Goal: Task Accomplishment & Management: Manage account settings

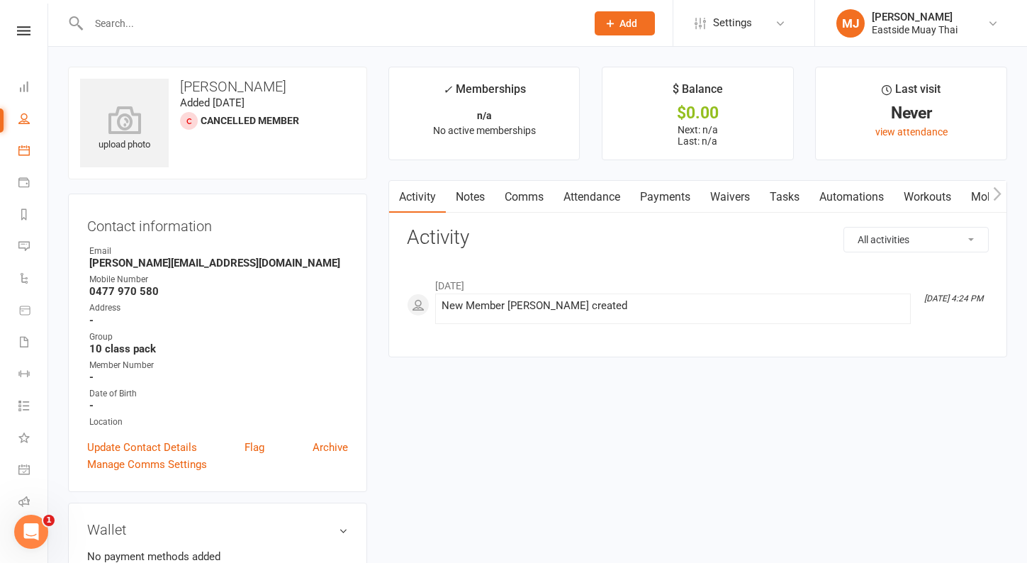
click at [28, 158] on link "Calendar" at bounding box center [32, 152] width 29 height 32
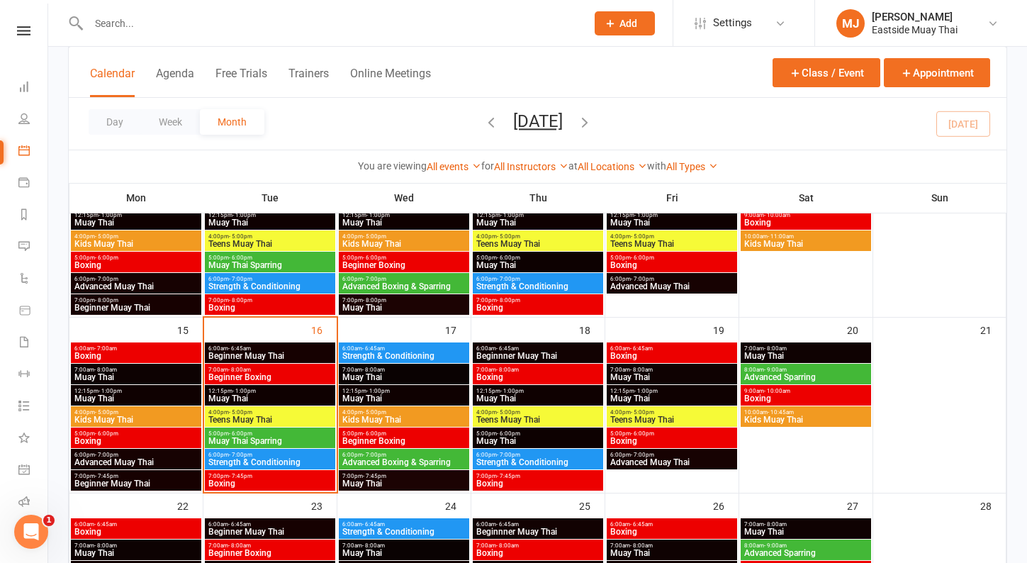
scroll to position [350, 0]
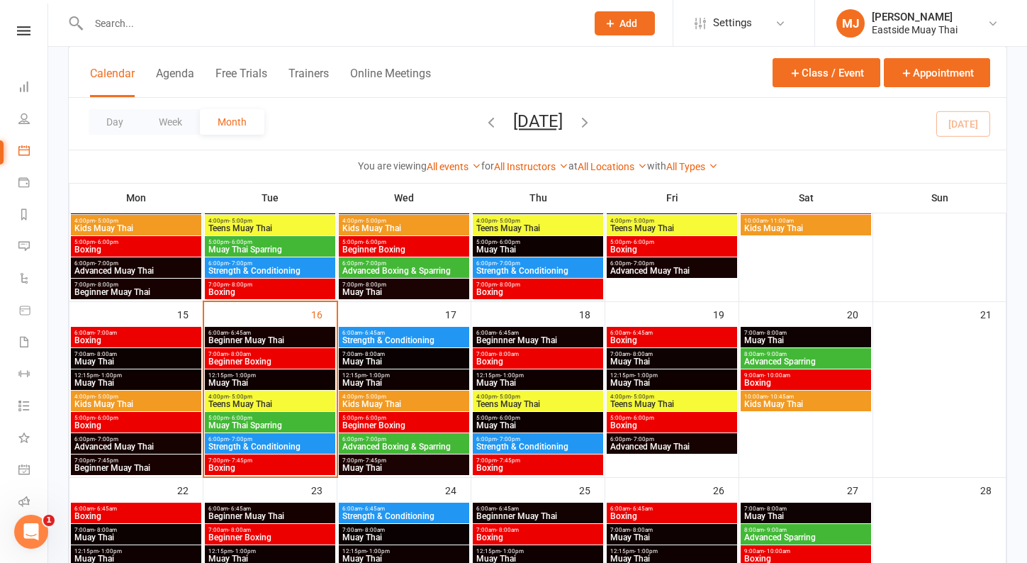
click at [259, 400] on span "Teens Muay Thai" at bounding box center [270, 404] width 125 height 9
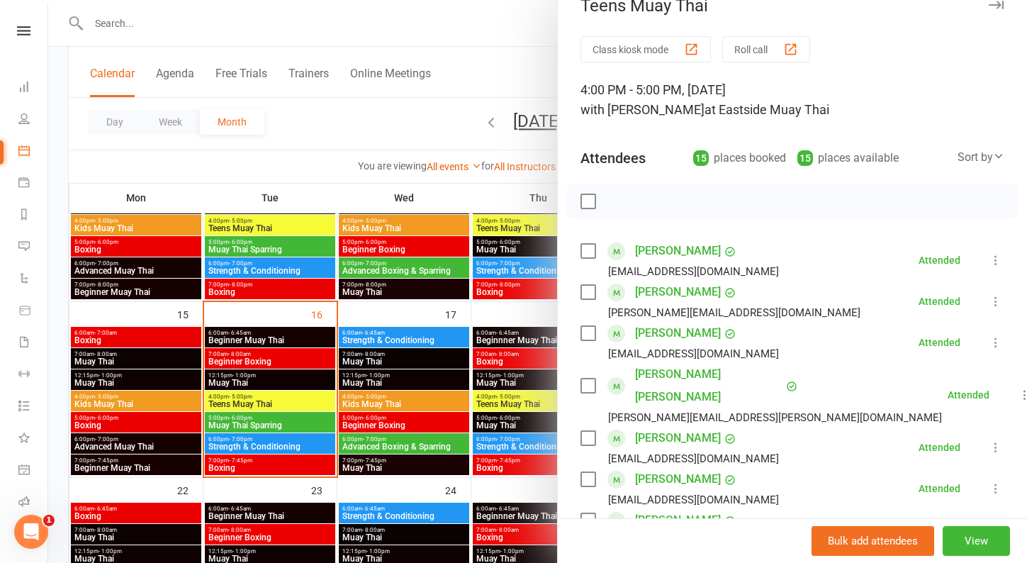
scroll to position [31, 0]
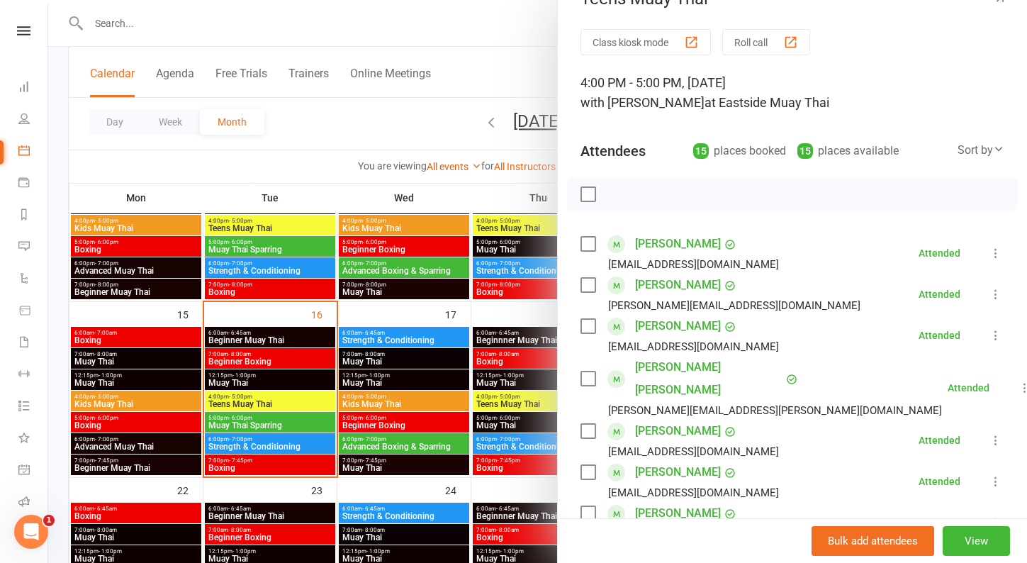
click at [869, 347] on li "Mase Don jethrodon88@gmail.com Attended More info Remove Mark absent Undo check…" at bounding box center [792, 335] width 424 height 41
click at [658, 327] on link "Mase Don" at bounding box center [678, 326] width 86 height 23
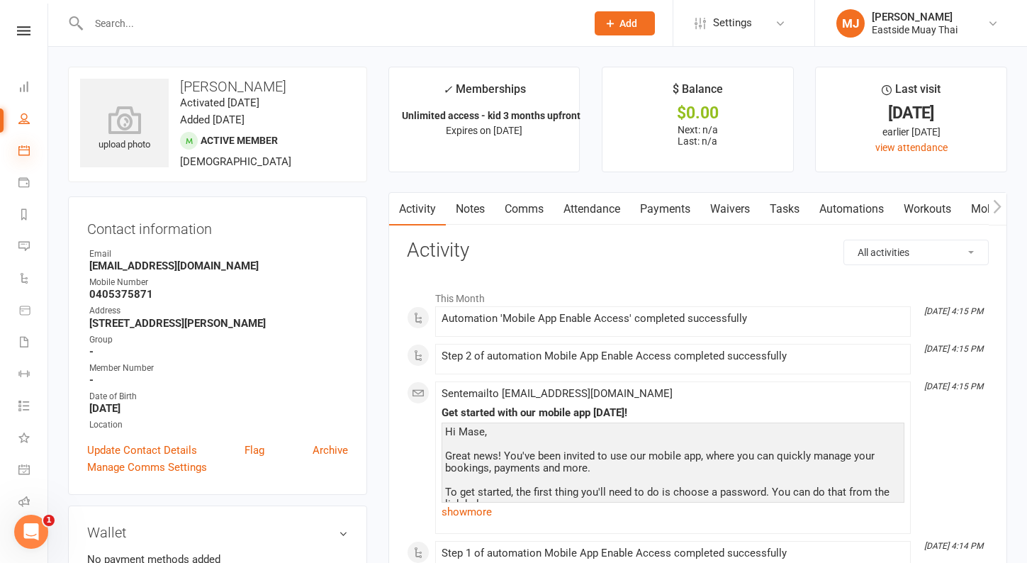
click at [22, 151] on icon at bounding box center [23, 150] width 11 height 11
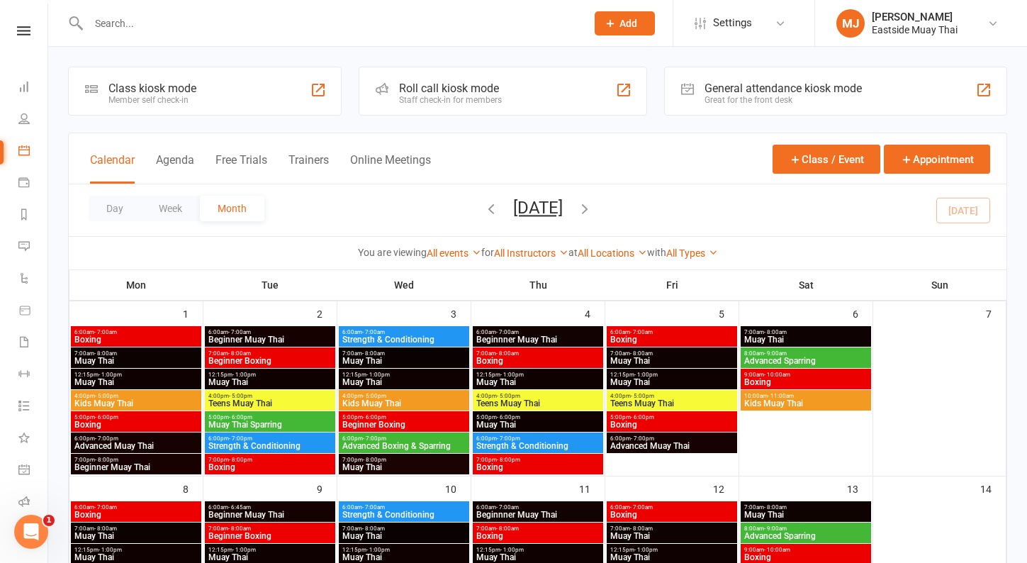
click at [27, 26] on nav "Clubworx Dashboard People Calendar Payments Reports Messages Automations Produc…" at bounding box center [24, 285] width 48 height 563
click at [28, 35] on icon at bounding box center [23, 30] width 13 height 9
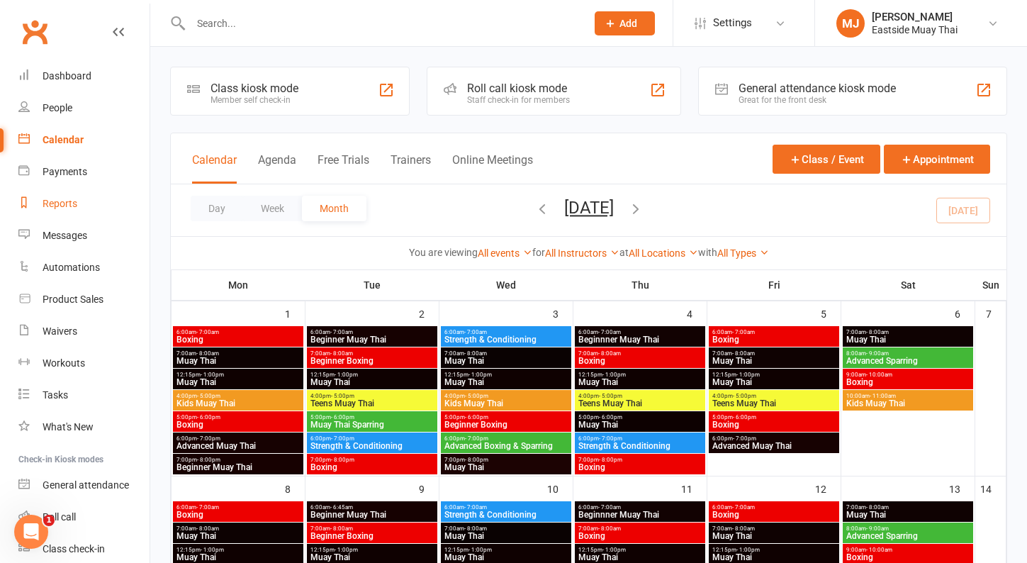
click at [73, 196] on link "Reports" at bounding box center [83, 204] width 131 height 32
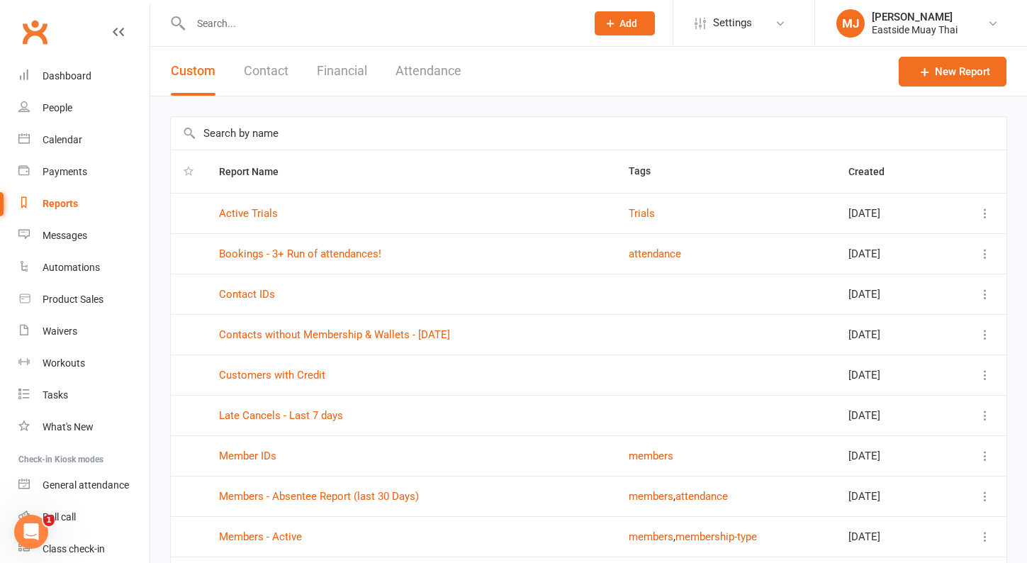
click at [351, 58] on button "Financial" at bounding box center [342, 71] width 50 height 49
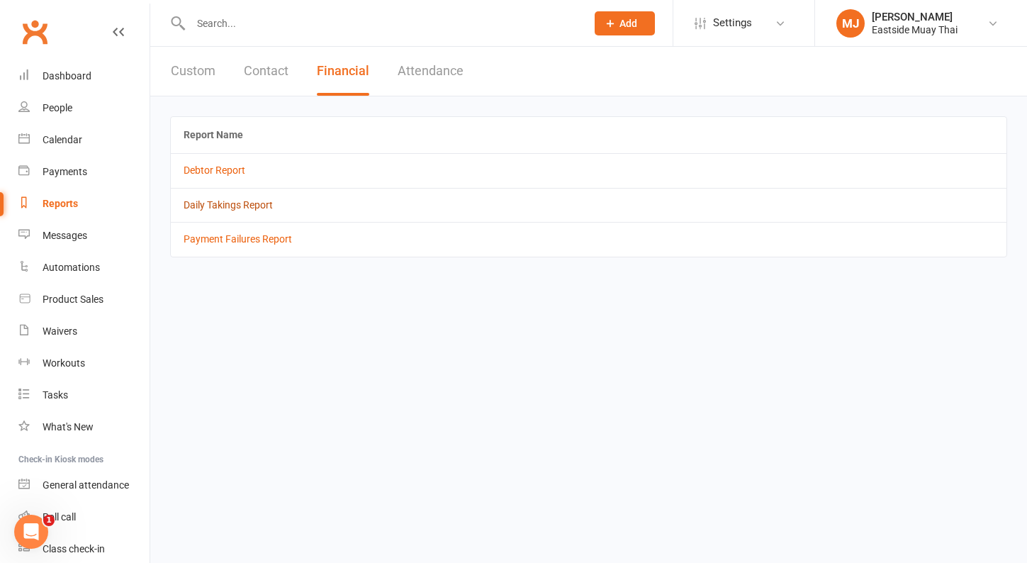
click at [227, 204] on link "Daily Takings Report" at bounding box center [228, 204] width 89 height 11
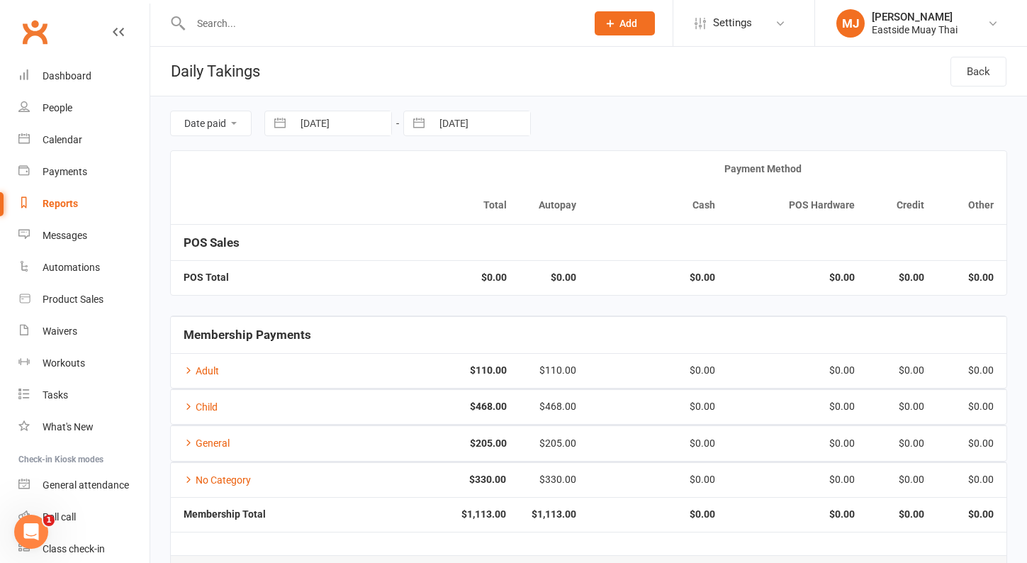
click at [322, 123] on input "[DATE]" at bounding box center [342, 123] width 98 height 24
select select "7"
select select "2025"
select select "8"
select select "2025"
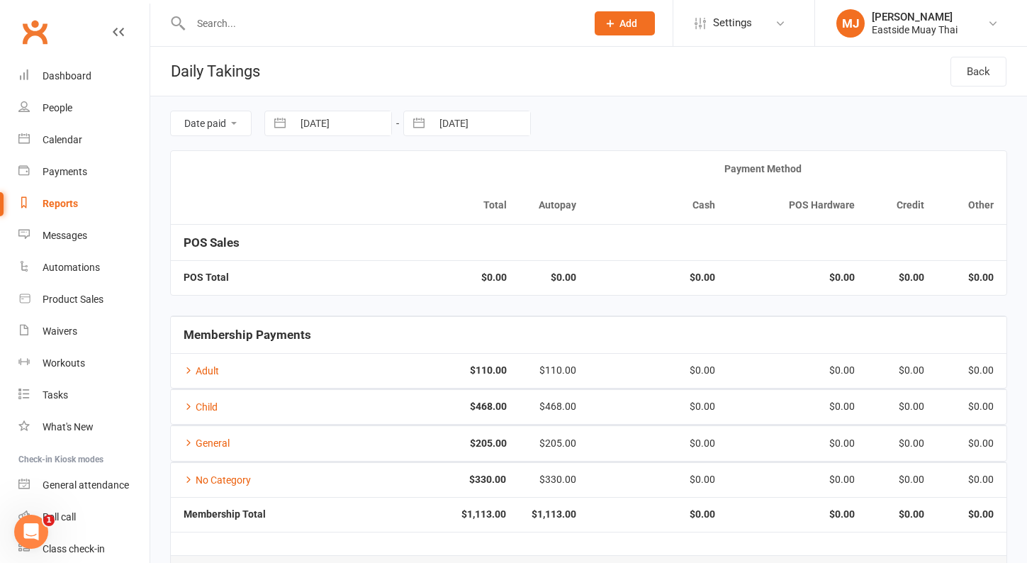
select select "9"
select select "2025"
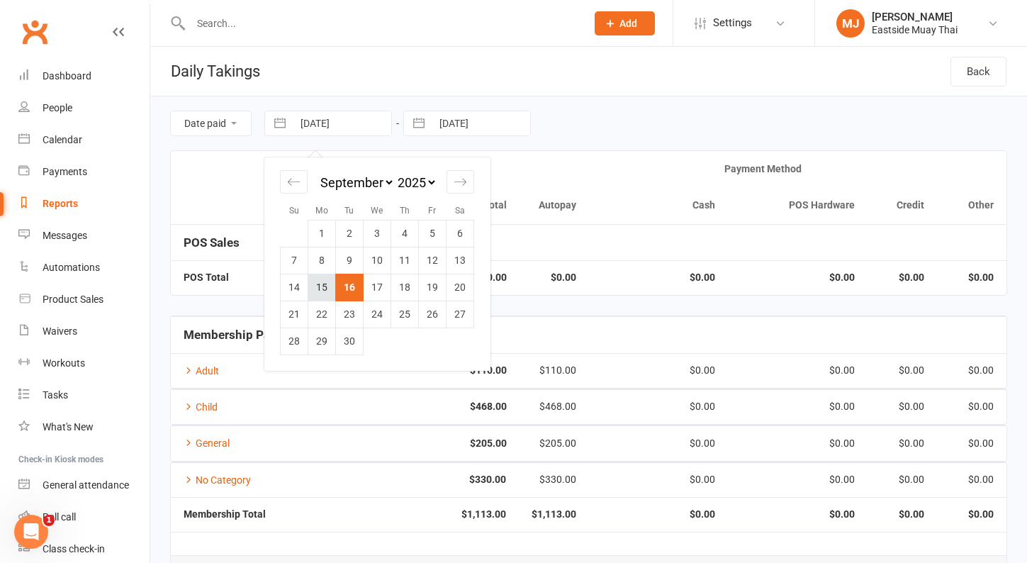
click at [330, 283] on td "15" at bounding box center [322, 287] width 28 height 27
type input "[DATE]"
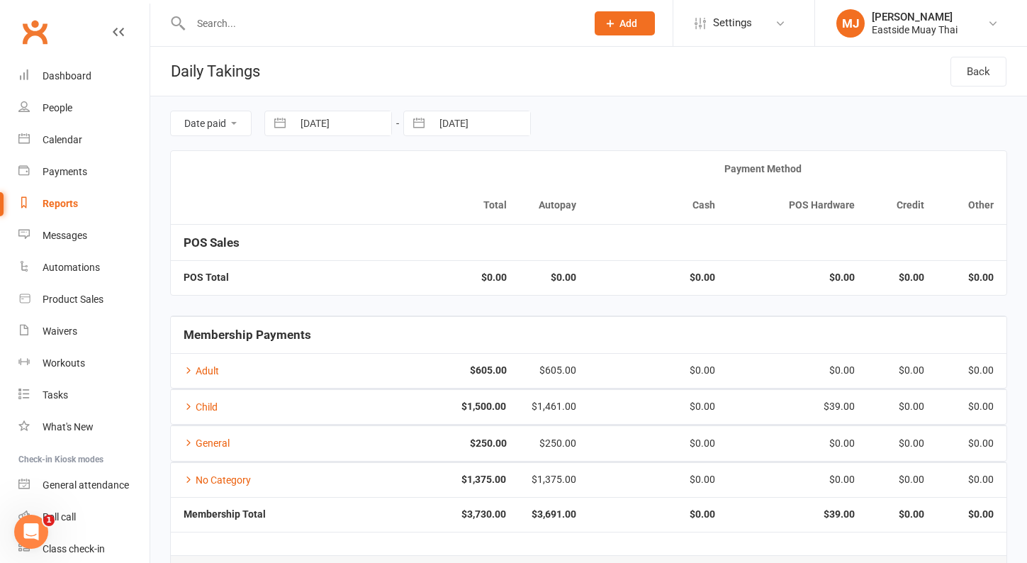
select select "7"
select select "2025"
select select "8"
select select "2025"
select select "9"
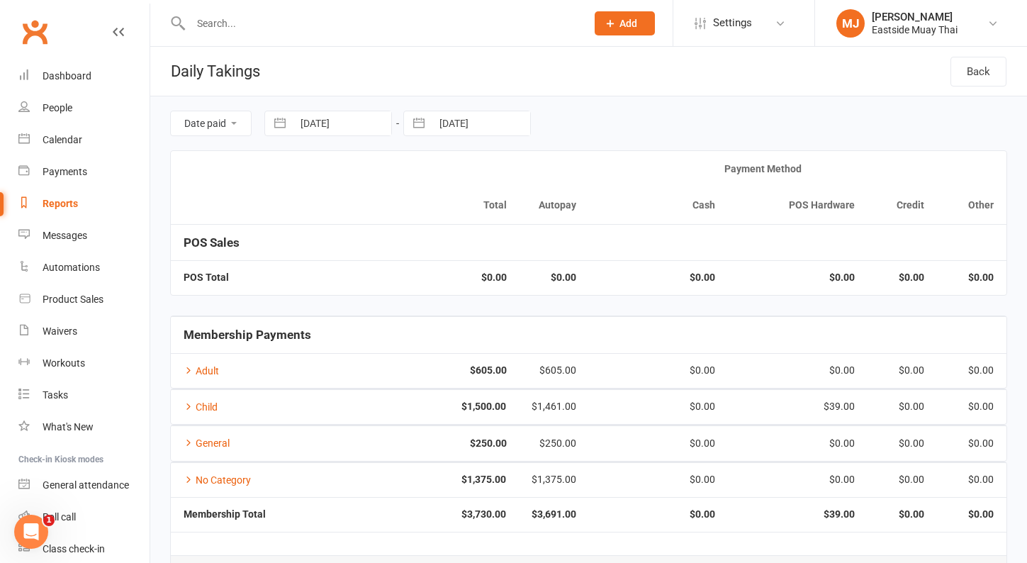
select select "2025"
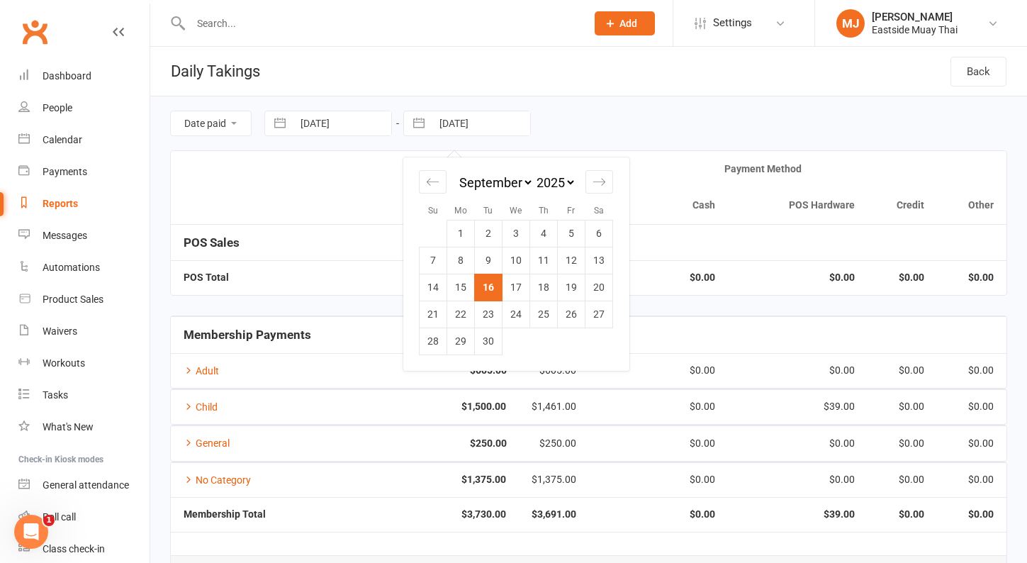
click at [478, 130] on input "[DATE]" at bounding box center [481, 123] width 98 height 24
click at [462, 281] on td "15" at bounding box center [461, 287] width 28 height 27
type input "[DATE]"
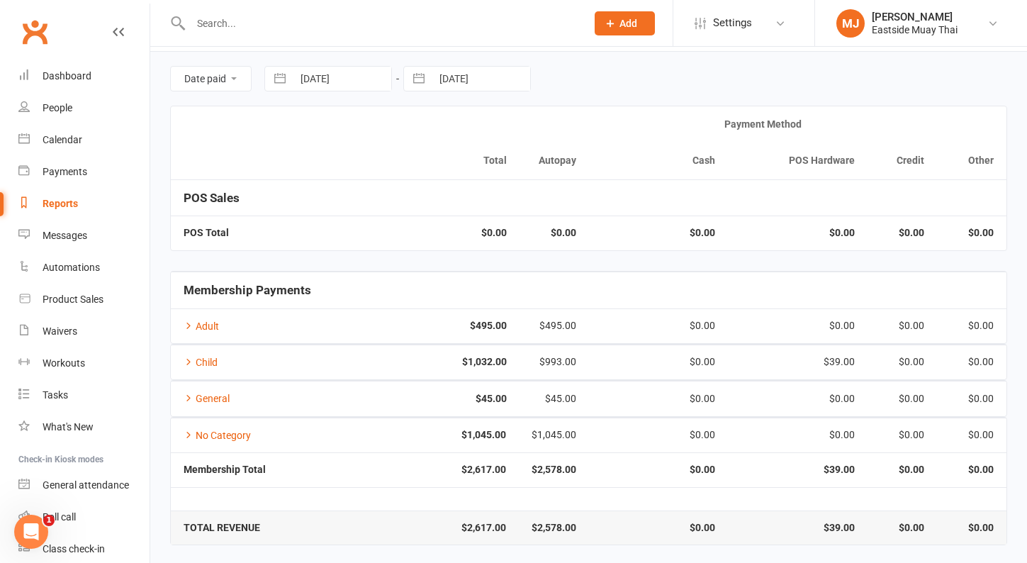
scroll to position [44, 0]
click at [294, 428] on td "No Category" at bounding box center [275, 435] width 208 height 35
click at [246, 430] on link "No Category" at bounding box center [217, 435] width 67 height 11
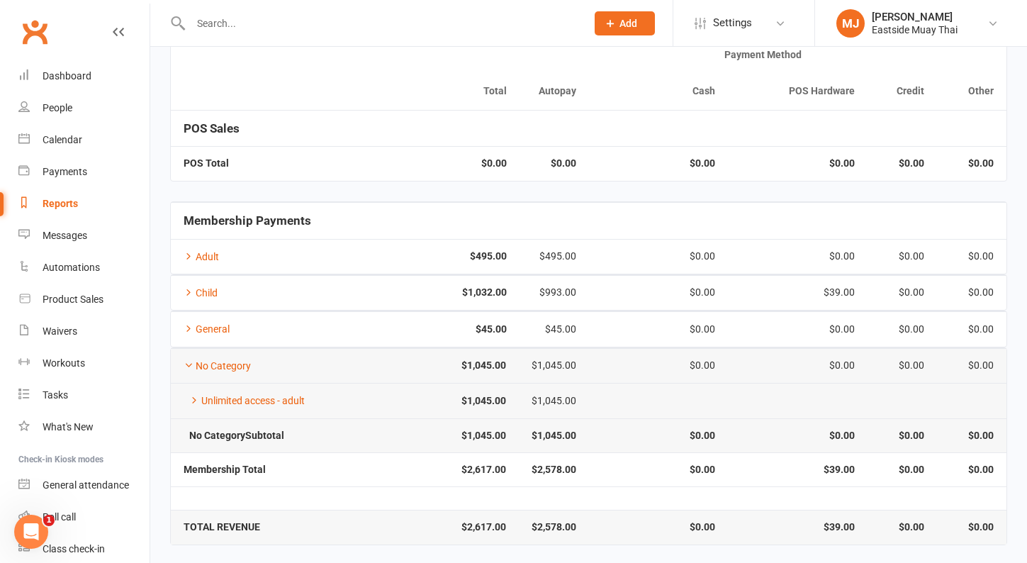
scroll to position [113, 0]
click at [213, 325] on link "General" at bounding box center [207, 330] width 46 height 11
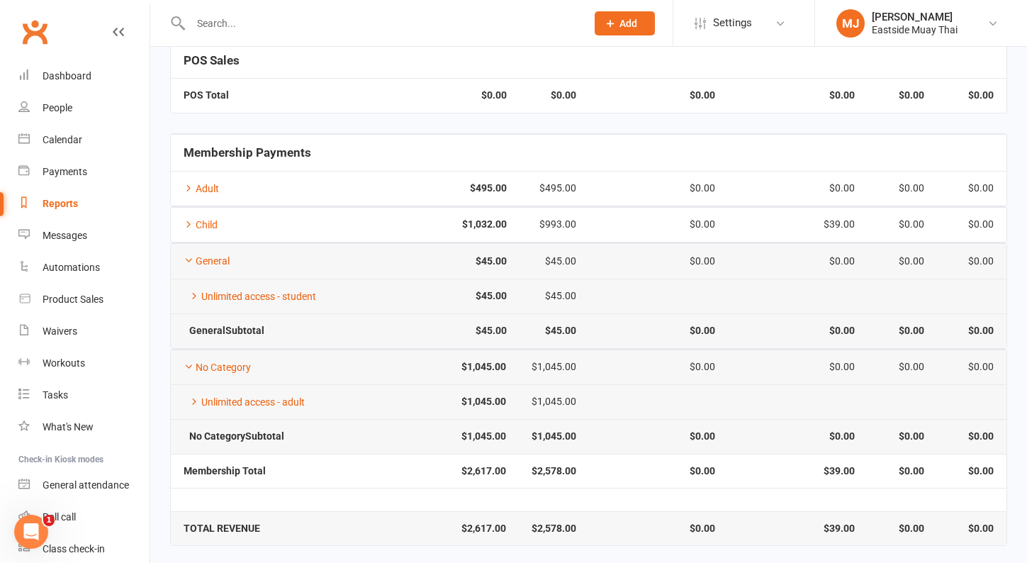
scroll to position [181, 0]
click at [260, 405] on td "Unlimited access - adult" at bounding box center [275, 402] width 208 height 35
click at [262, 398] on link "Unlimited access - adult" at bounding box center [244, 402] width 121 height 11
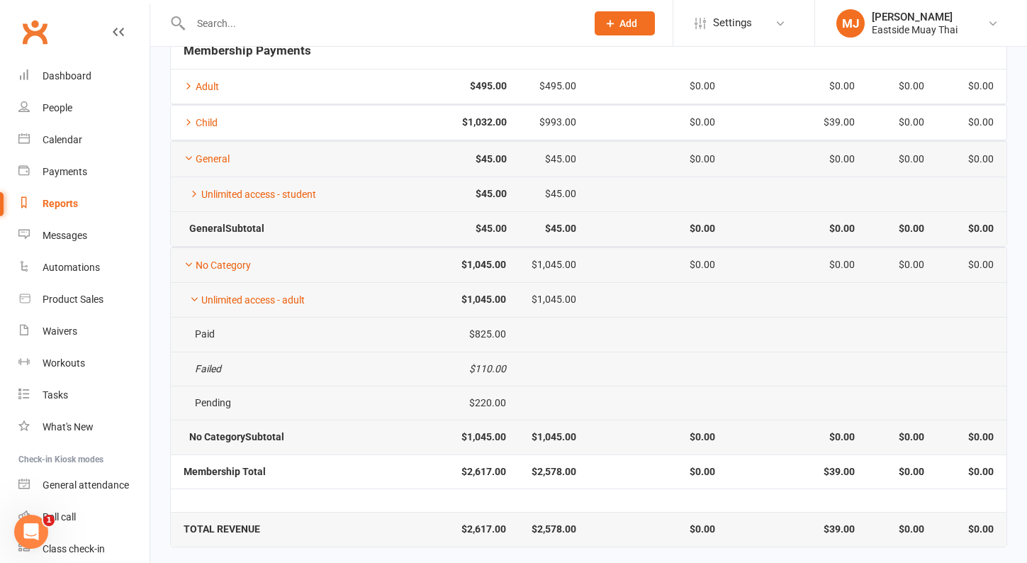
scroll to position [283, 0]
click at [274, 301] on link "Unlimited access - adult" at bounding box center [244, 300] width 121 height 11
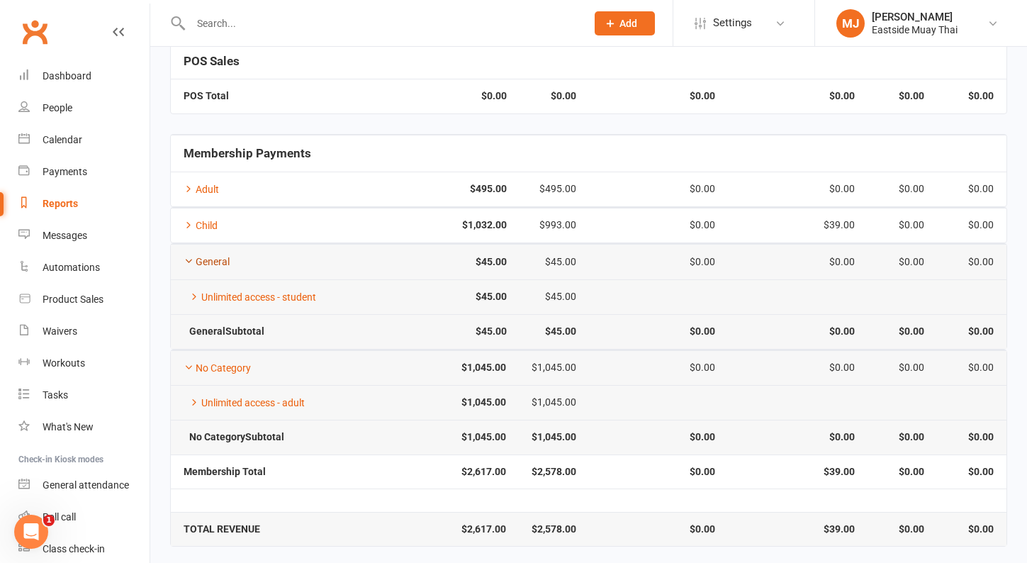
click at [213, 257] on link "General" at bounding box center [207, 261] width 46 height 11
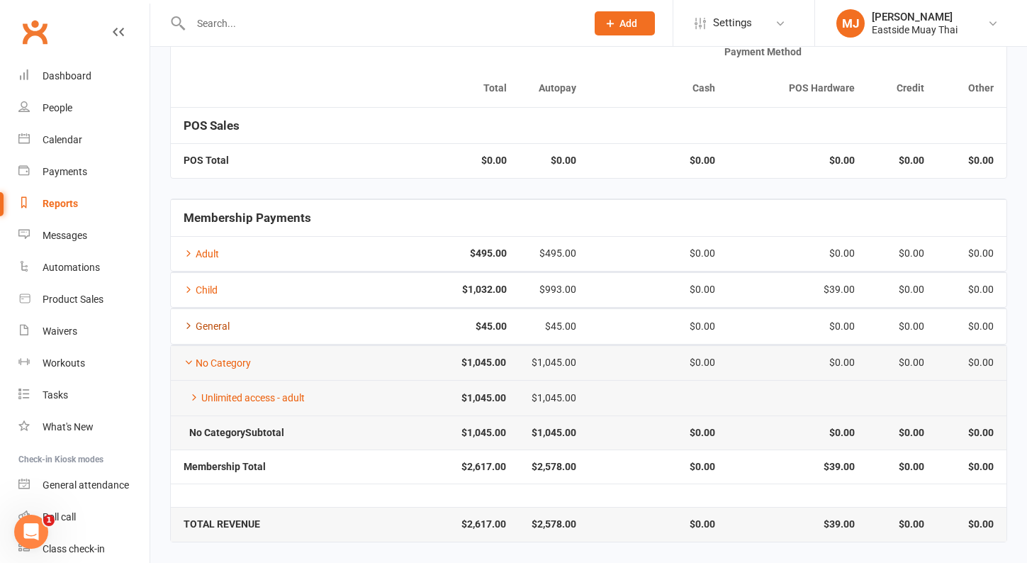
scroll to position [113, 0]
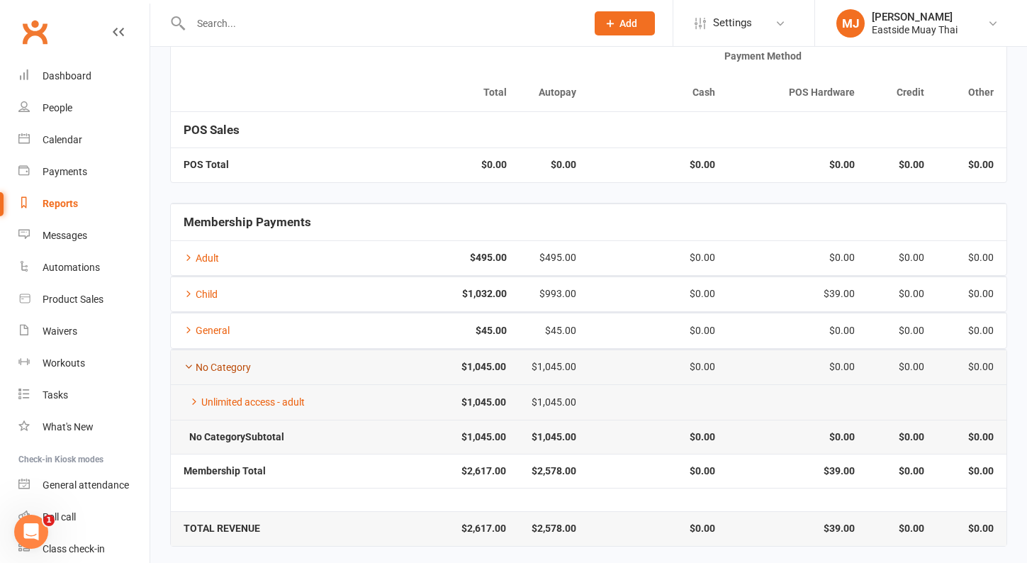
click at [227, 366] on link "No Category" at bounding box center [217, 366] width 67 height 11
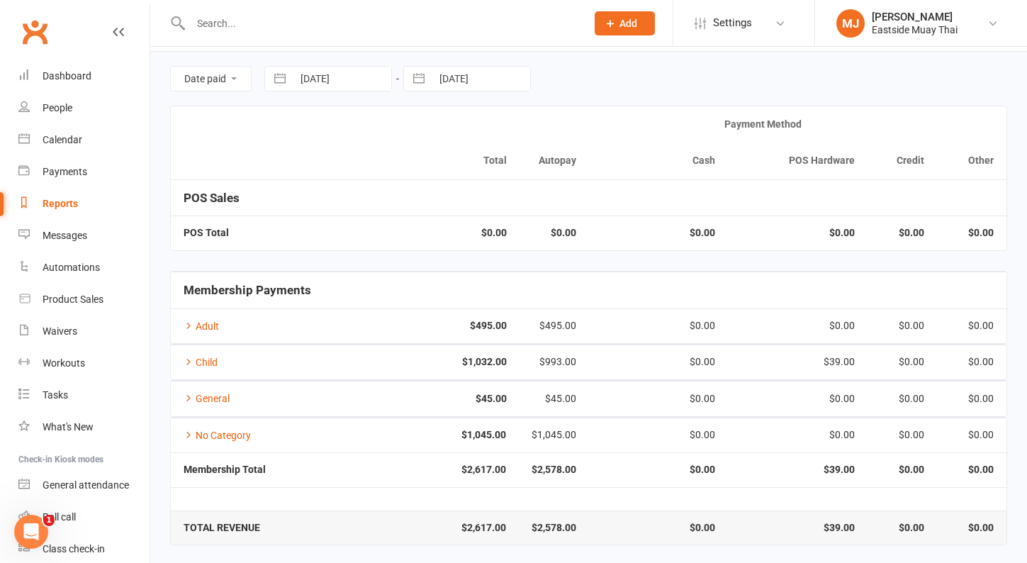
scroll to position [44, 0]
select select "7"
select select "2025"
select select "8"
select select "2025"
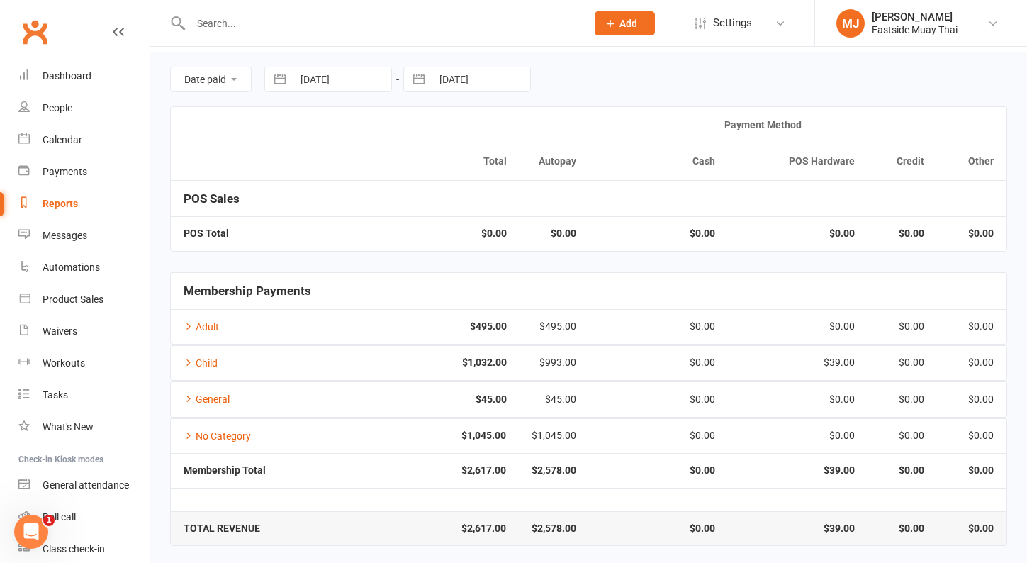
select select "9"
select select "2025"
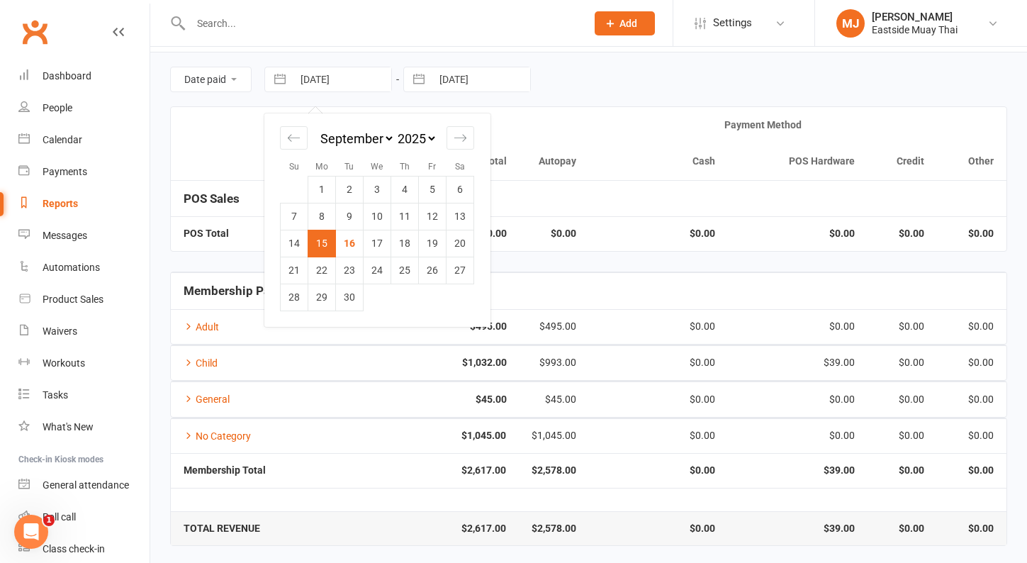
click at [347, 77] on input "[DATE]" at bounding box center [342, 79] width 98 height 24
click at [368, 84] on input "[DATE]" at bounding box center [342, 79] width 98 height 24
click at [284, 74] on button "button" at bounding box center [280, 79] width 26 height 24
click at [373, 244] on td "17" at bounding box center [378, 243] width 28 height 27
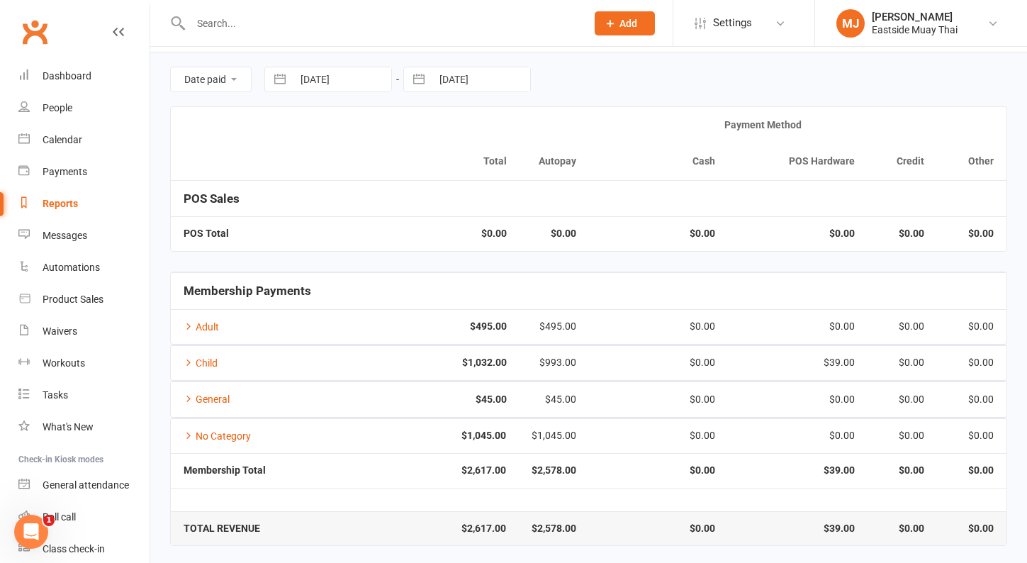
type input "17 Sep 2025"
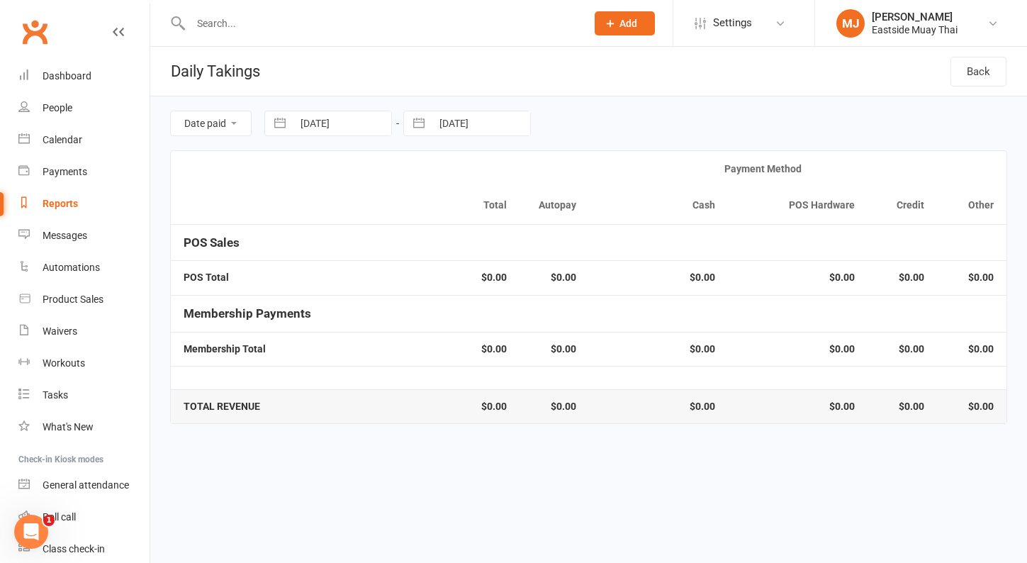
select select "7"
select select "2025"
select select "8"
select select "2025"
select select "9"
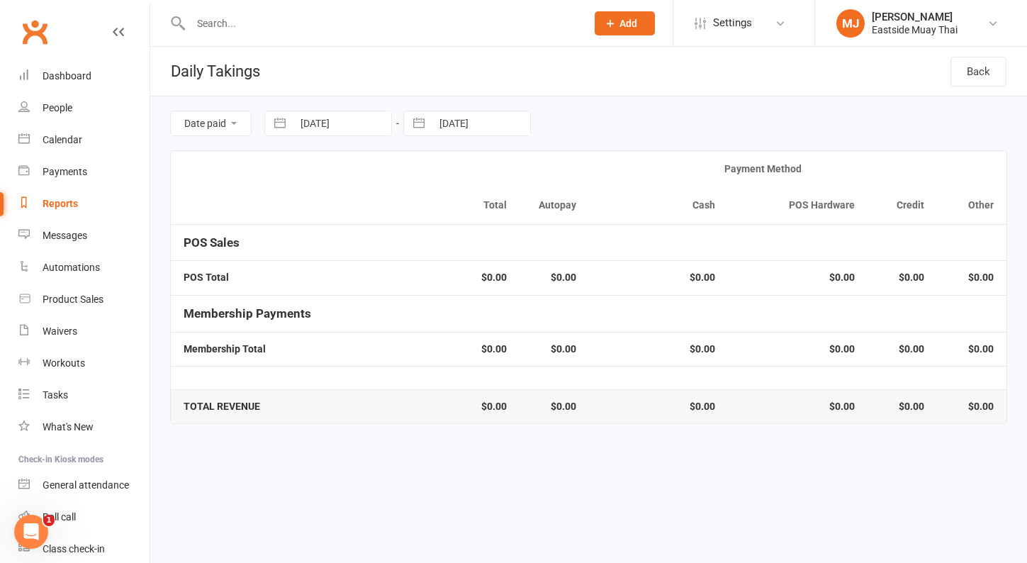
select select "2025"
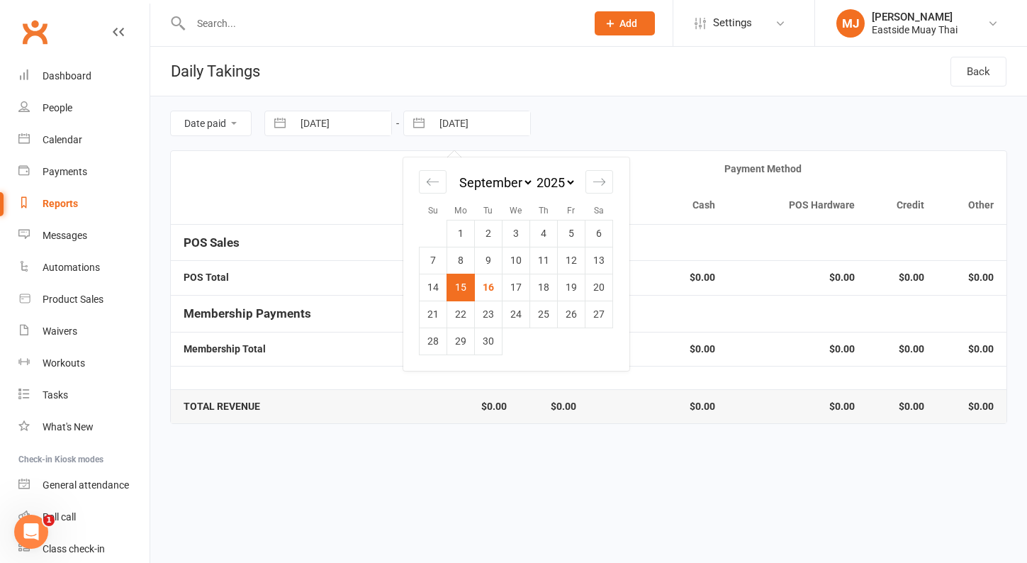
click at [460, 125] on input "[DATE]" at bounding box center [481, 123] width 98 height 24
click at [523, 283] on td "17" at bounding box center [516, 287] width 28 height 27
type input "17 Sep 2025"
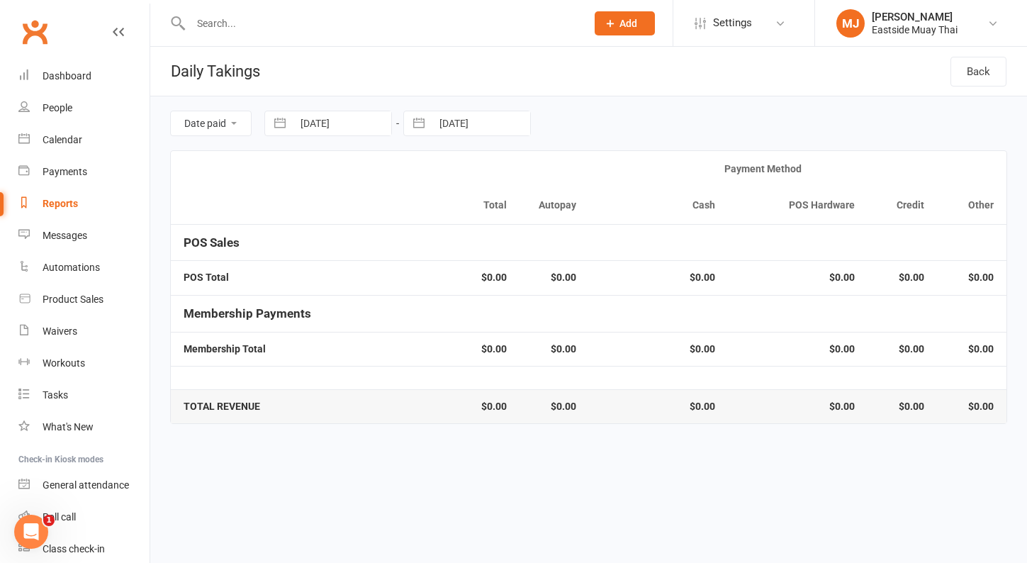
select select "7"
select select "2025"
select select "8"
select select "2025"
select select "9"
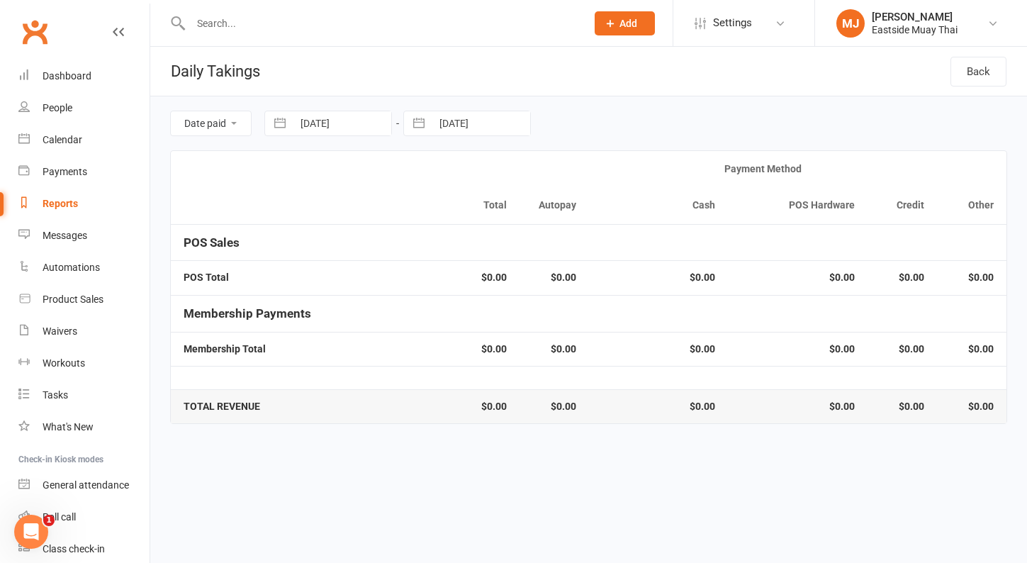
select select "2025"
click at [454, 123] on input "17 Sep 2025" at bounding box center [481, 123] width 98 height 24
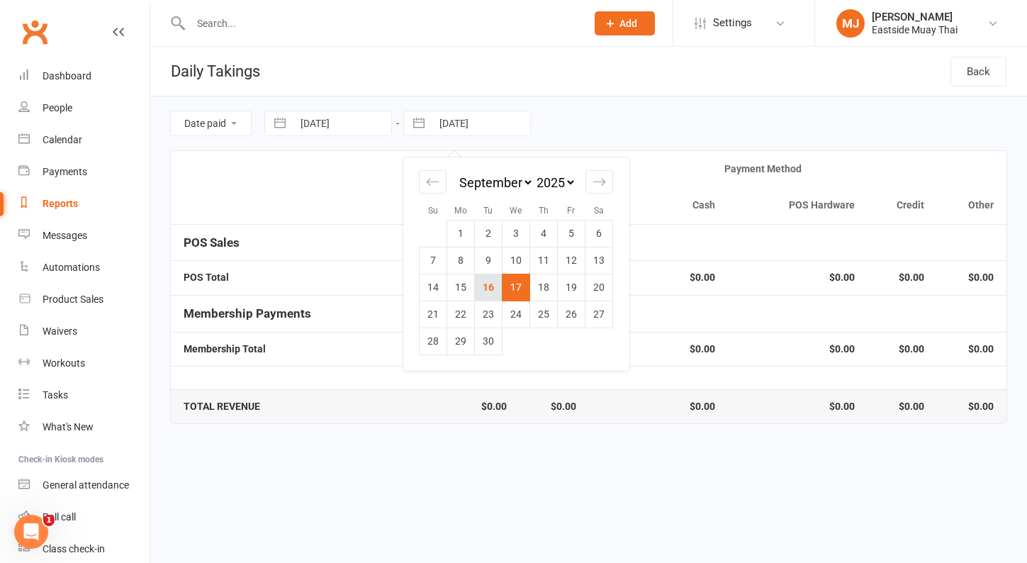
click at [494, 281] on td "16" at bounding box center [489, 287] width 28 height 27
type input "[DATE]"
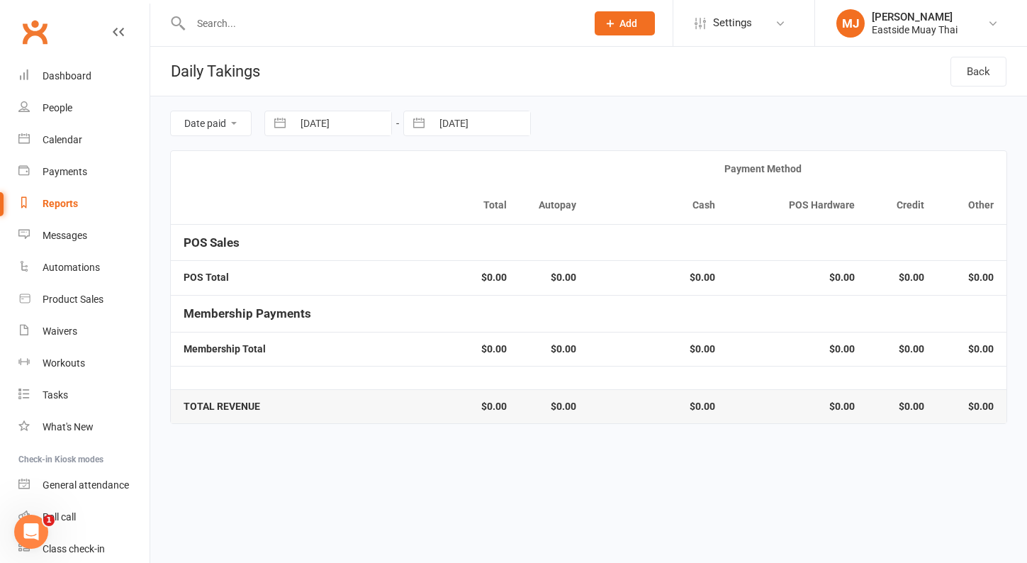
click at [333, 116] on input "17 Sep 2025" at bounding box center [342, 123] width 98 height 24
select select "7"
select select "2025"
select select "8"
select select "2025"
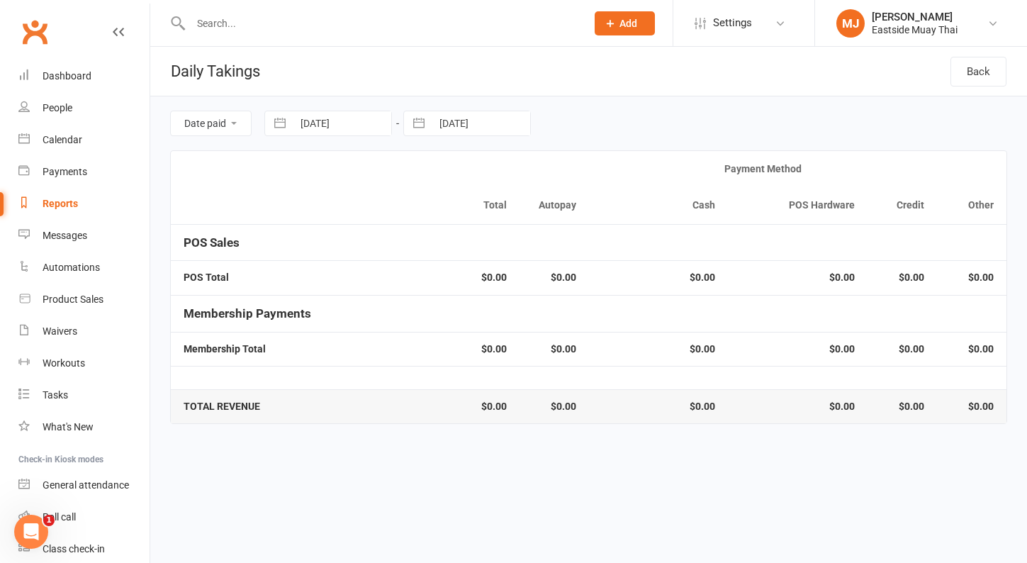
select select "9"
select select "2025"
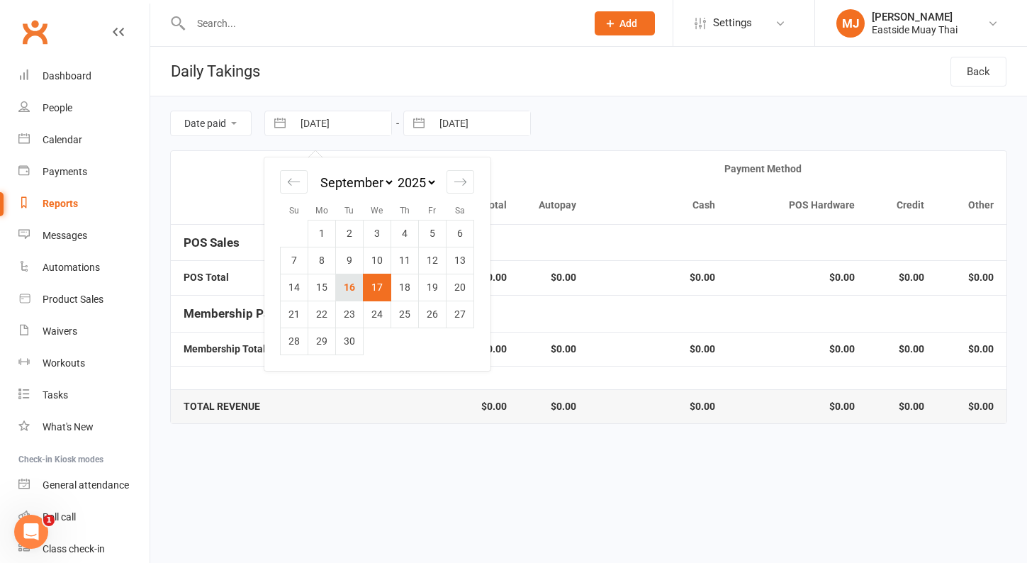
click at [359, 285] on td "16" at bounding box center [350, 287] width 28 height 27
type input "[DATE]"
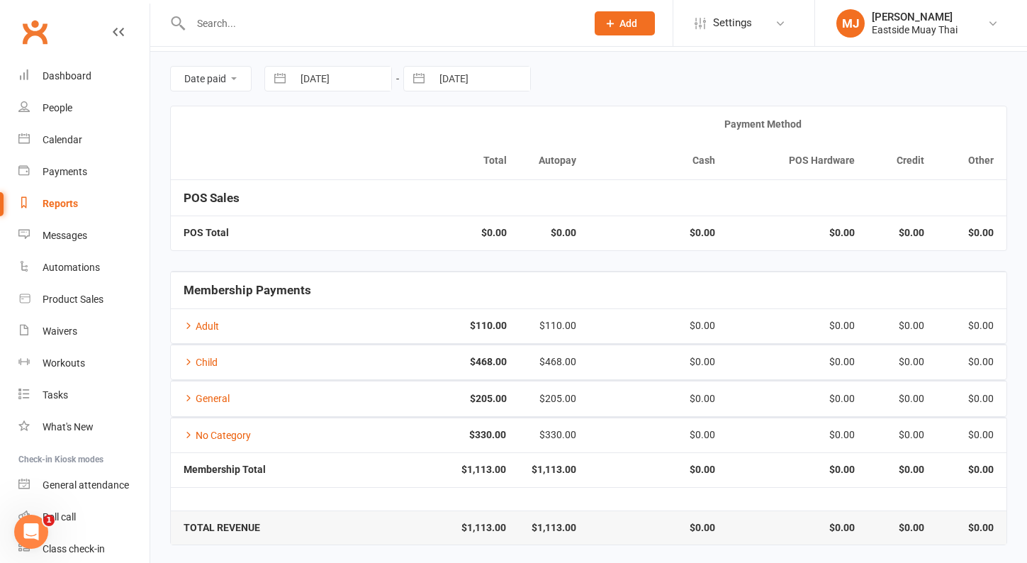
scroll to position [44, 0]
click at [323, 85] on input "[DATE]" at bounding box center [342, 79] width 98 height 24
select select "7"
select select "2025"
select select "8"
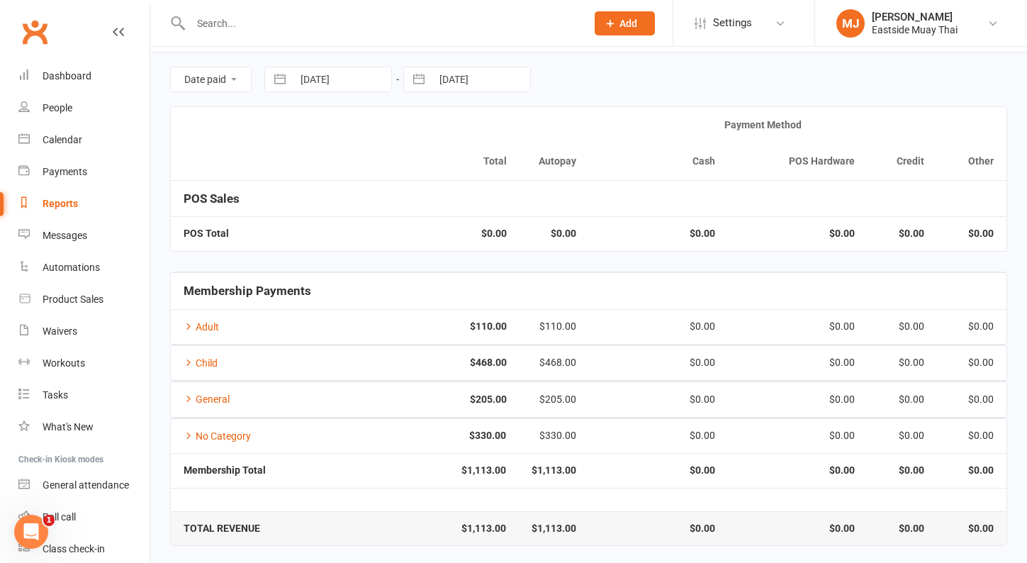
select select "2025"
select select "9"
select select "2025"
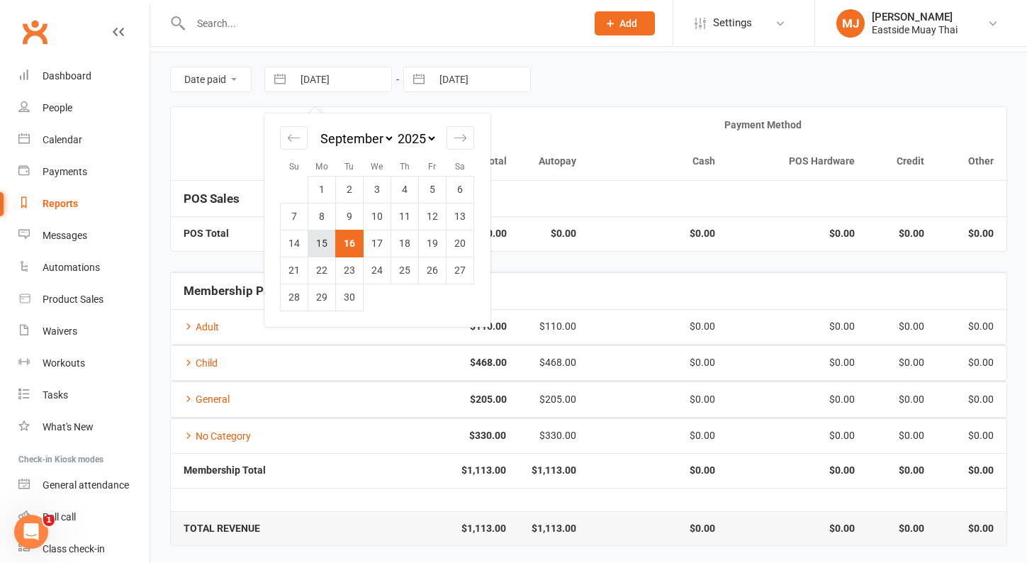
click at [328, 246] on td "15" at bounding box center [322, 243] width 28 height 27
type input "[DATE]"
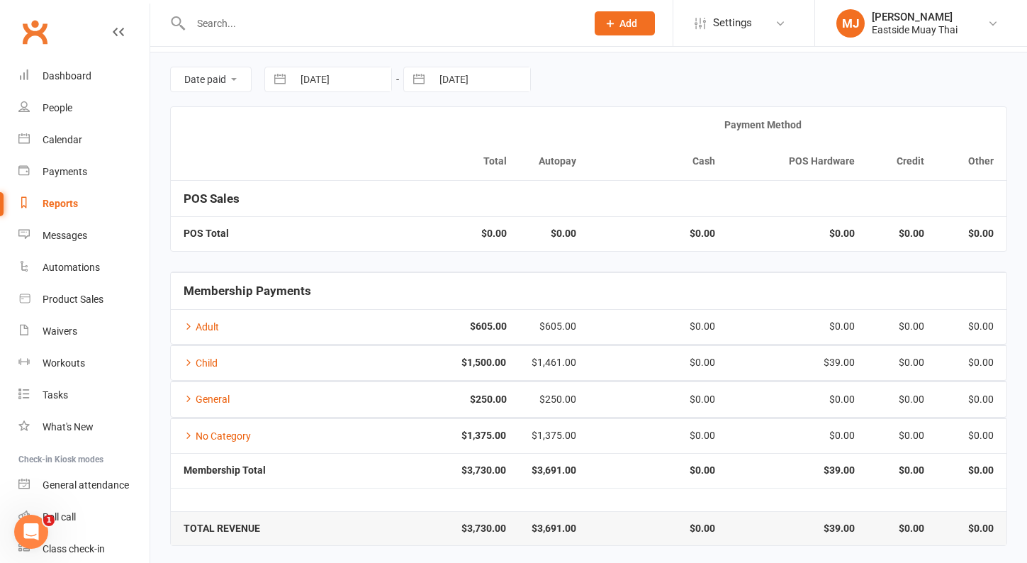
select select "7"
select select "2025"
select select "8"
select select "2025"
select select "9"
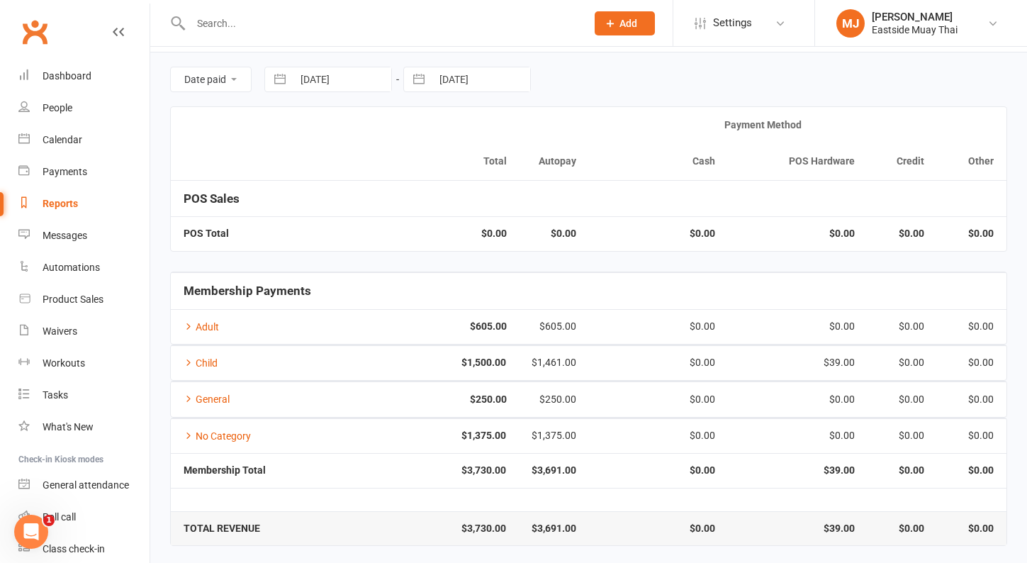
select select "2025"
click at [463, 81] on input "[DATE]" at bounding box center [481, 79] width 98 height 24
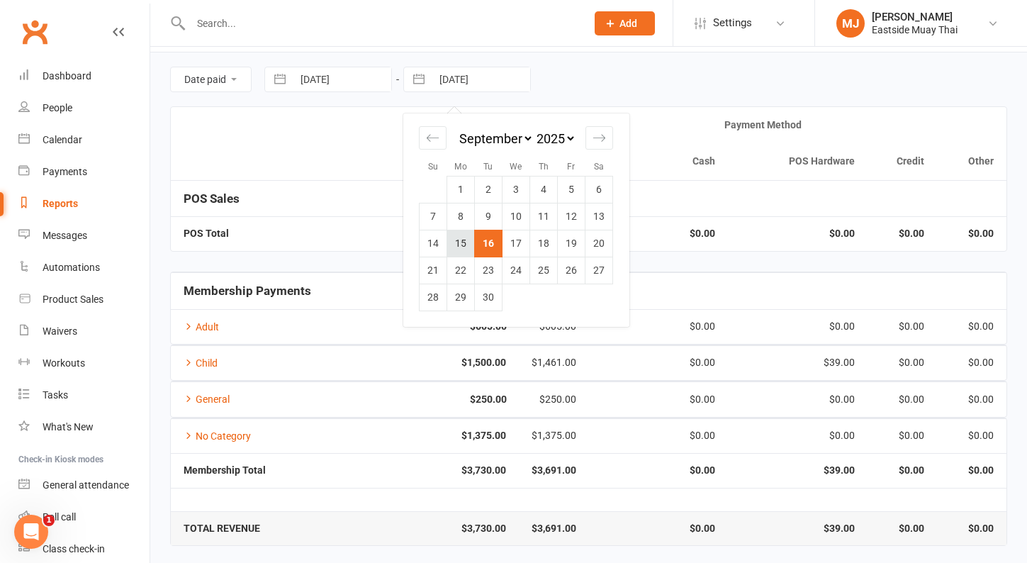
click at [458, 248] on td "15" at bounding box center [461, 243] width 28 height 27
type input "[DATE]"
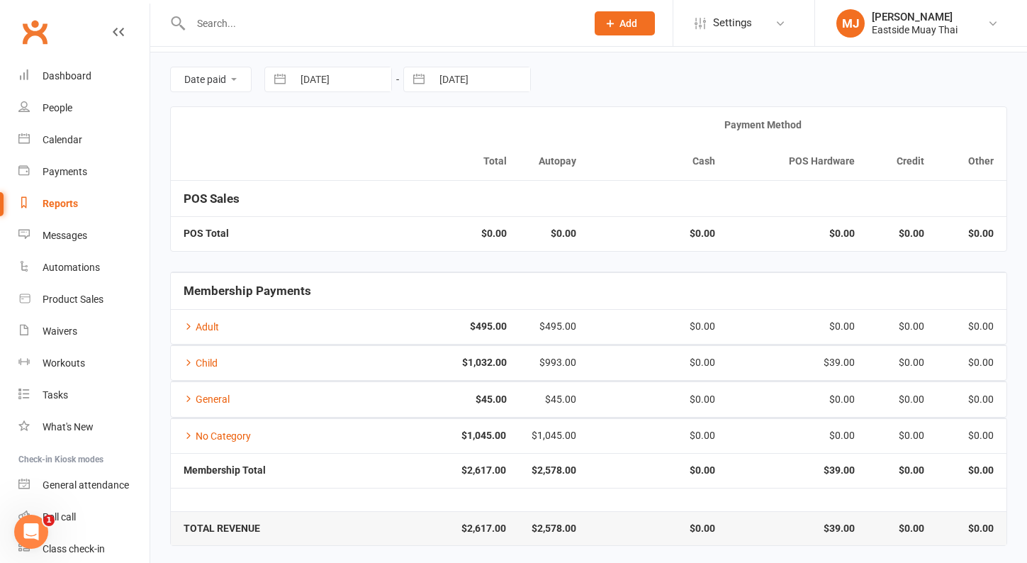
click at [345, 77] on input "[DATE]" at bounding box center [342, 79] width 98 height 24
select select "7"
select select "2025"
select select "8"
select select "2025"
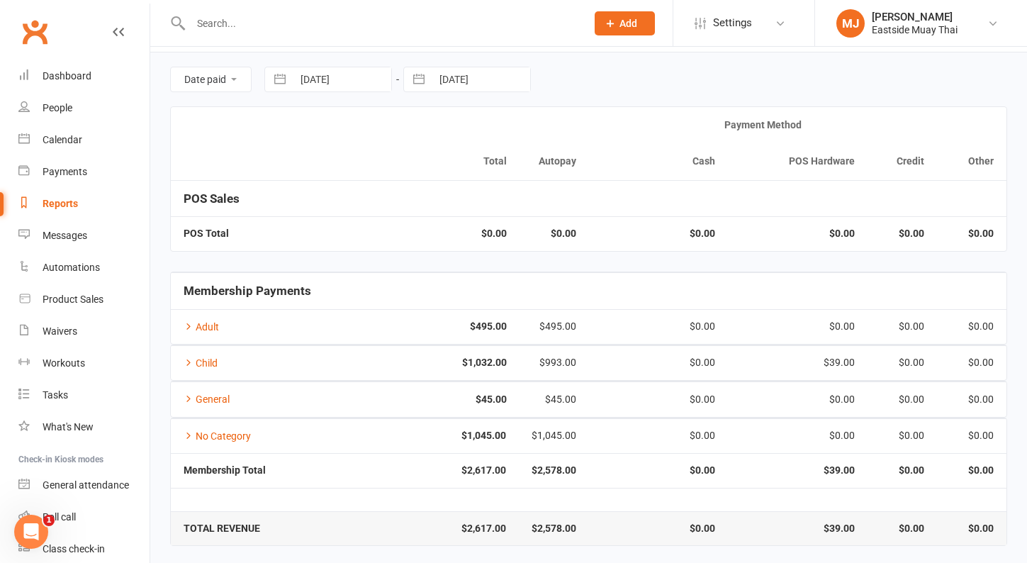
select select "9"
select select "2025"
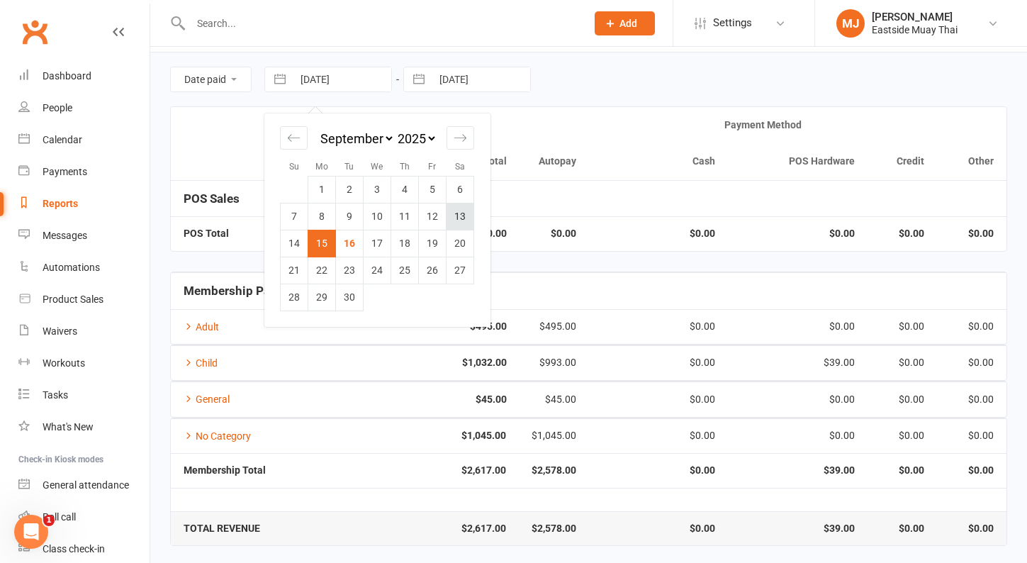
click at [453, 210] on td "13" at bounding box center [460, 216] width 28 height 27
type input "13 Sep 2025"
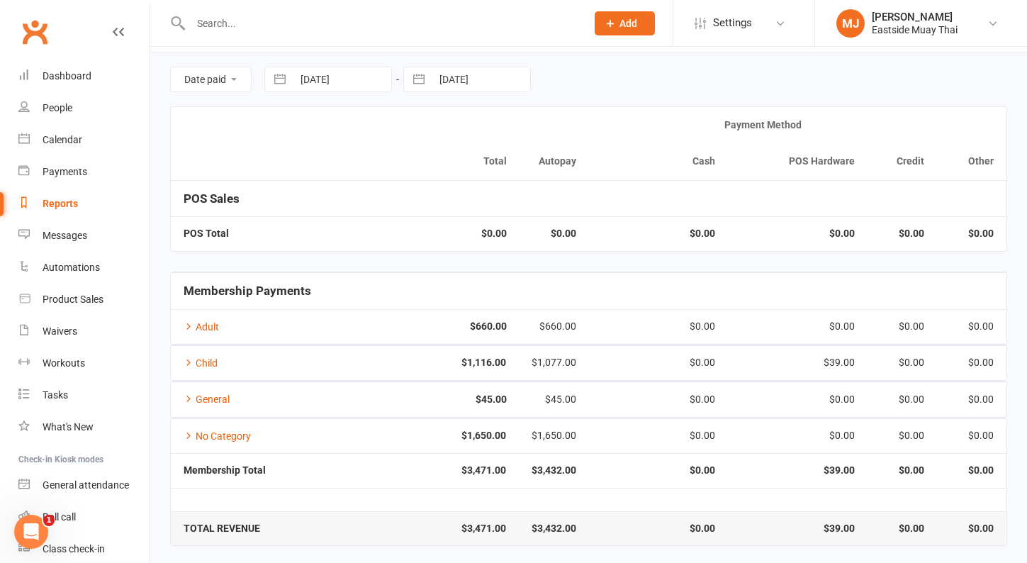
click at [475, 81] on input "[DATE]" at bounding box center [481, 79] width 98 height 24
select select "7"
select select "2025"
select select "8"
select select "2025"
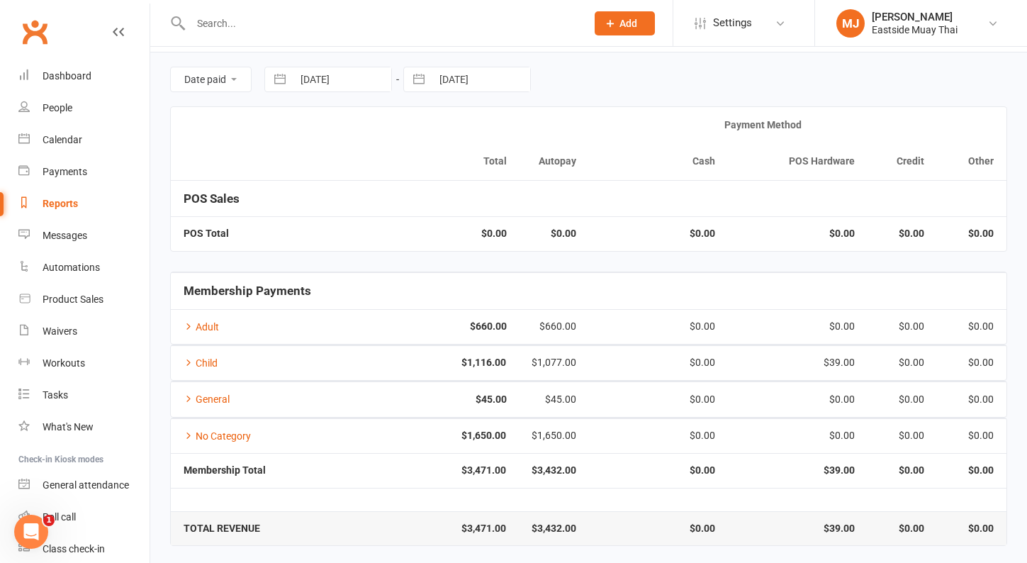
select select "9"
select select "2025"
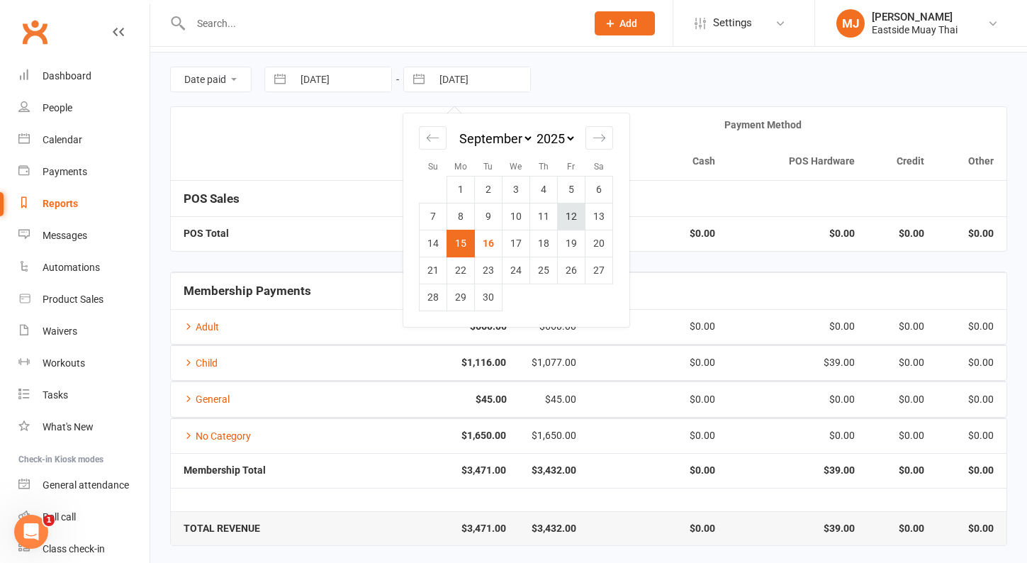
click at [580, 226] on td "12" at bounding box center [572, 216] width 28 height 27
type input "[DATE]"
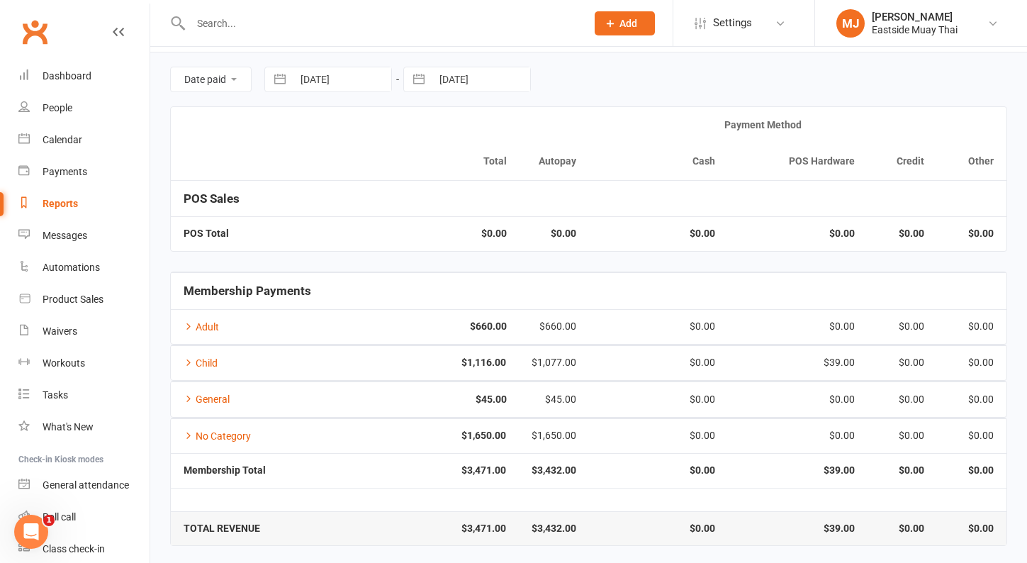
scroll to position [0, 0]
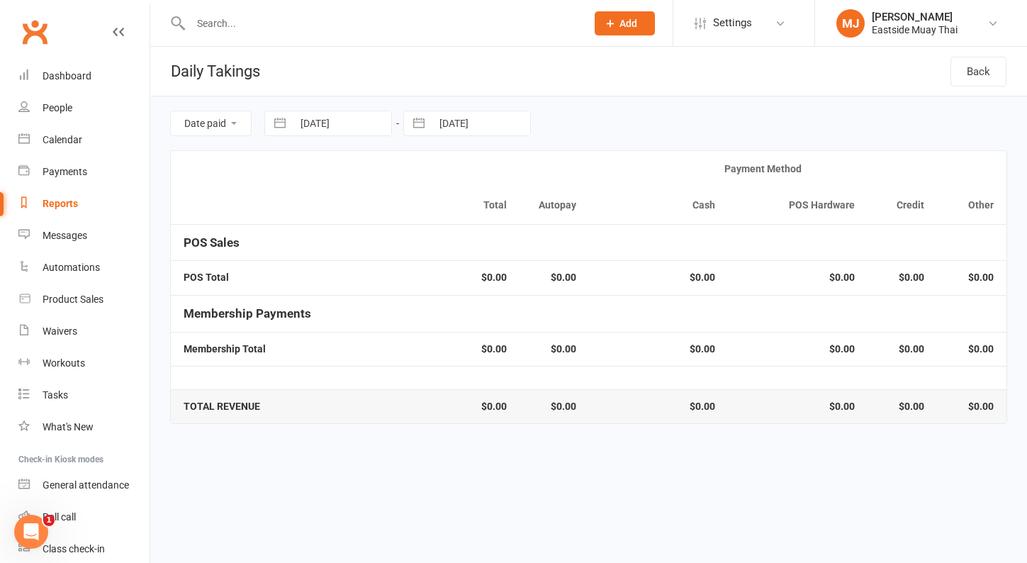
click at [466, 123] on input "[DATE]" at bounding box center [481, 123] width 98 height 24
select select "7"
select select "2025"
select select "8"
select select "2025"
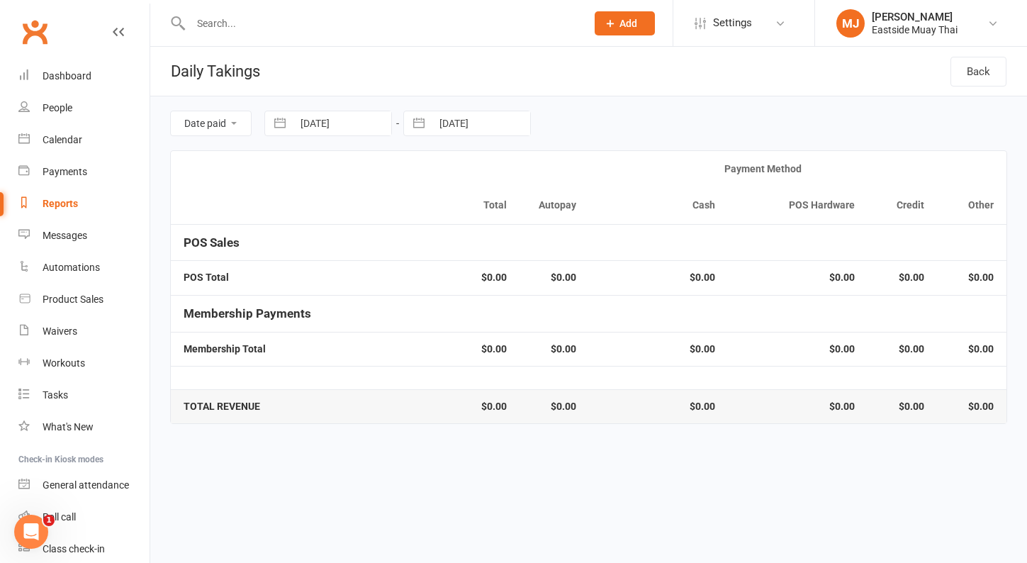
select select "9"
select select "2025"
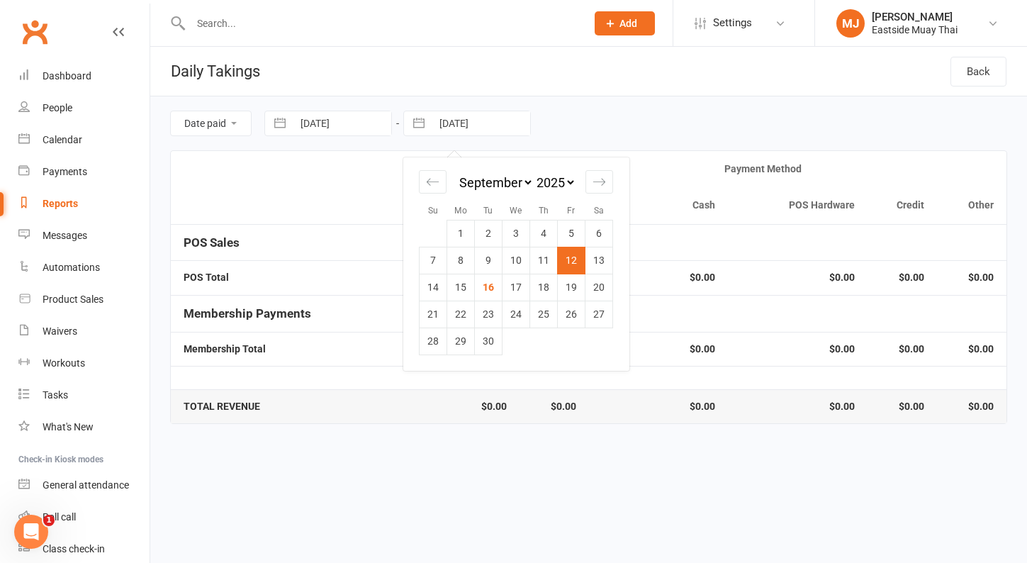
click at [579, 258] on td "12" at bounding box center [572, 260] width 28 height 27
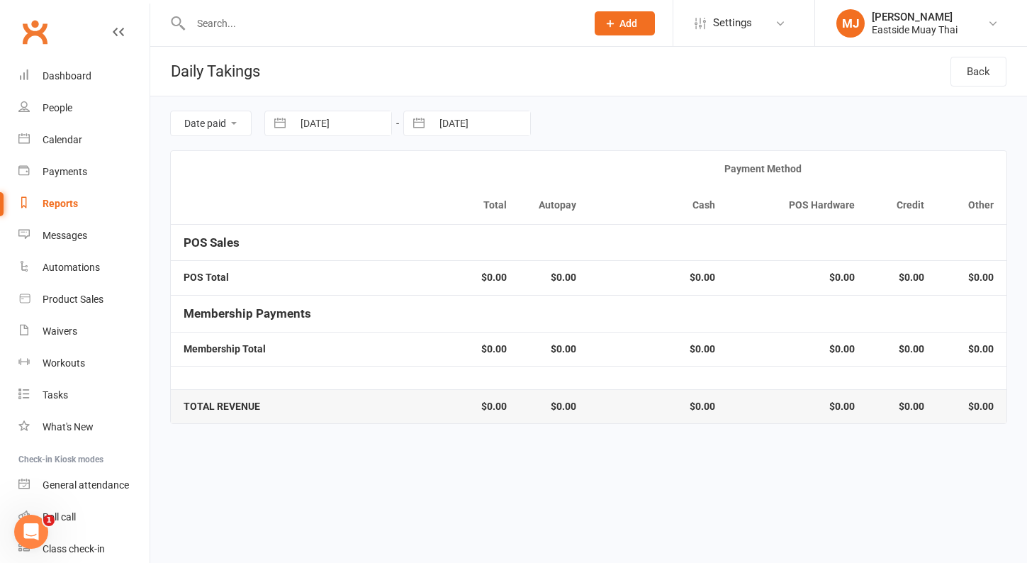
select select "7"
select select "2025"
select select "8"
select select "2025"
select select "9"
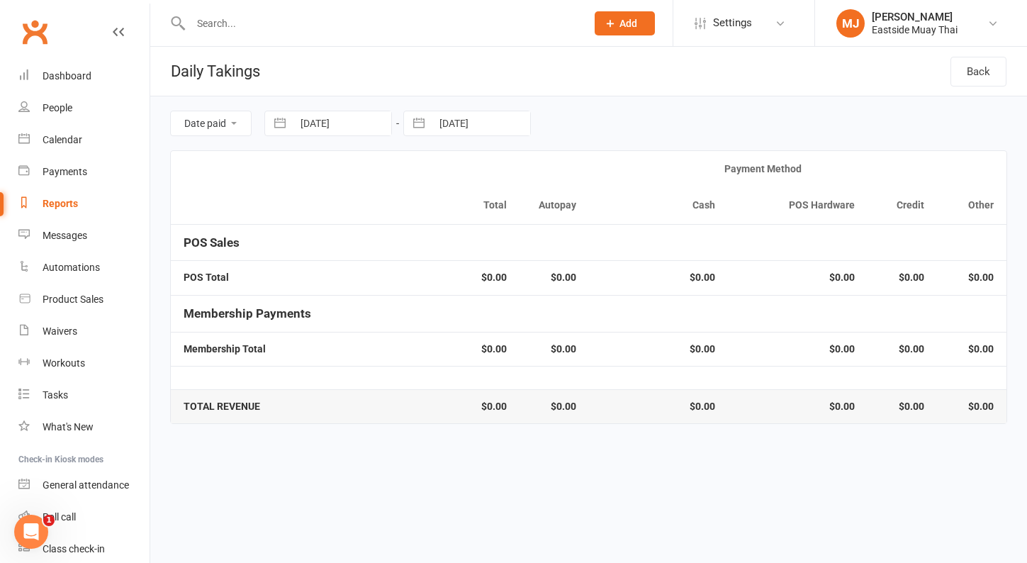
select select "2025"
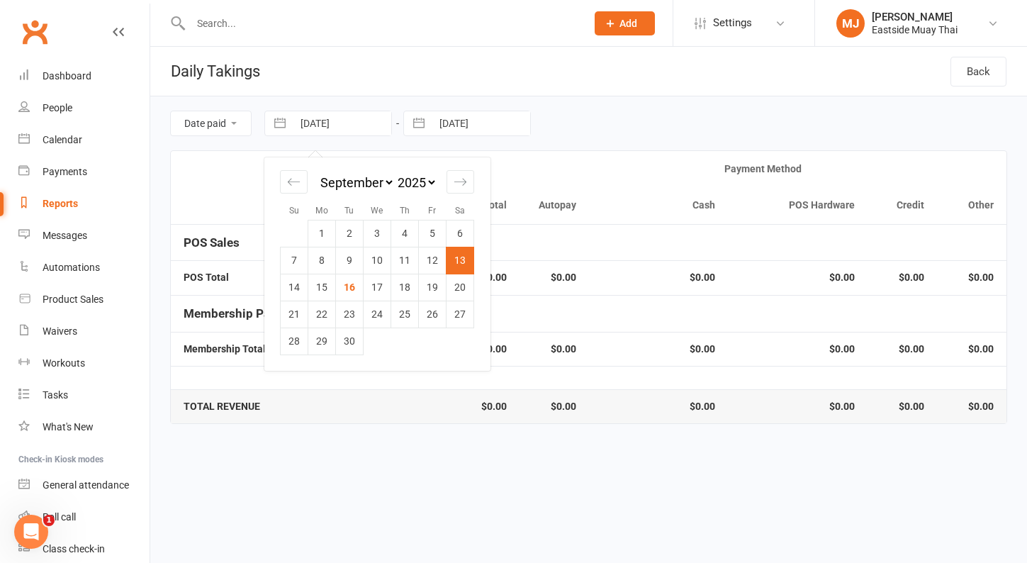
click at [342, 123] on input "13 Sep 2025" at bounding box center [342, 123] width 98 height 24
click at [442, 261] on td "12" at bounding box center [433, 260] width 28 height 27
type input "[DATE]"
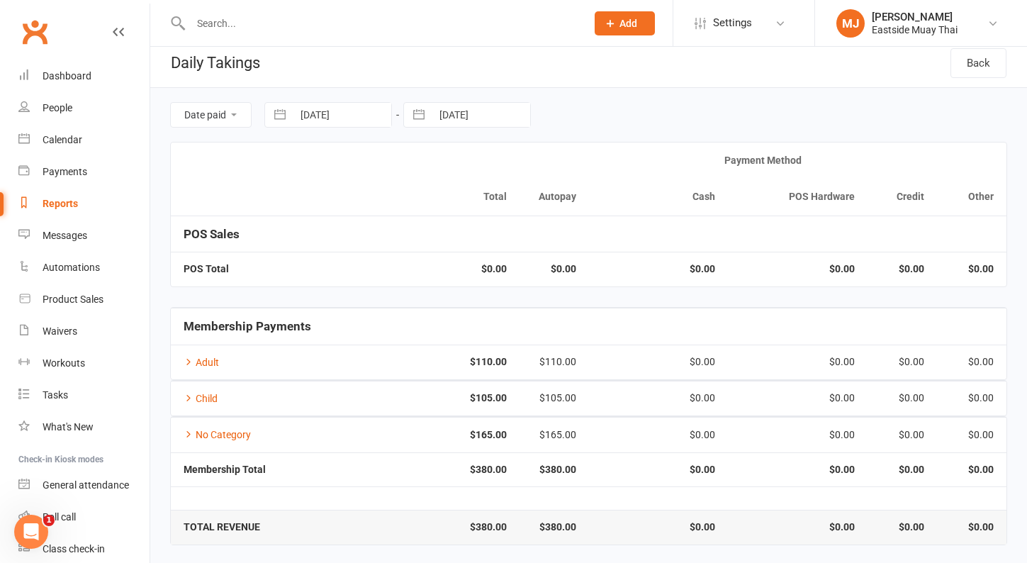
scroll to position [8, 0]
select select "7"
select select "2025"
select select "8"
select select "2025"
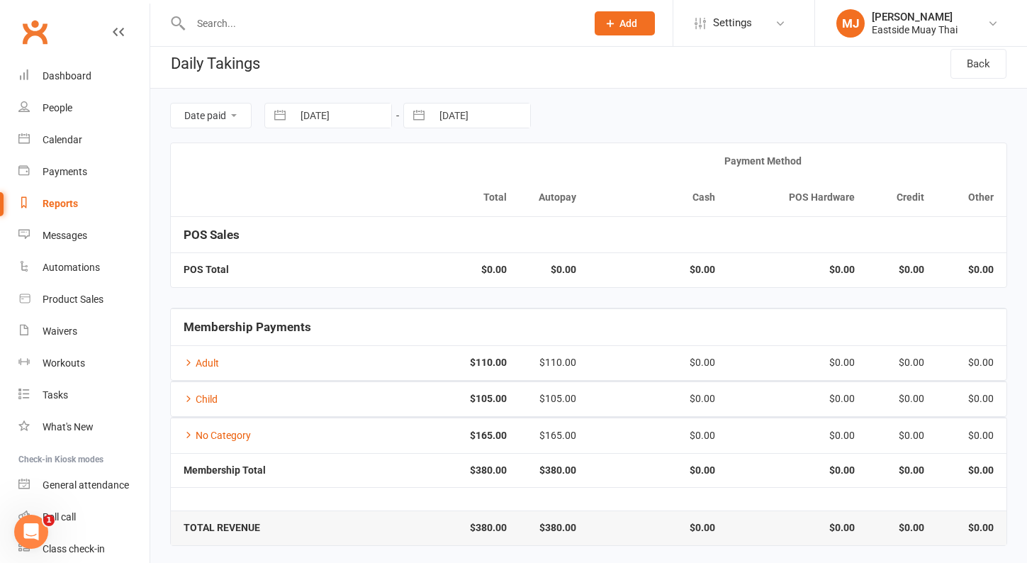
select select "9"
select select "2025"
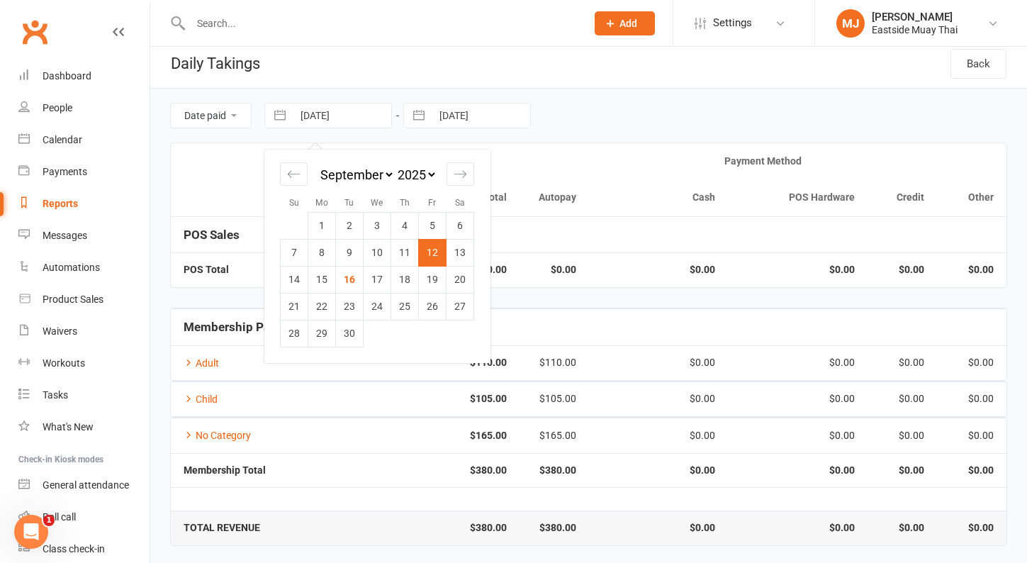
click at [331, 117] on input "[DATE]" at bounding box center [342, 115] width 98 height 24
click at [471, 262] on td "13" at bounding box center [460, 252] width 28 height 27
type input "13 Sep 2025"
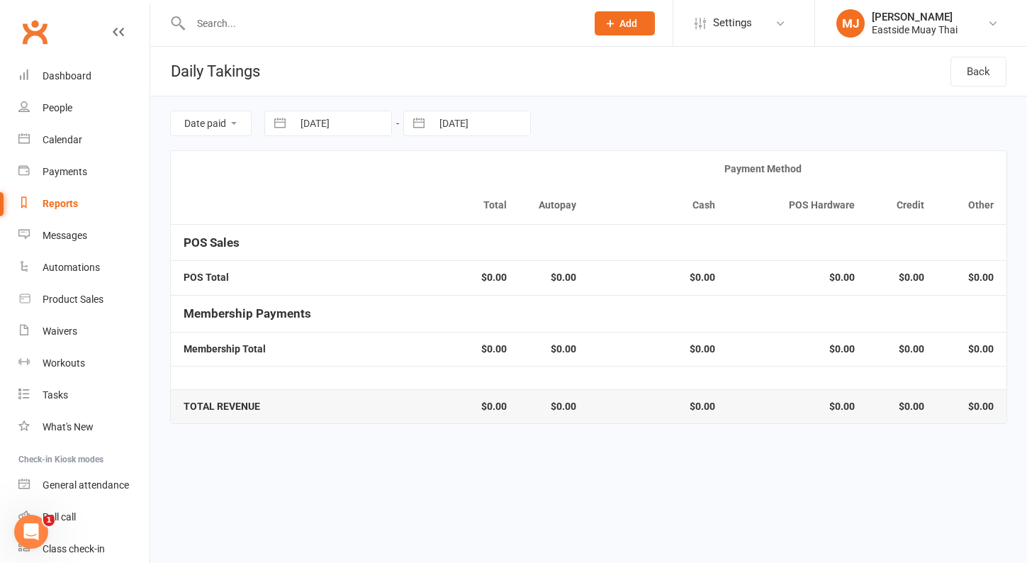
scroll to position [0, 0]
click at [473, 120] on input "[DATE]" at bounding box center [481, 123] width 98 height 24
select select "7"
select select "2025"
select select "8"
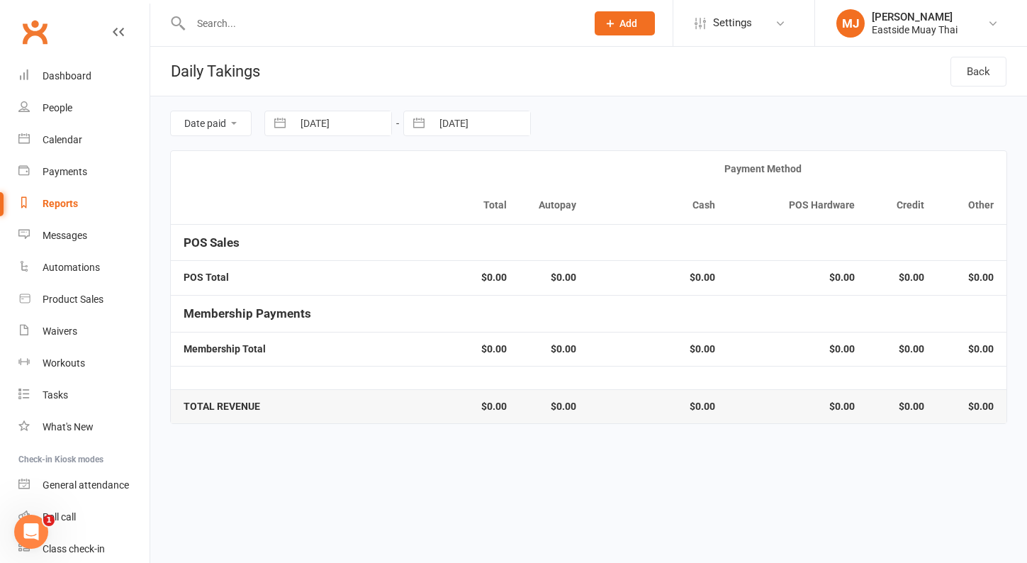
select select "2025"
select select "9"
select select "2025"
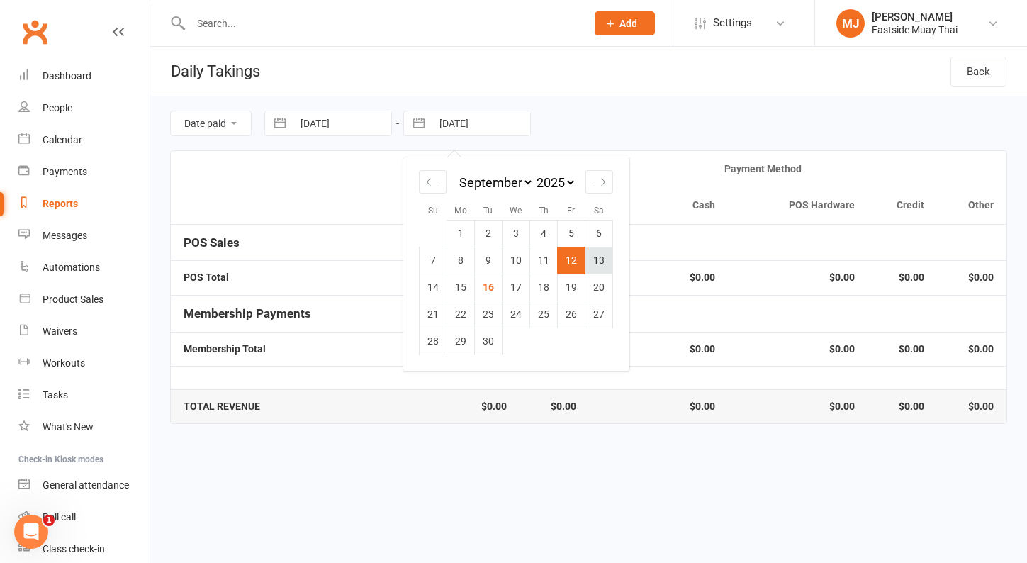
click at [604, 266] on td "13" at bounding box center [599, 260] width 28 height 27
type input "13 Sep 2025"
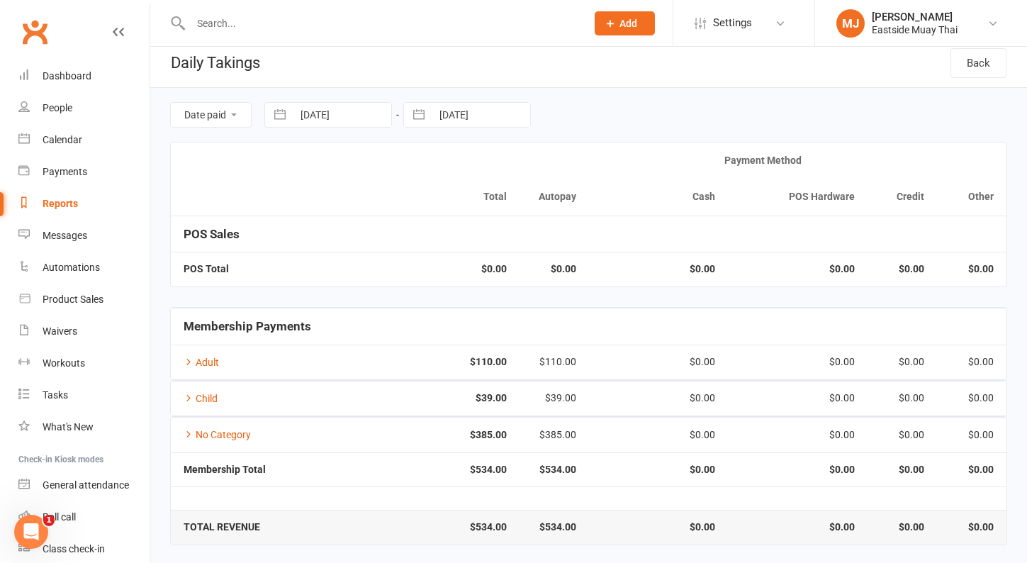
scroll to position [8, 0]
click at [343, 108] on input "13 Sep 2025" at bounding box center [342, 115] width 98 height 24
select select "7"
select select "2025"
select select "8"
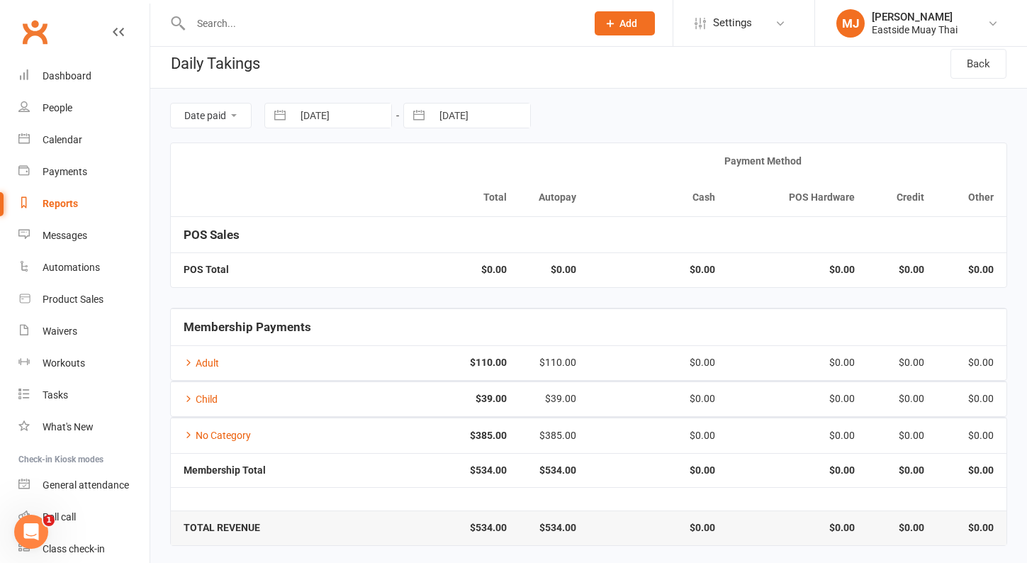
select select "2025"
select select "9"
select select "2025"
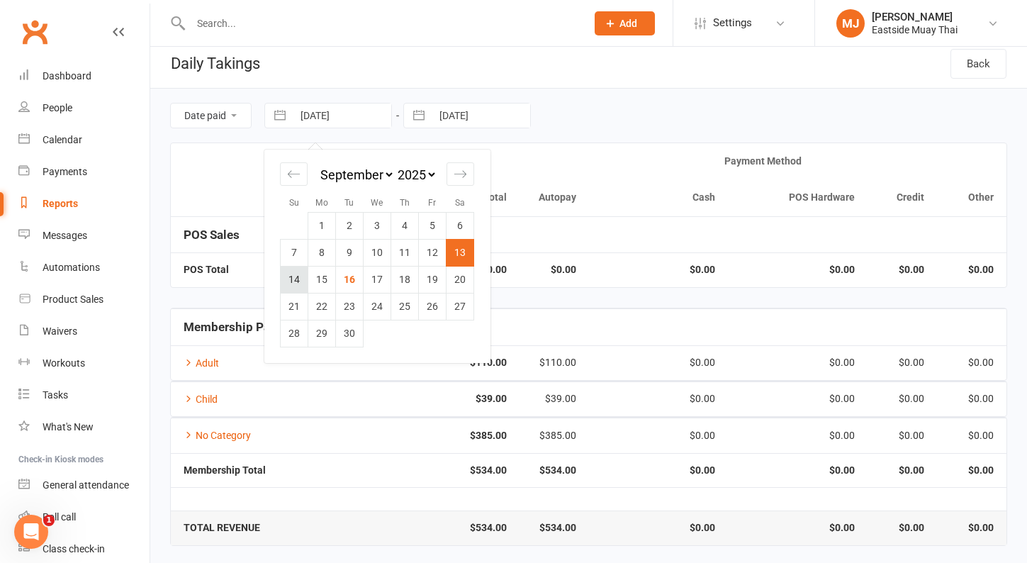
click at [302, 278] on td "14" at bounding box center [295, 279] width 28 height 27
type input "[DATE]"
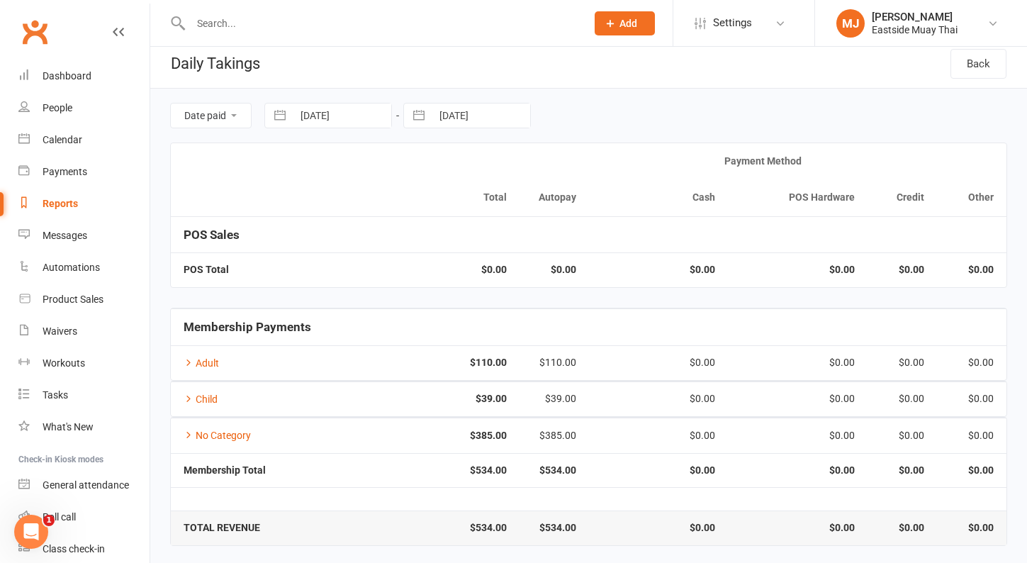
scroll to position [0, 0]
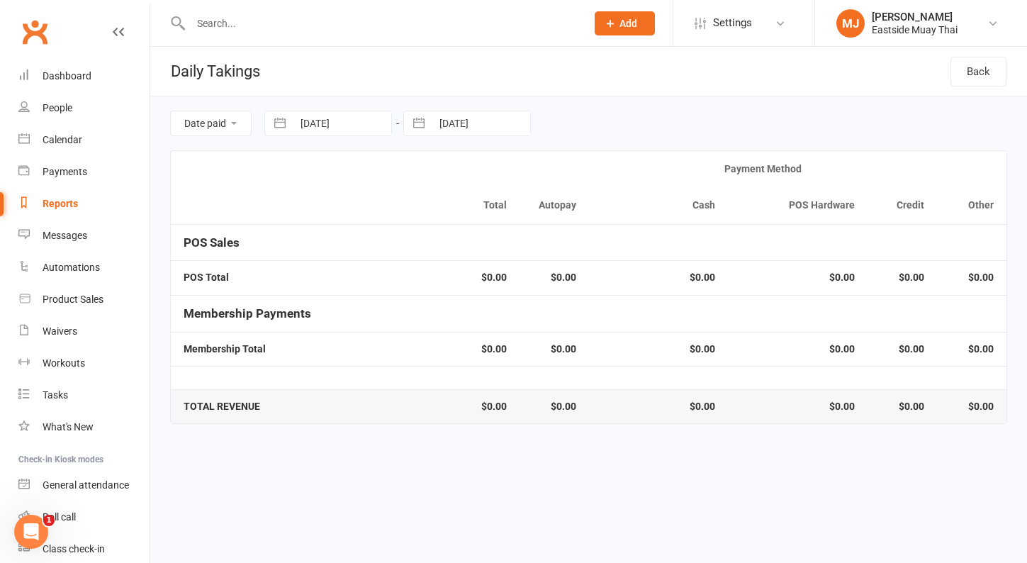
click at [463, 123] on input "13 Sep 2025" at bounding box center [481, 123] width 98 height 24
select select "7"
select select "2025"
select select "8"
select select "2025"
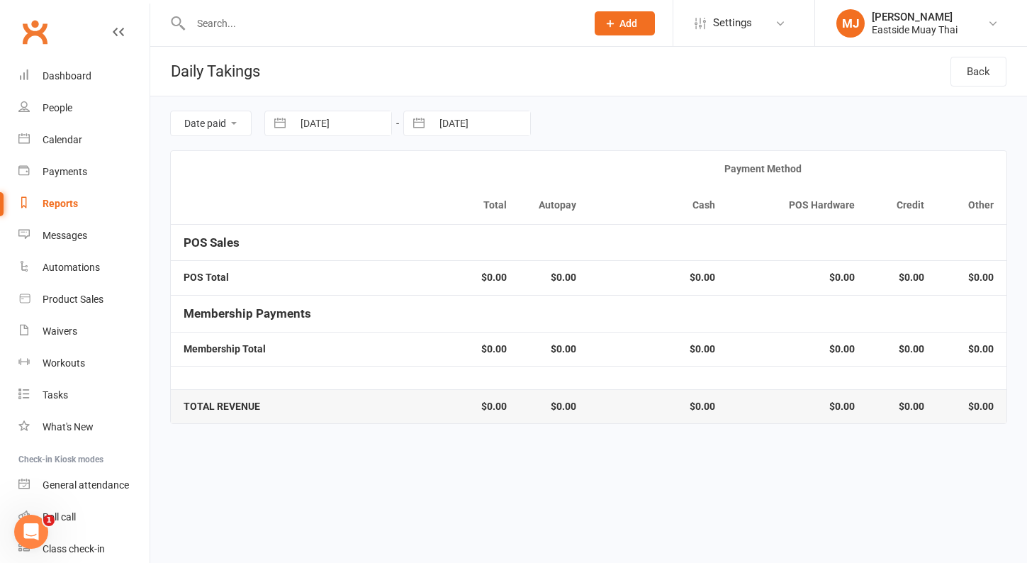
select select "9"
select select "2025"
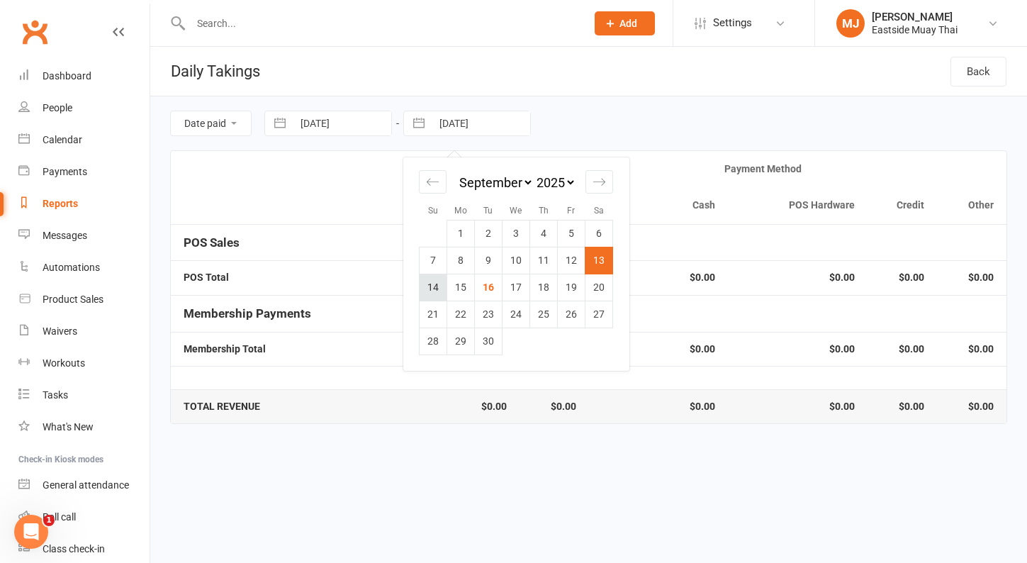
click at [434, 285] on td "14" at bounding box center [433, 287] width 28 height 27
type input "[DATE]"
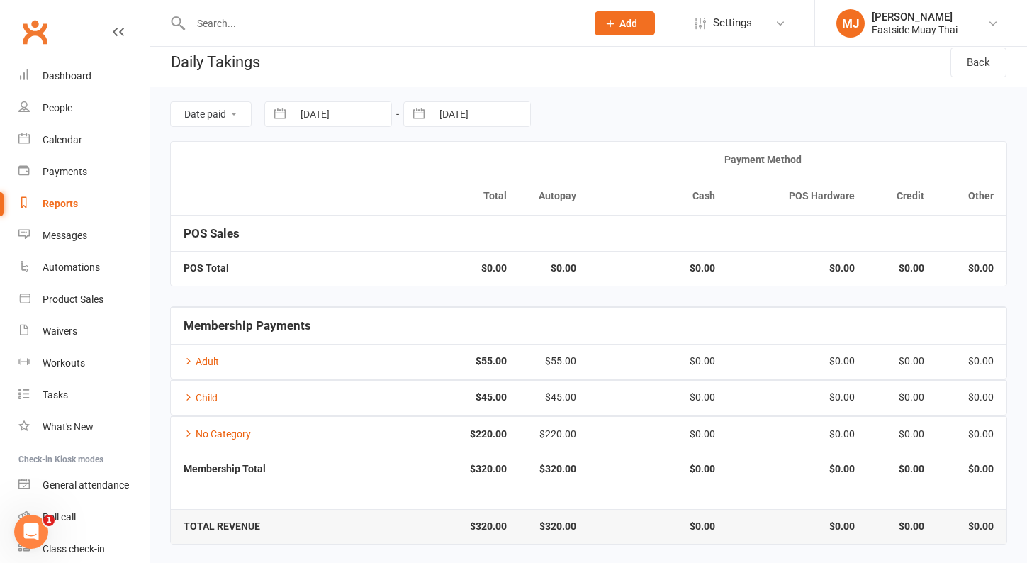
scroll to position [8, 0]
click at [471, 116] on input "[DATE]" at bounding box center [481, 115] width 98 height 24
select select "7"
select select "2025"
select select "8"
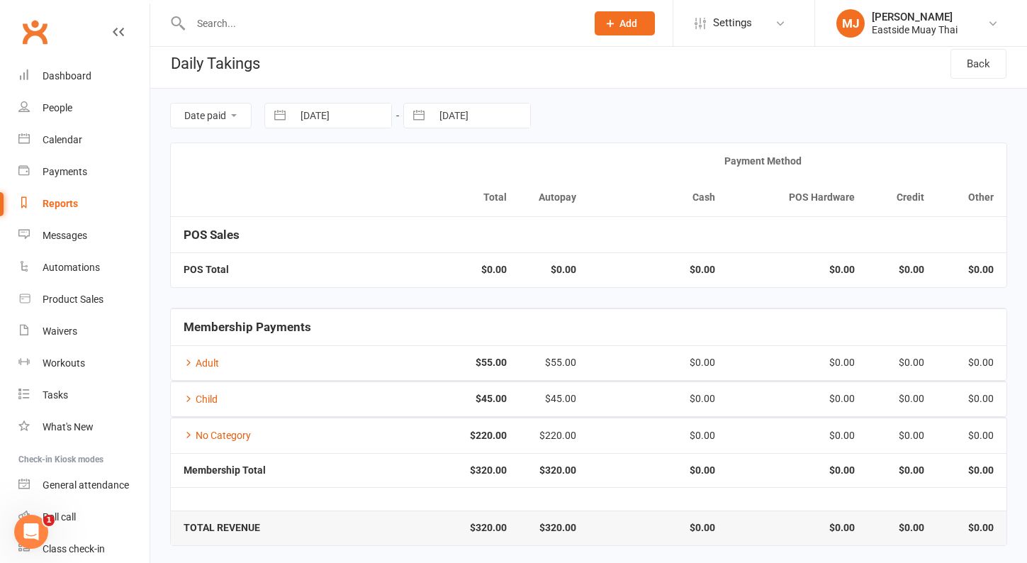
select select "2025"
select select "9"
select select "2025"
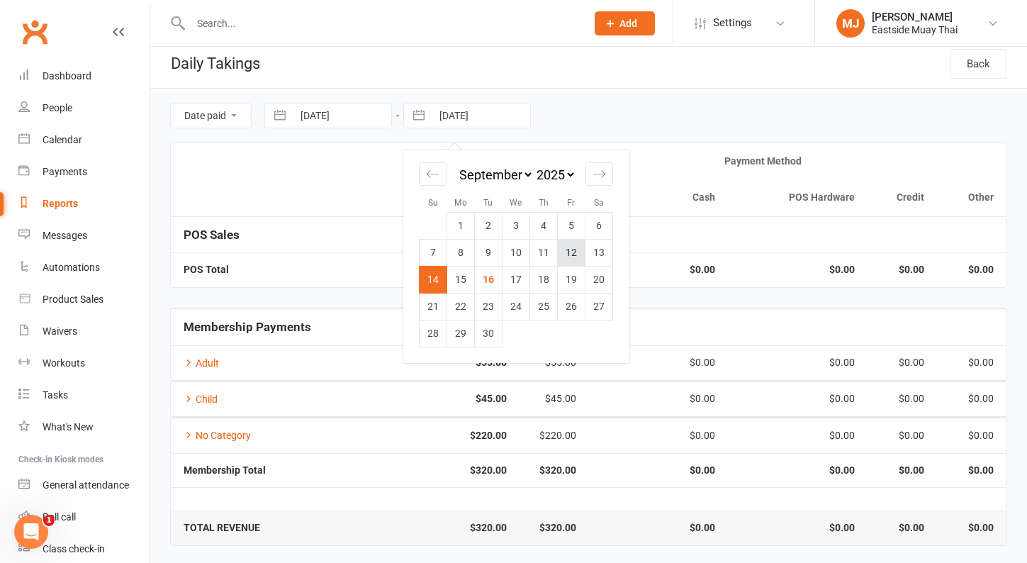
click at [578, 254] on td "12" at bounding box center [572, 252] width 28 height 27
type input "[DATE]"
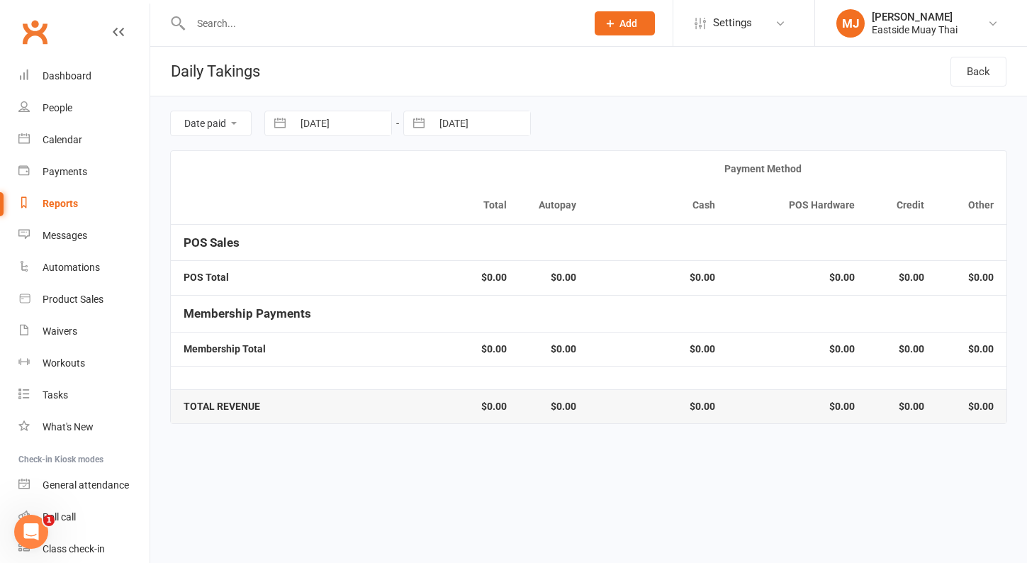
scroll to position [0, 0]
click at [449, 132] on input "[DATE]" at bounding box center [481, 123] width 98 height 24
select select "7"
select select "2025"
select select "8"
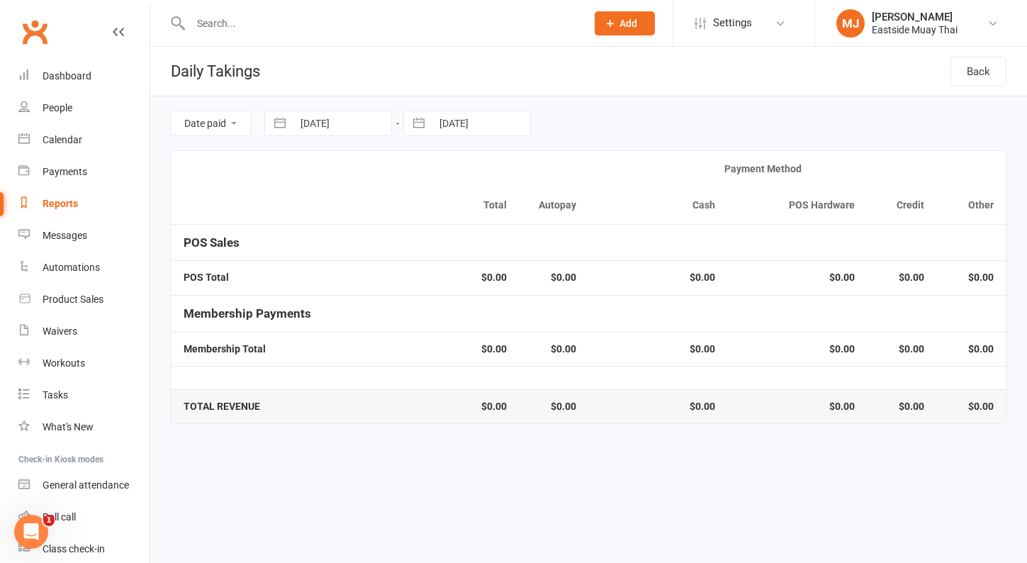
select select "2025"
select select "9"
select select "2025"
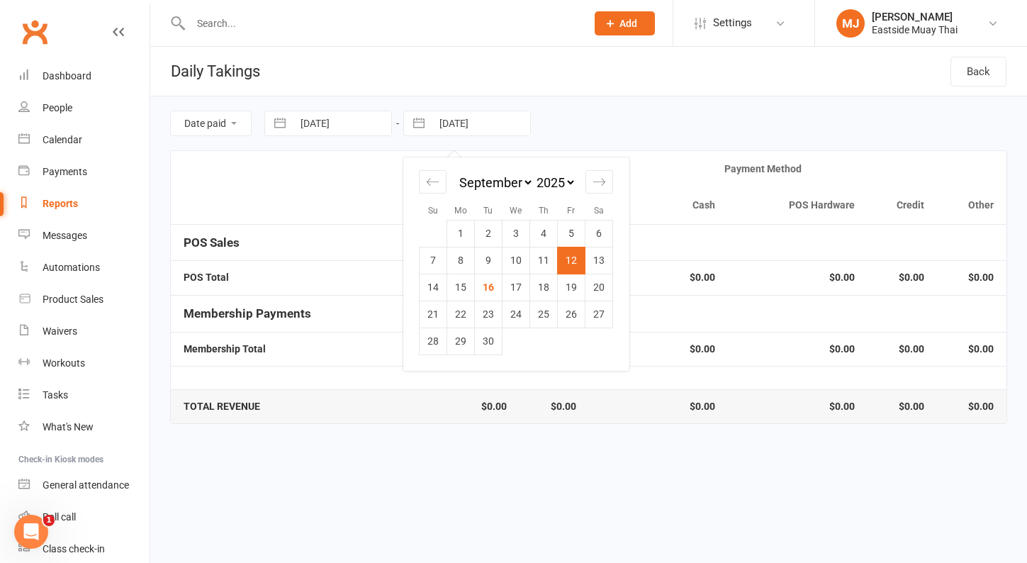
click at [577, 261] on td "12" at bounding box center [572, 260] width 28 height 27
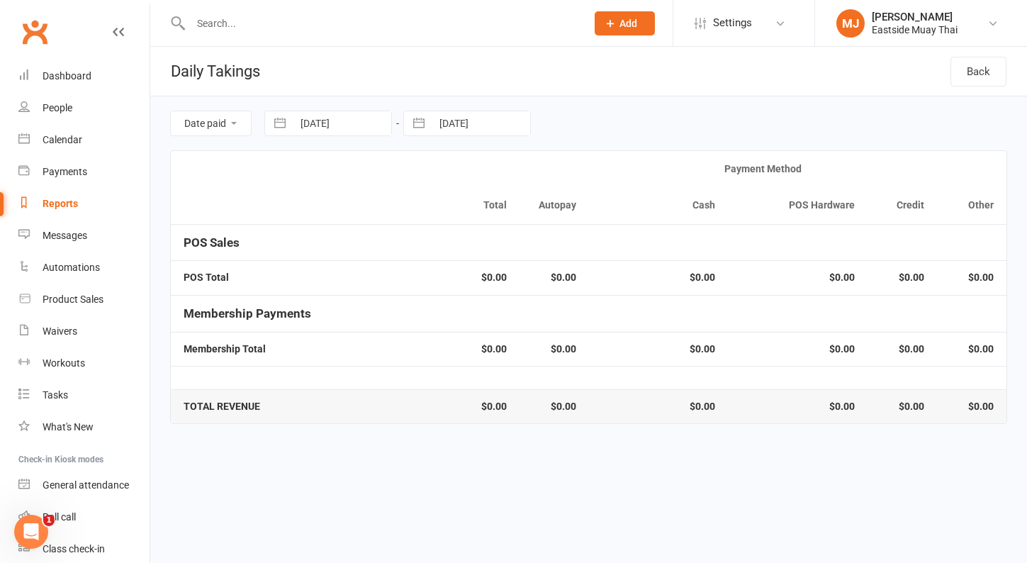
click at [441, 119] on input "[DATE]" at bounding box center [481, 123] width 98 height 24
select select "7"
select select "2025"
select select "8"
select select "2025"
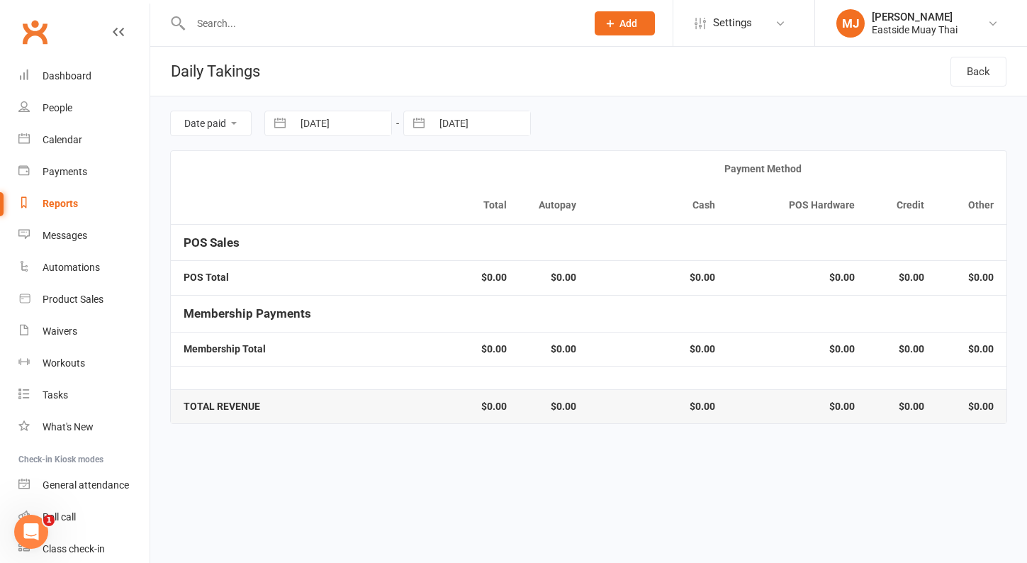
select select "9"
select select "2025"
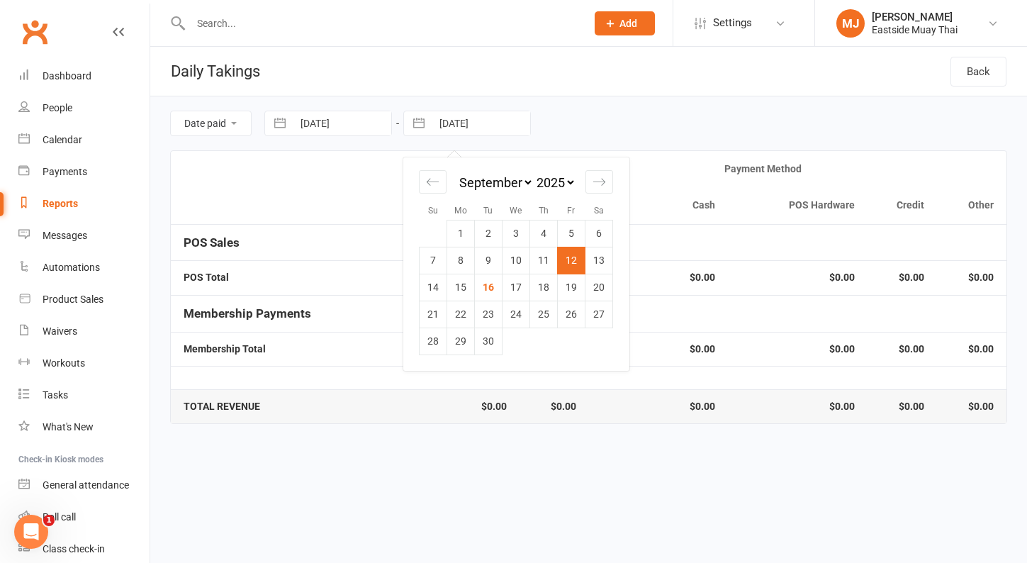
click at [570, 266] on td "12" at bounding box center [572, 260] width 28 height 27
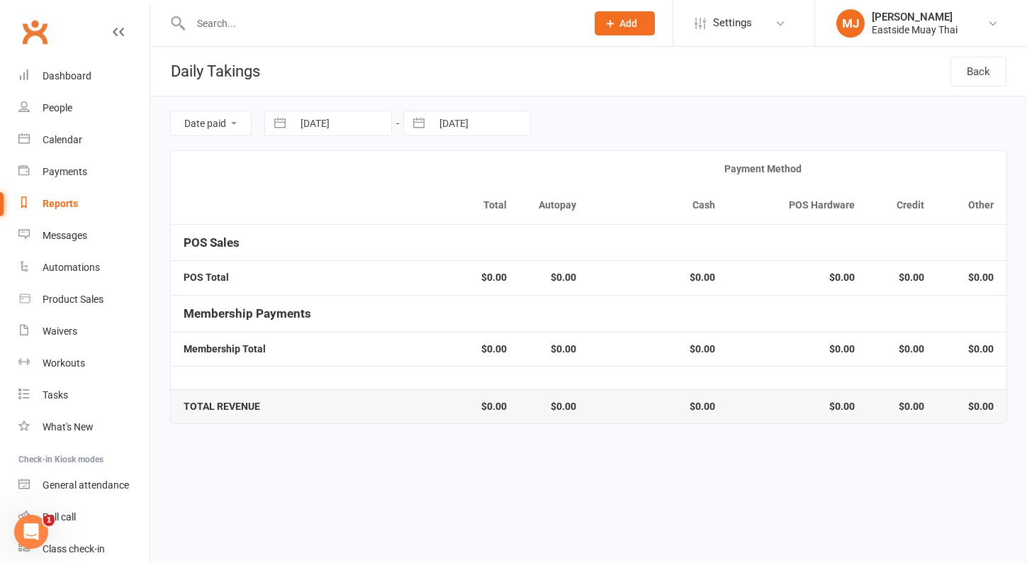
select select "7"
select select "2025"
select select "8"
select select "2025"
select select "9"
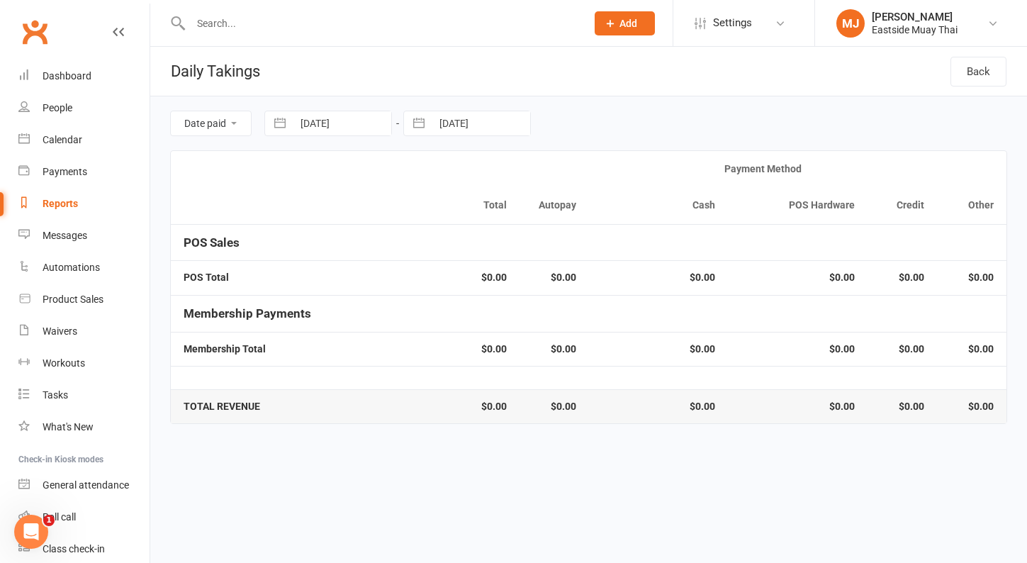
select select "2025"
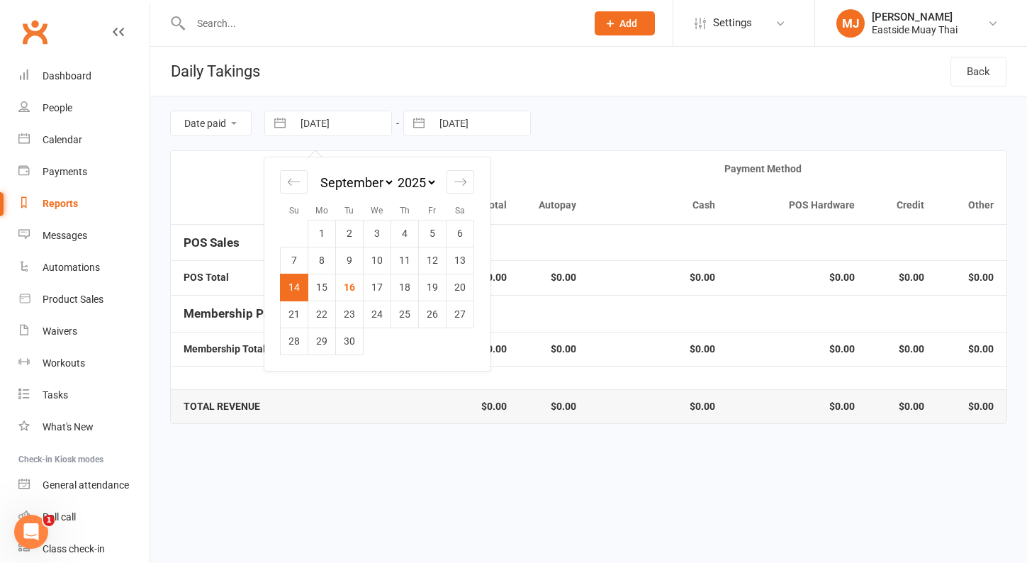
click at [348, 123] on input "[DATE]" at bounding box center [342, 123] width 98 height 24
click at [437, 271] on td "12" at bounding box center [433, 260] width 28 height 27
type input "[DATE]"
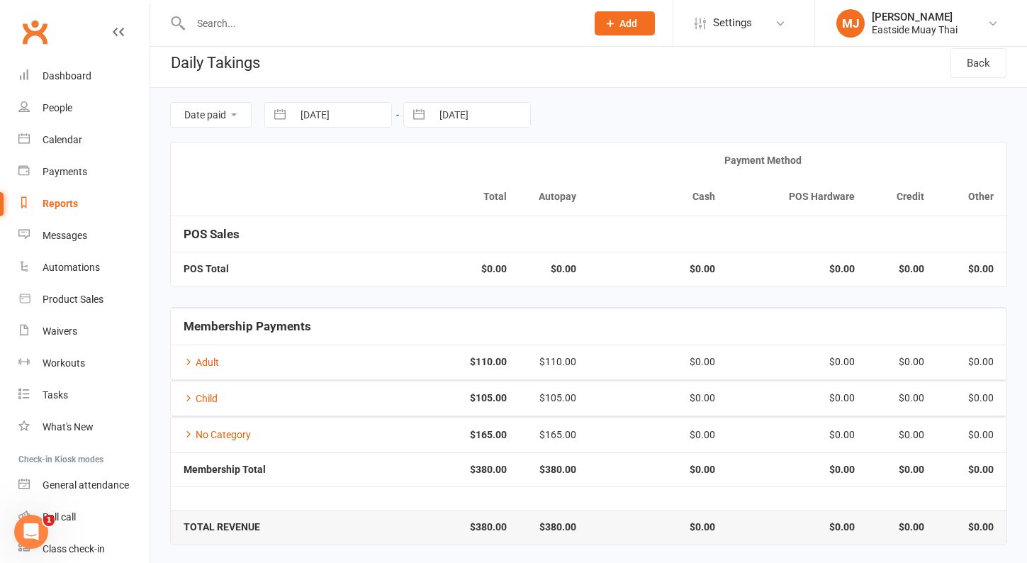
scroll to position [8, 0]
select select "7"
select select "2025"
select select "8"
select select "2025"
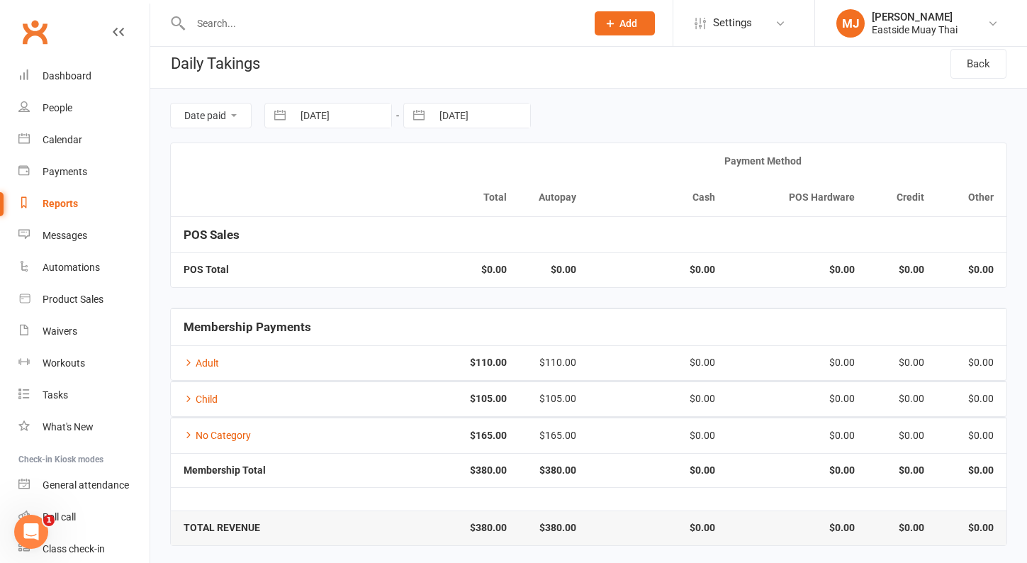
select select "9"
select select "2025"
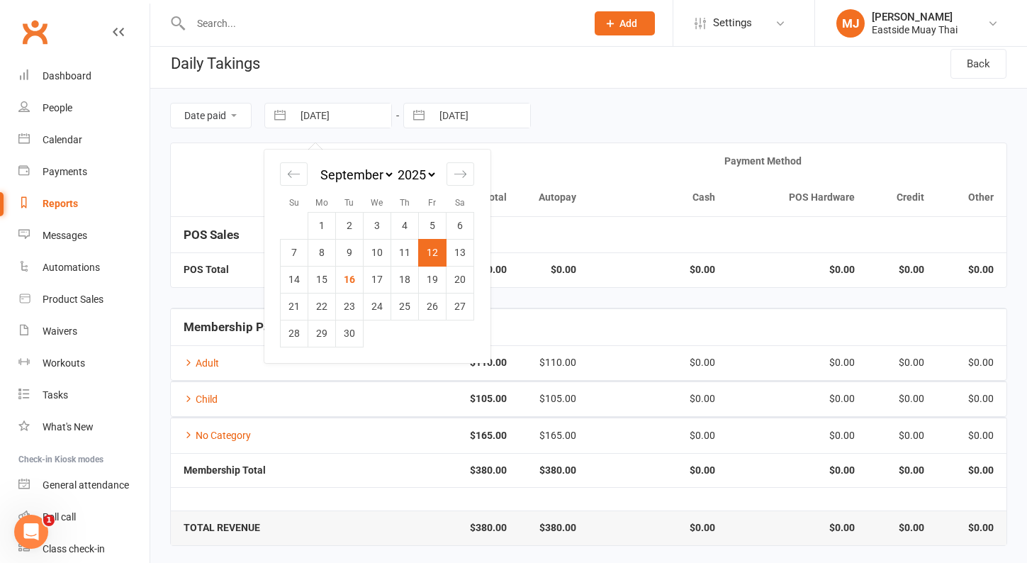
click at [317, 113] on input "[DATE]" at bounding box center [342, 115] width 98 height 24
click at [448, 259] on td "13" at bounding box center [460, 252] width 28 height 27
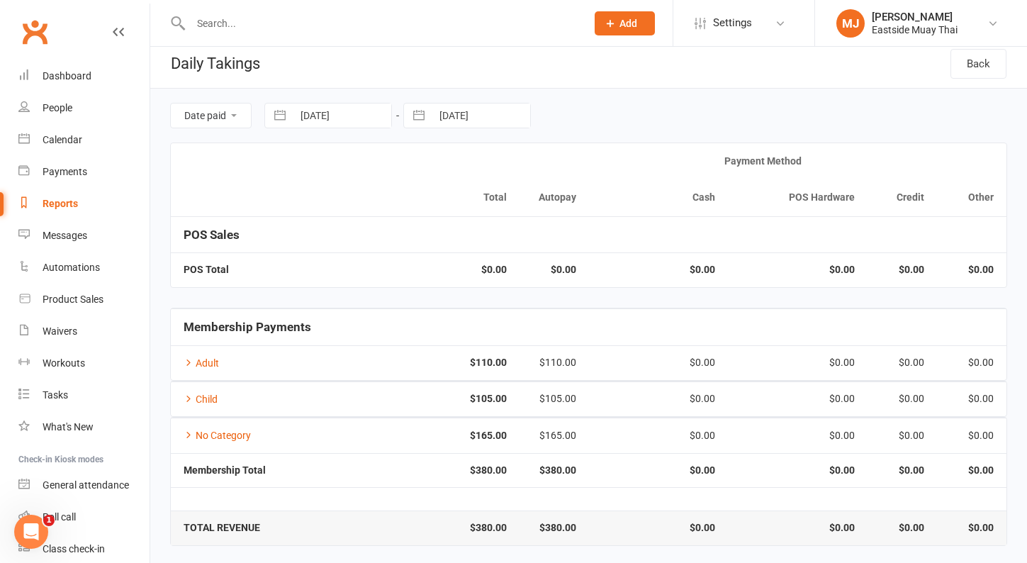
type input "13 Sep 2025"
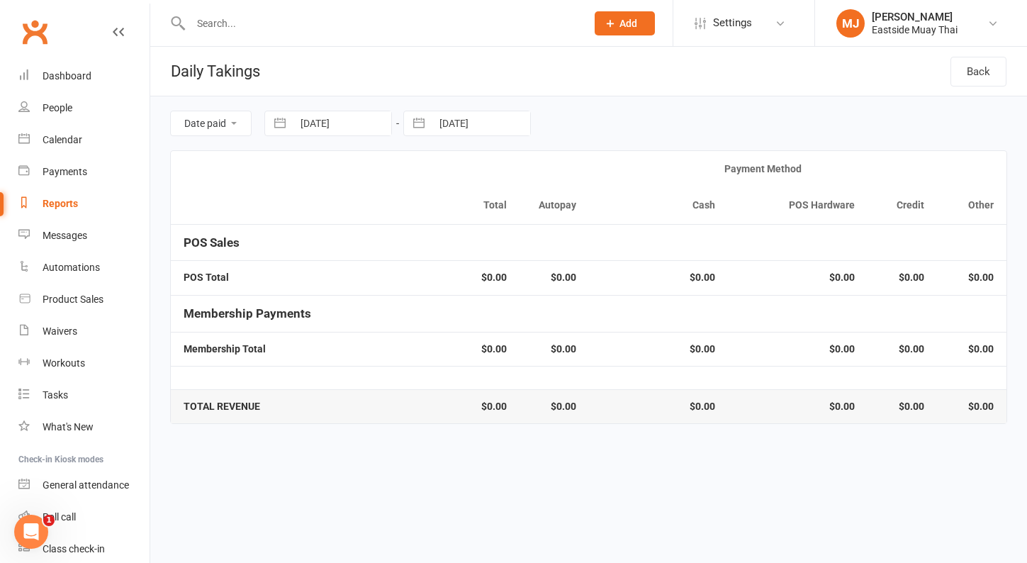
click at [487, 128] on input "[DATE]" at bounding box center [481, 123] width 98 height 24
select select "7"
select select "2025"
select select "8"
select select "2025"
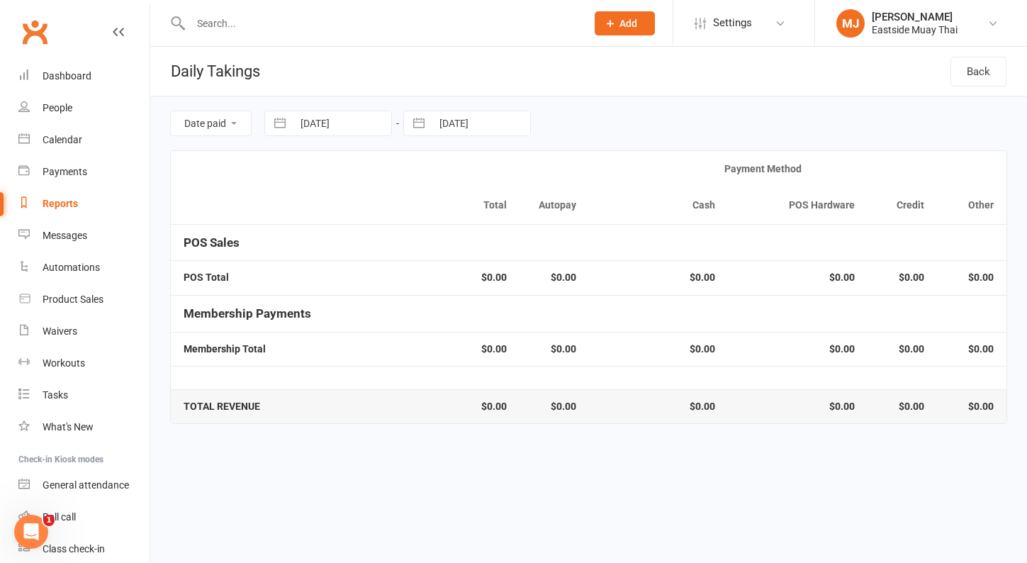
select select "9"
select select "2025"
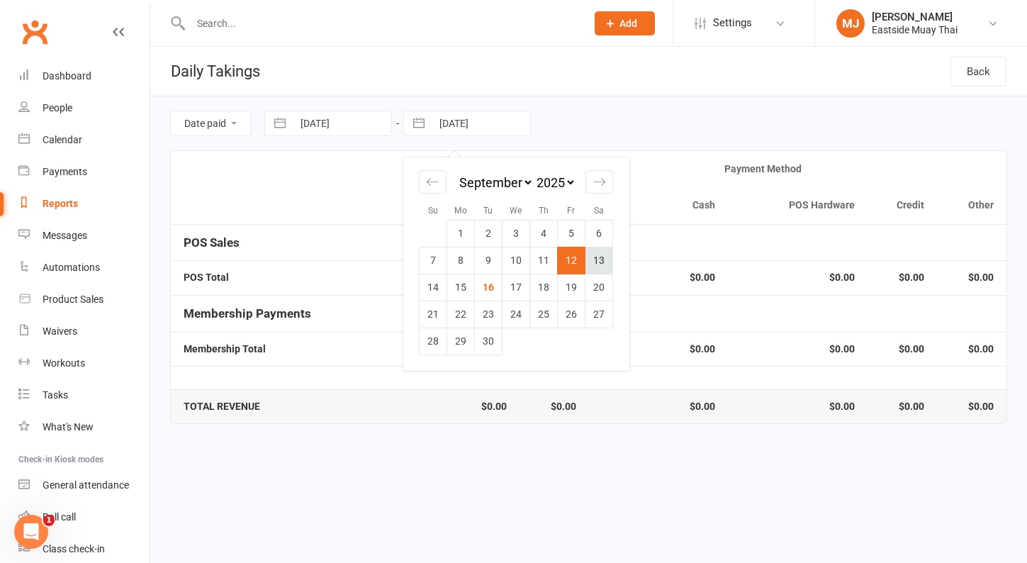
click at [597, 250] on td "13" at bounding box center [599, 260] width 28 height 27
type input "13 Sep 2025"
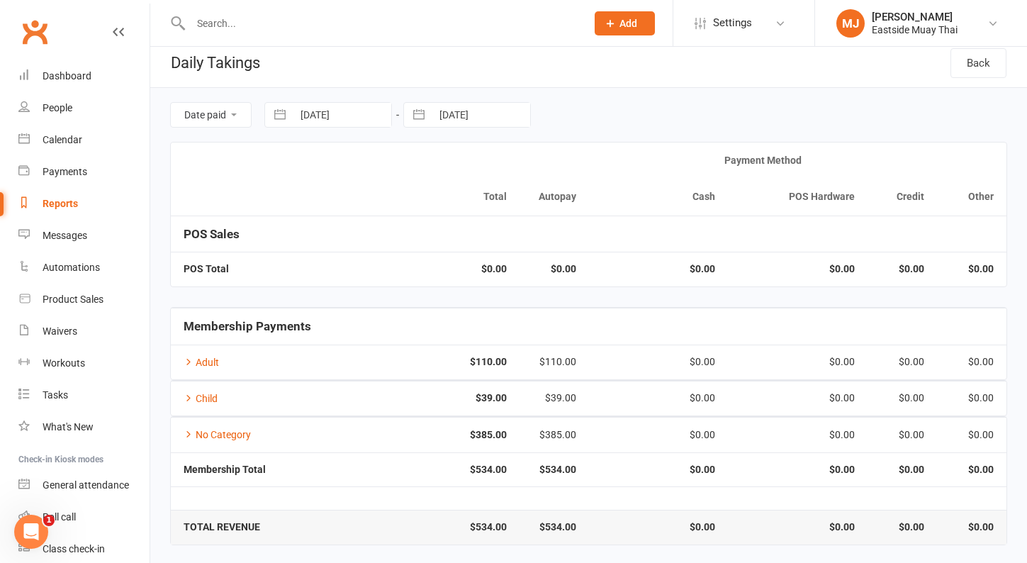
scroll to position [8, 0]
click at [337, 127] on input "13 Sep 2025" at bounding box center [342, 115] width 98 height 24
select select "7"
select select "2025"
select select "8"
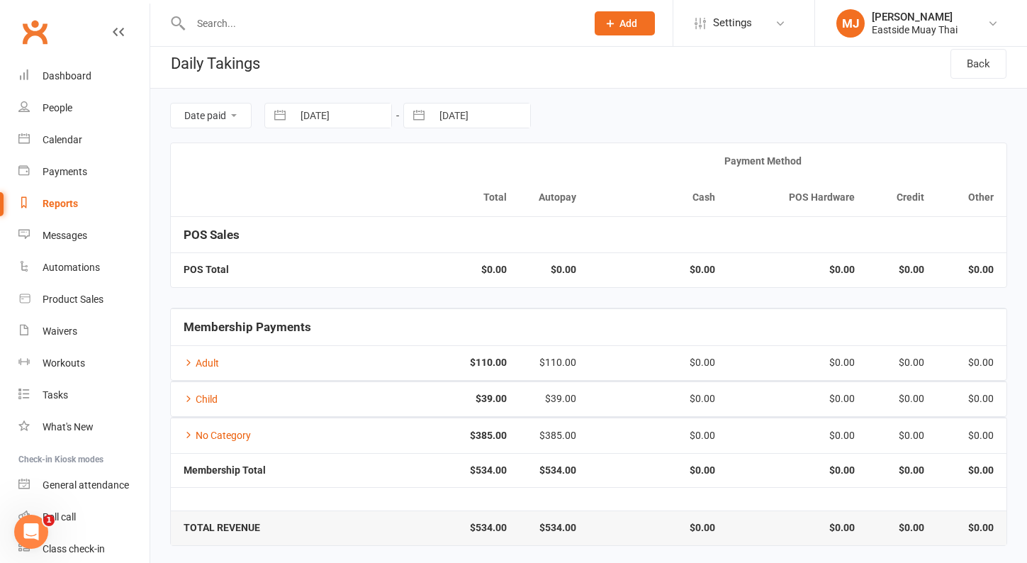
select select "2025"
select select "9"
select select "2025"
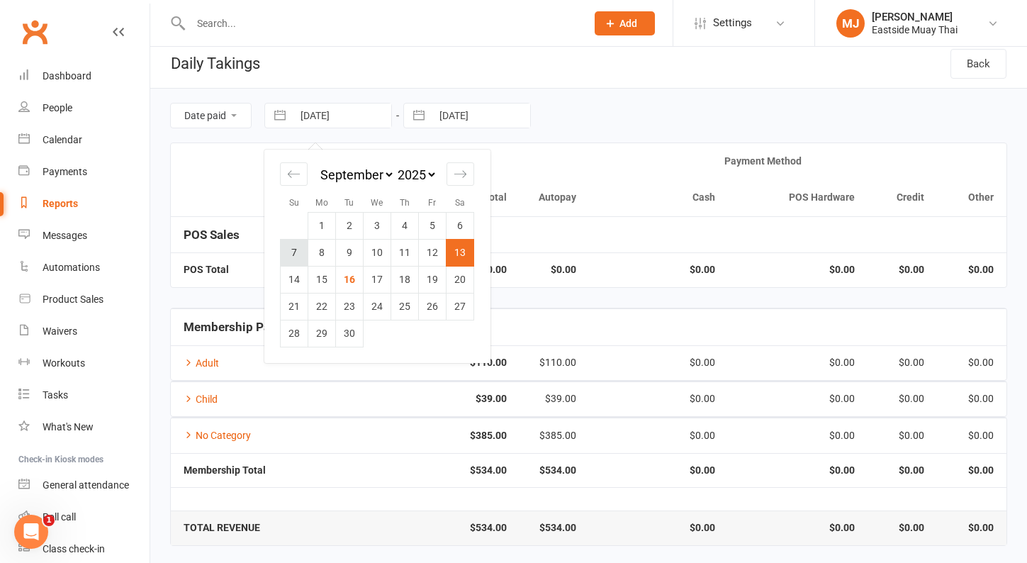
click at [305, 262] on td "7" at bounding box center [295, 252] width 28 height 27
type input "[DATE]"
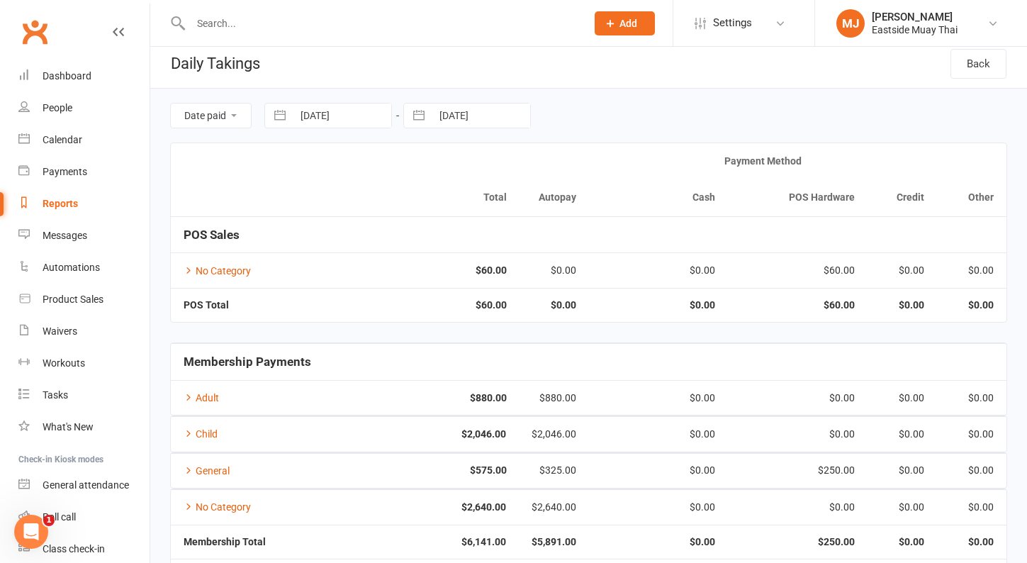
select select "7"
select select "2025"
select select "8"
select select "2025"
select select "9"
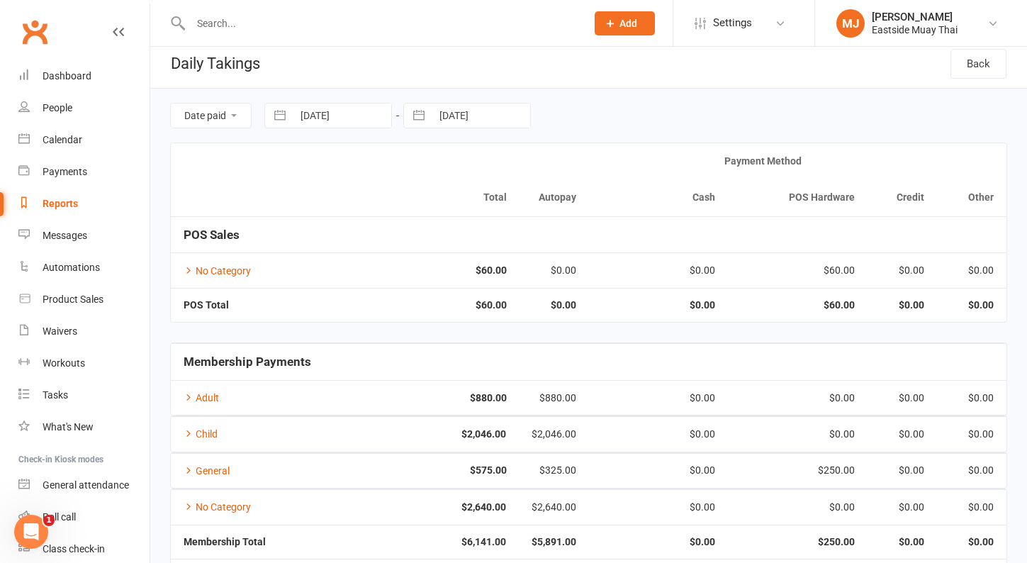
select select "2025"
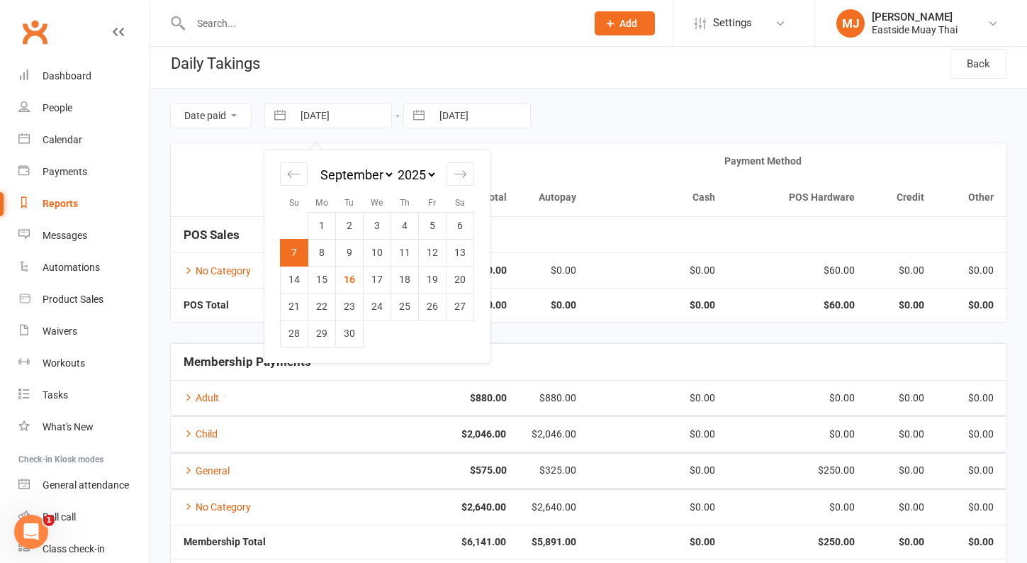
click at [364, 110] on input "[DATE]" at bounding box center [342, 115] width 98 height 24
click at [300, 275] on td "14" at bounding box center [295, 279] width 28 height 27
type input "[DATE]"
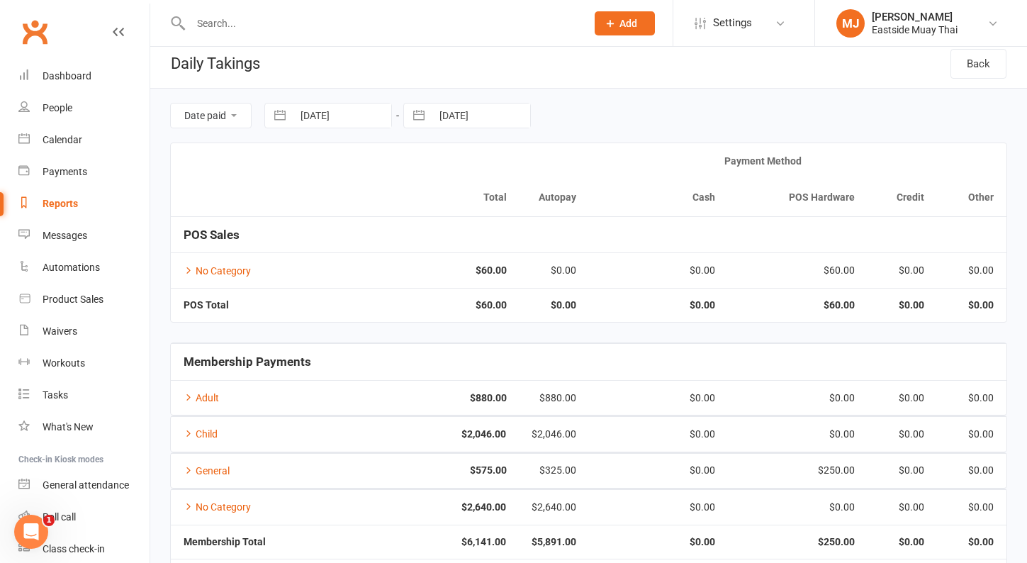
scroll to position [0, 0]
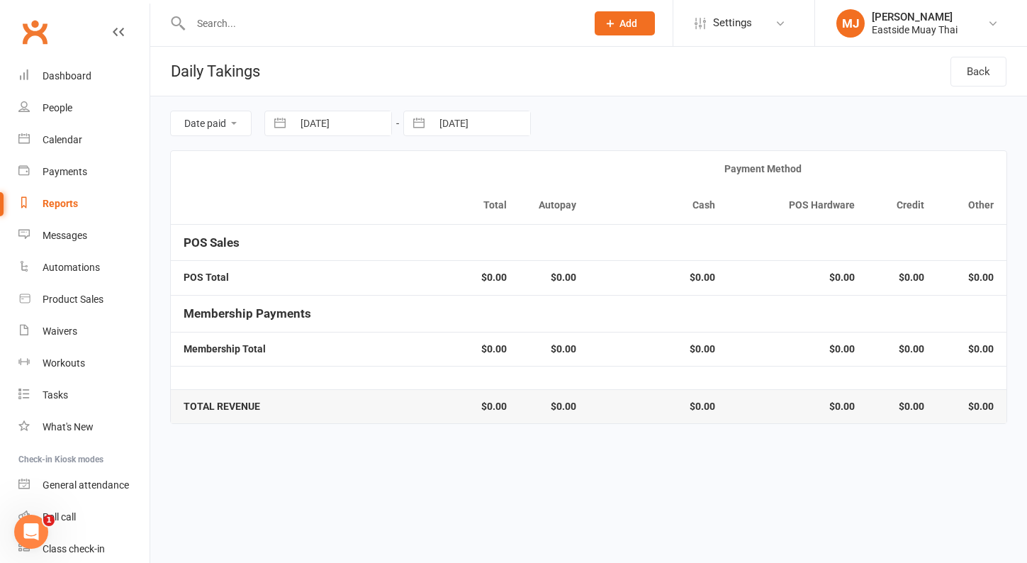
click at [459, 128] on input "13 Sep 2025" at bounding box center [481, 123] width 98 height 24
select select "7"
select select "2025"
select select "8"
select select "2025"
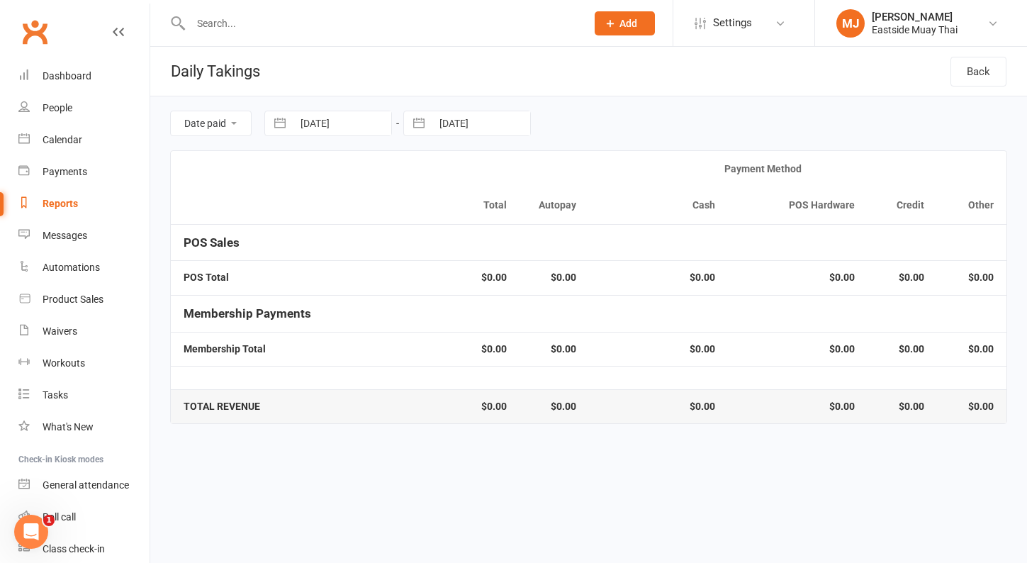
select select "9"
select select "2025"
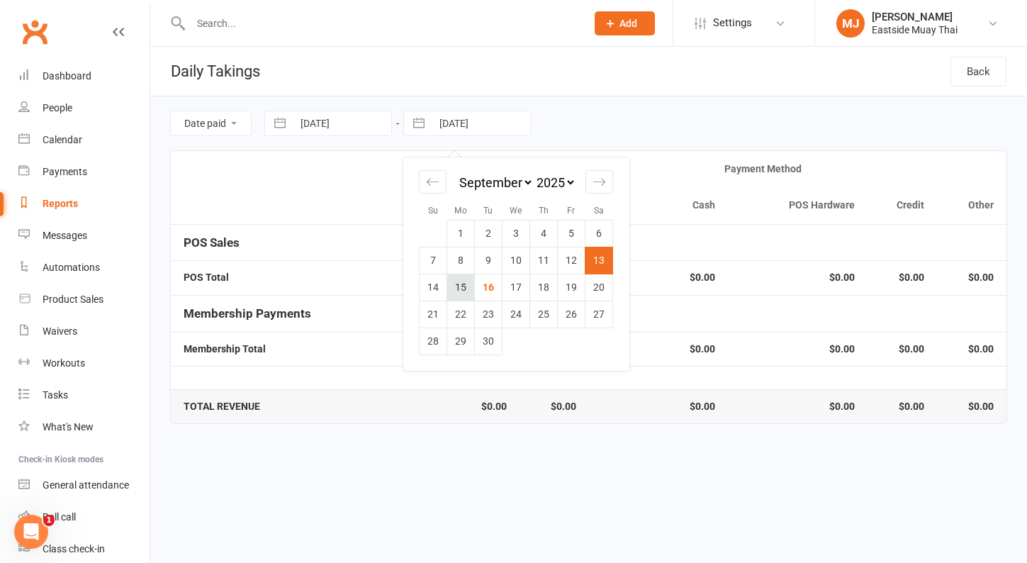
click at [464, 294] on td "15" at bounding box center [461, 287] width 28 height 27
type input "[DATE]"
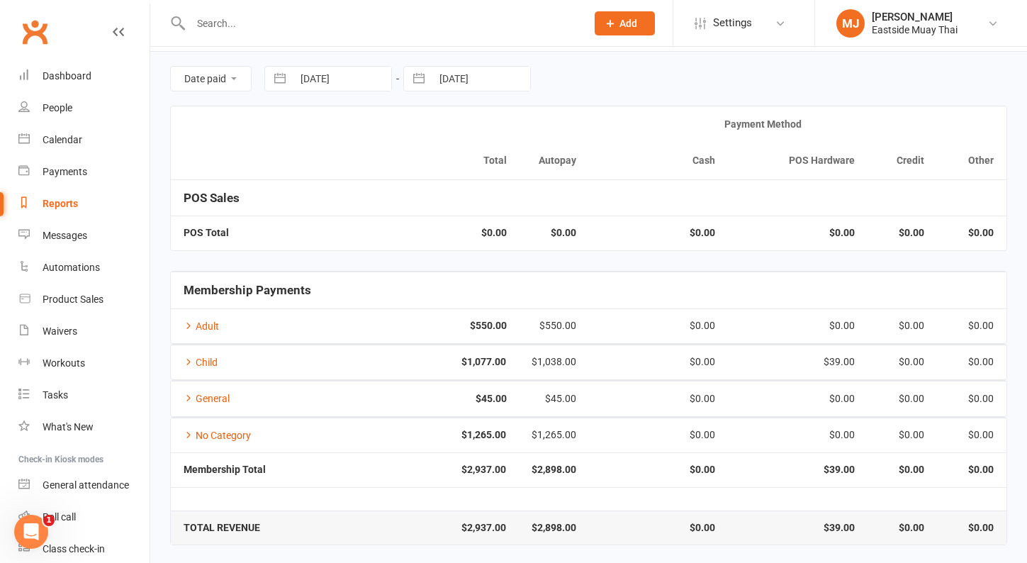
scroll to position [44, 0]
click at [475, 77] on input "[DATE]" at bounding box center [481, 79] width 98 height 24
select select "7"
select select "2025"
select select "8"
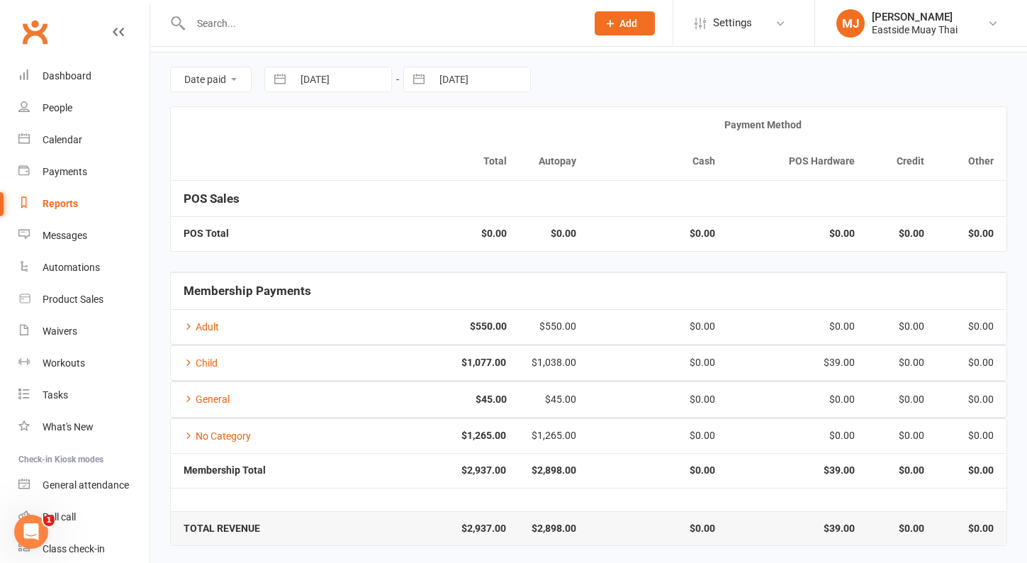
select select "2025"
select select "9"
select select "2025"
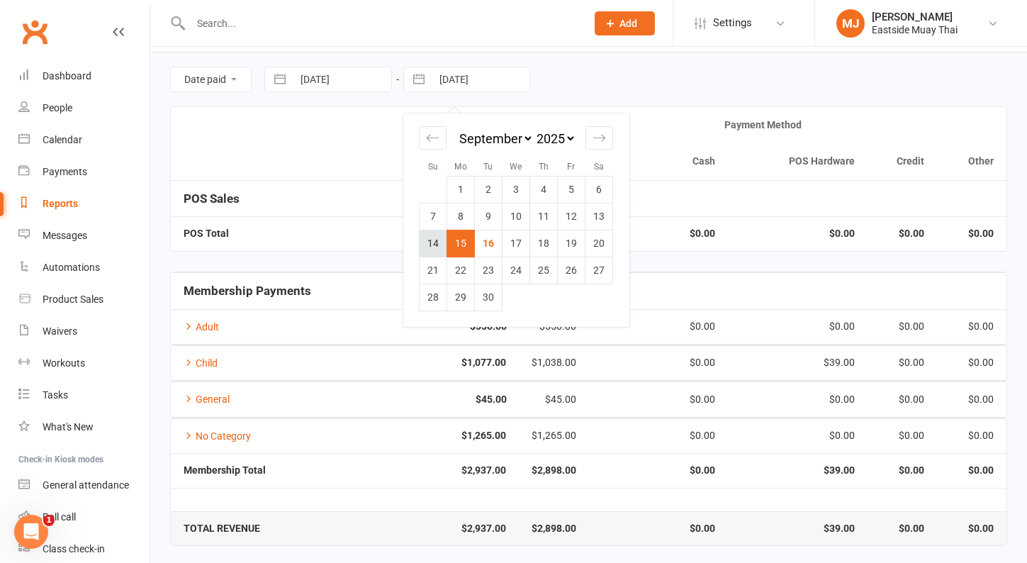
click at [432, 243] on td "14" at bounding box center [433, 243] width 28 height 27
type input "[DATE]"
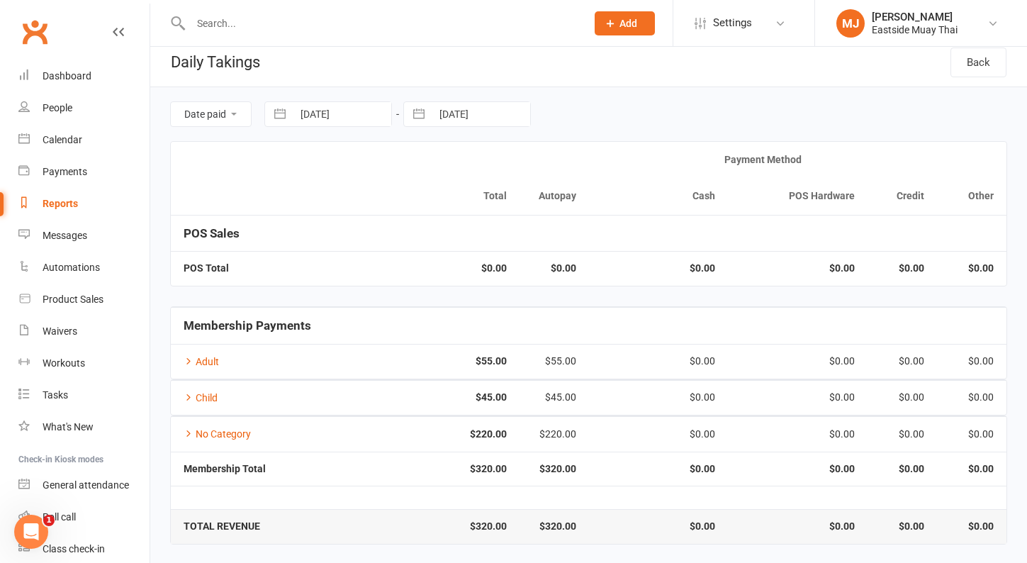
scroll to position [8, 0]
click at [477, 116] on input "[DATE]" at bounding box center [481, 115] width 98 height 24
select select "7"
select select "2025"
select select "8"
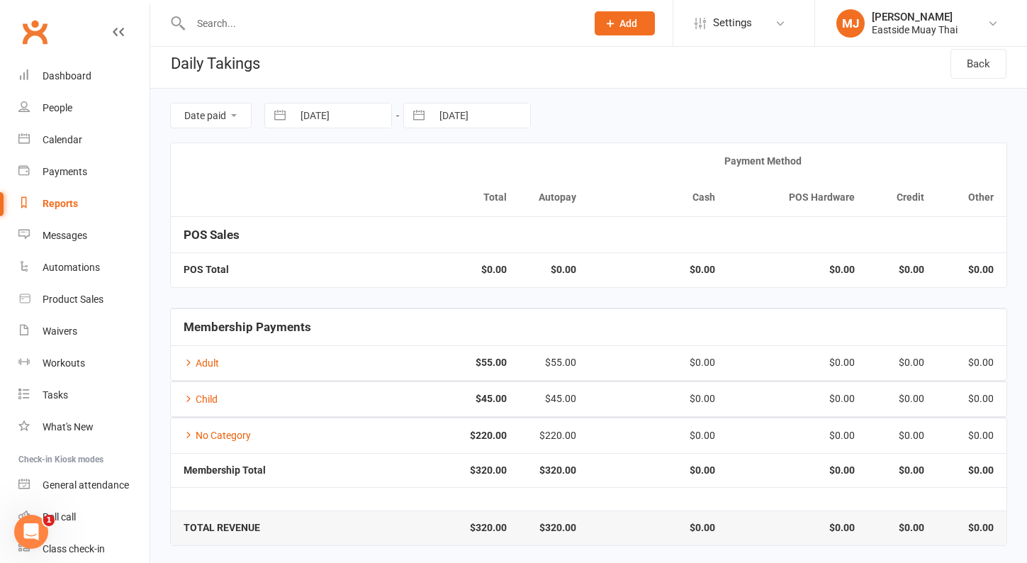
select select "2025"
select select "9"
select select "2025"
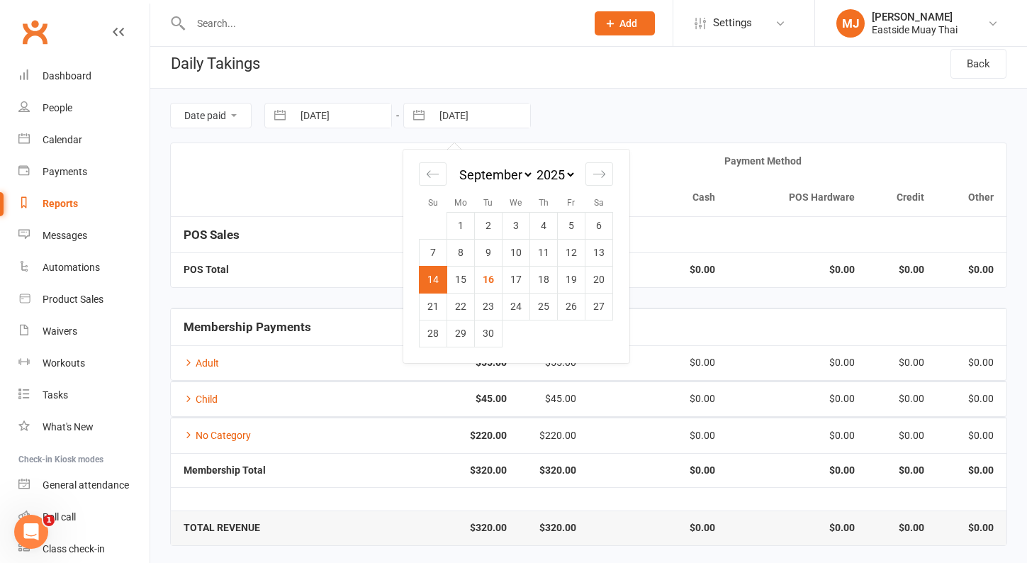
click at [682, 101] on div "Date paid Due date 14 Sep 2025 Navigate forward to interact with the calendar a…" at bounding box center [588, 116] width 837 height 54
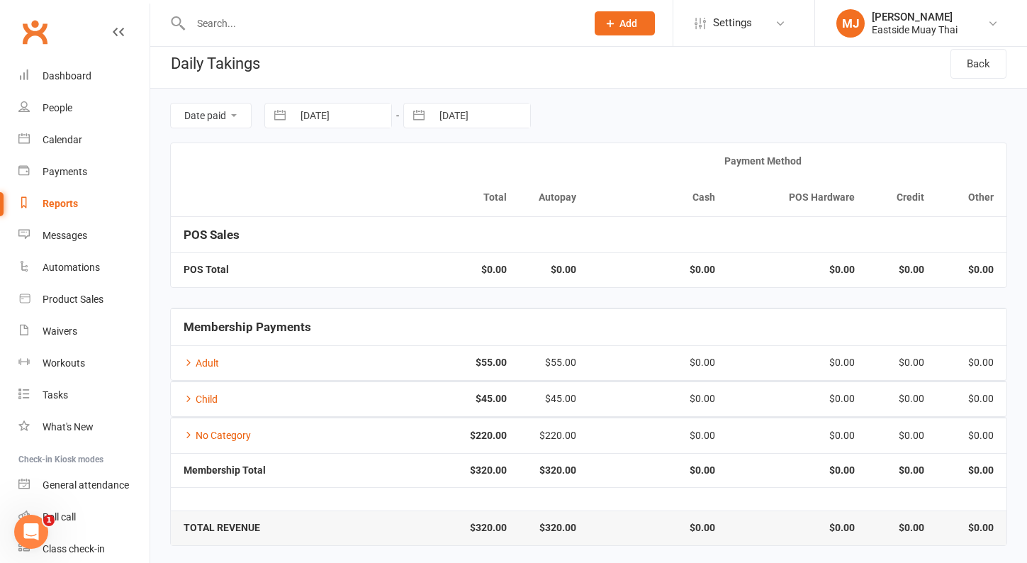
click at [318, 99] on div "Date paid Due date 14 Sep 2025 Navigate forward to interact with the calendar a…" at bounding box center [588, 116] width 837 height 54
select select "7"
select select "2025"
select select "8"
select select "2025"
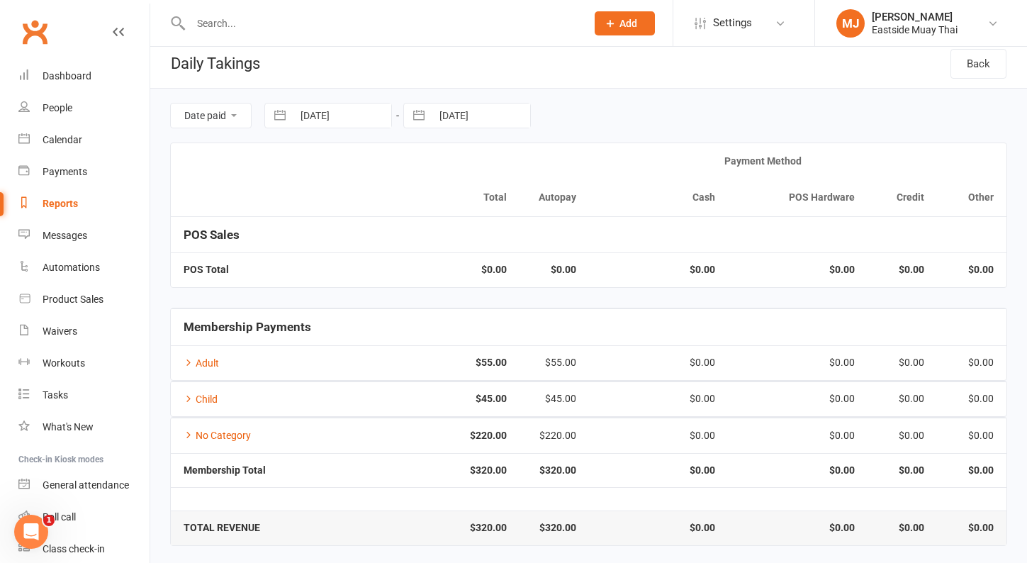
select select "9"
select select "2025"
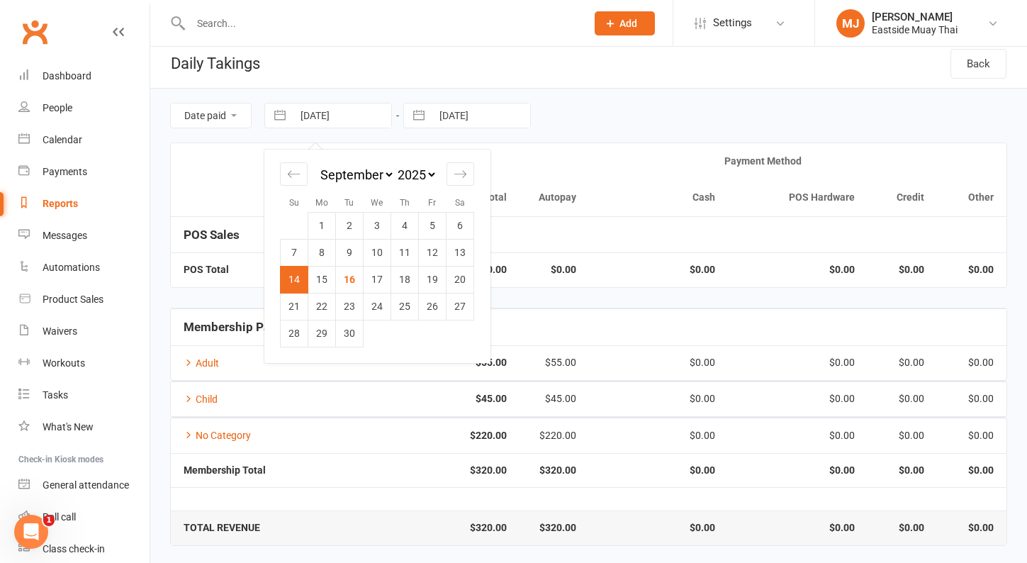
click at [321, 119] on input "[DATE]" at bounding box center [342, 115] width 98 height 24
click at [441, 260] on td "12" at bounding box center [433, 252] width 28 height 27
type input "[DATE]"
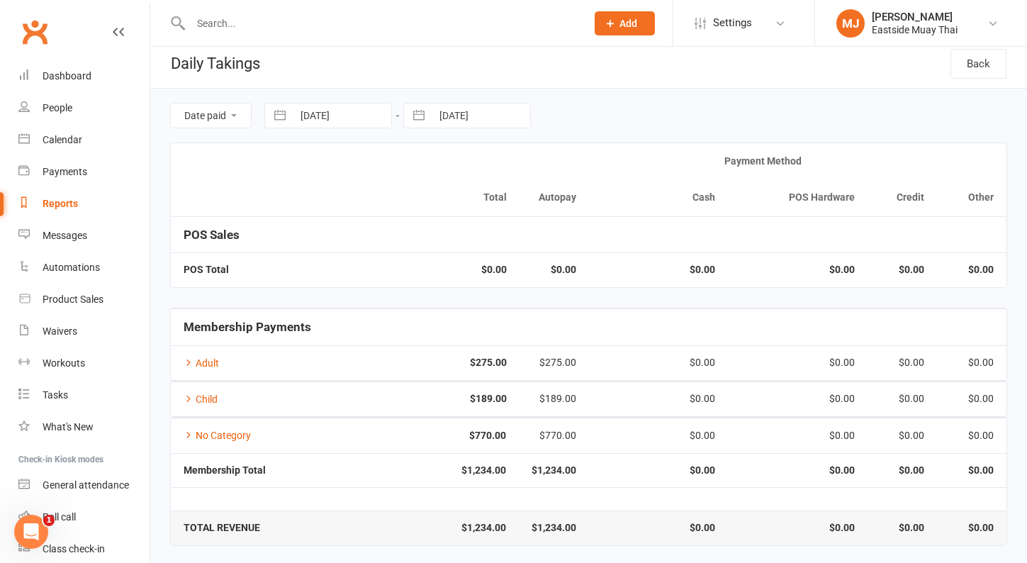
select select "7"
select select "2025"
select select "8"
select select "2025"
select select "9"
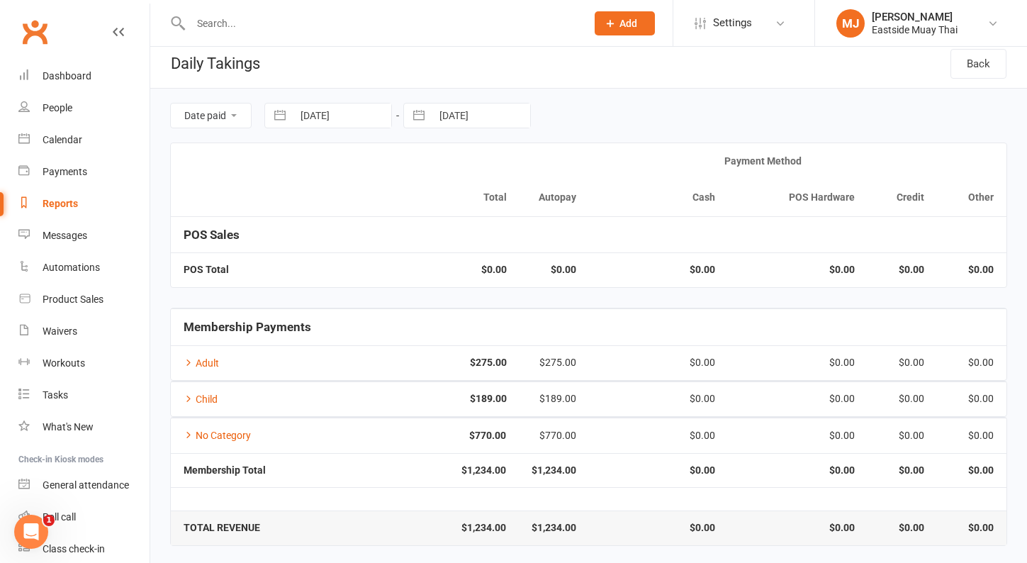
select select "2025"
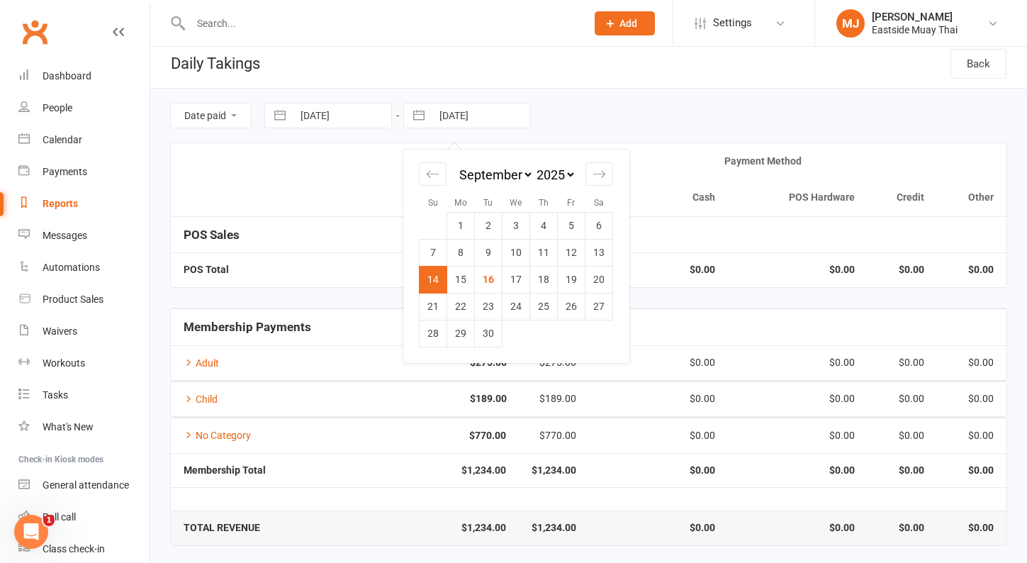
click at [491, 109] on input "[DATE]" at bounding box center [481, 115] width 98 height 24
click at [576, 249] on td "12" at bounding box center [572, 252] width 28 height 27
type input "[DATE]"
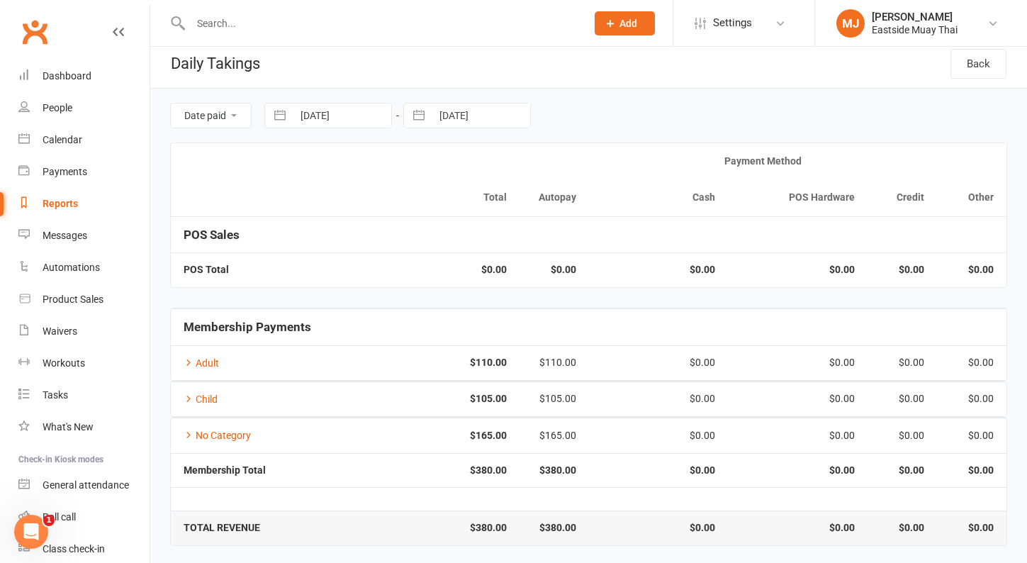
click at [333, 117] on input "[DATE]" at bounding box center [342, 115] width 98 height 24
select select "7"
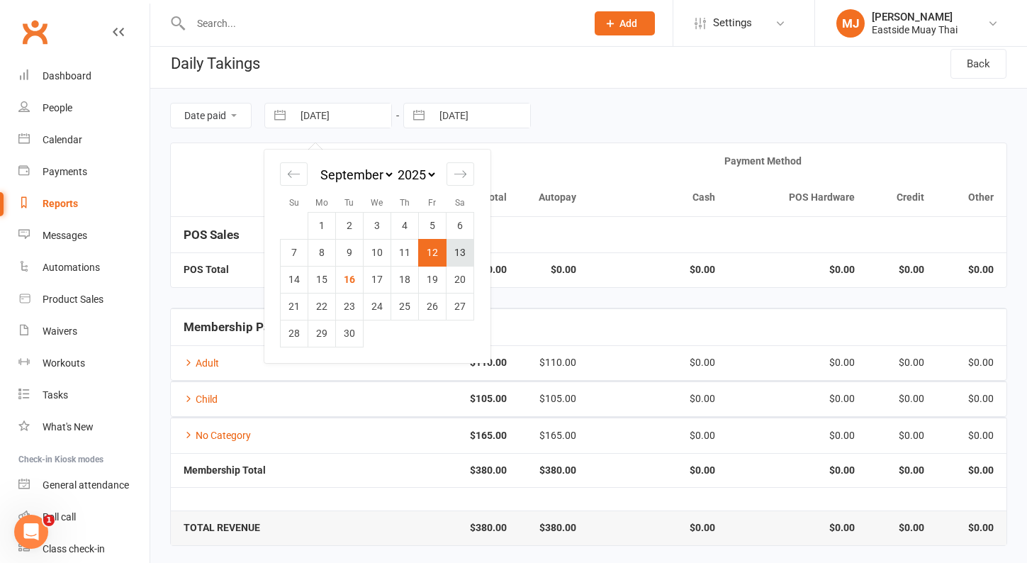
click at [454, 245] on td "13" at bounding box center [460, 252] width 28 height 27
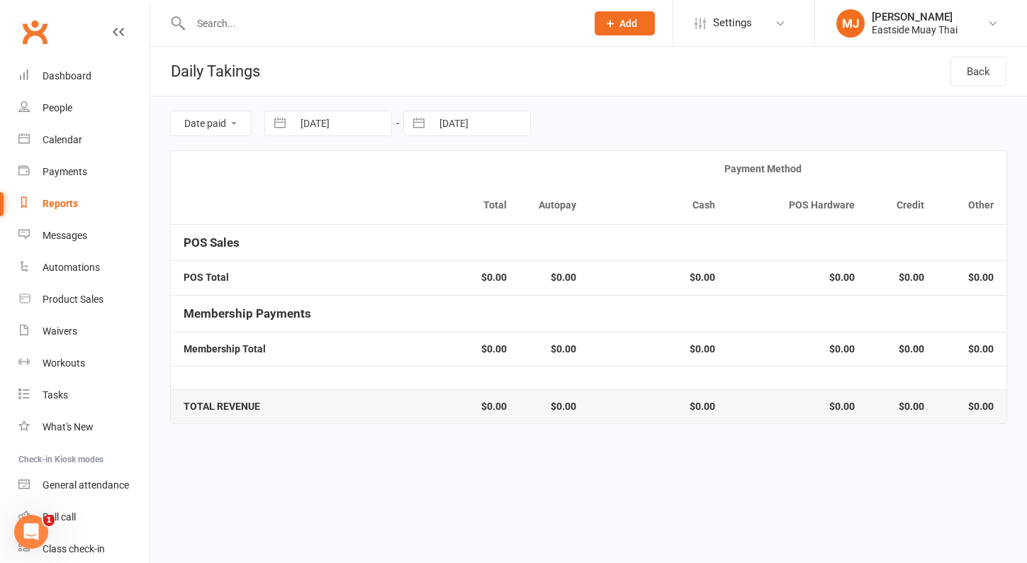
scroll to position [0, 0]
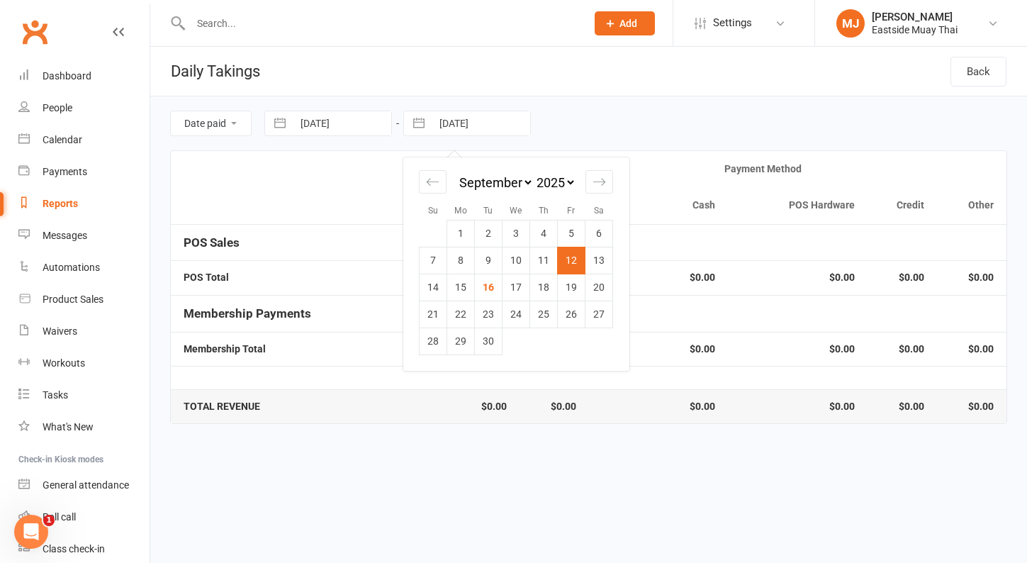
click at [457, 126] on input "[DATE]" at bounding box center [481, 123] width 98 height 24
click at [610, 270] on td "13" at bounding box center [599, 260] width 28 height 27
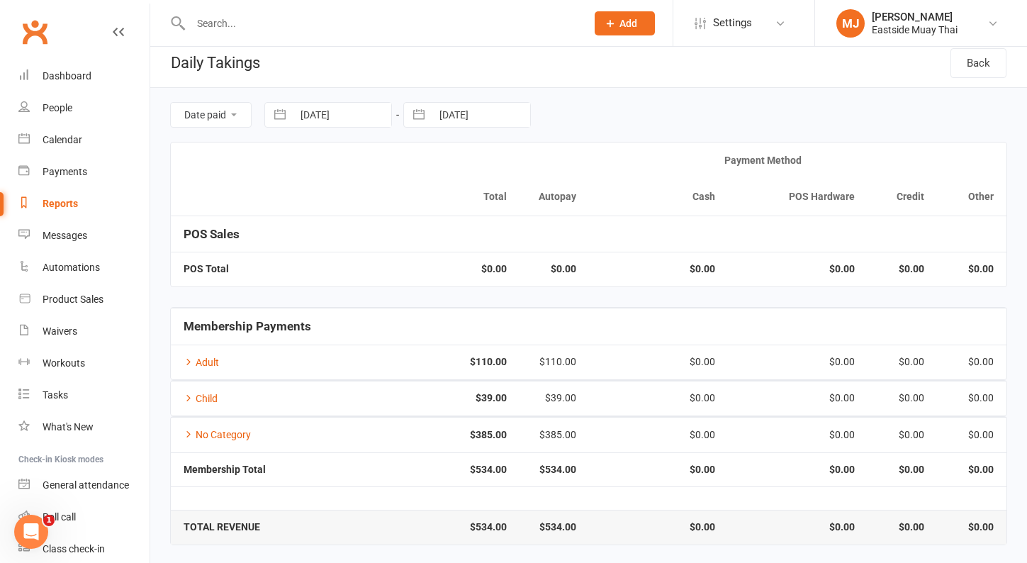
scroll to position [8, 0]
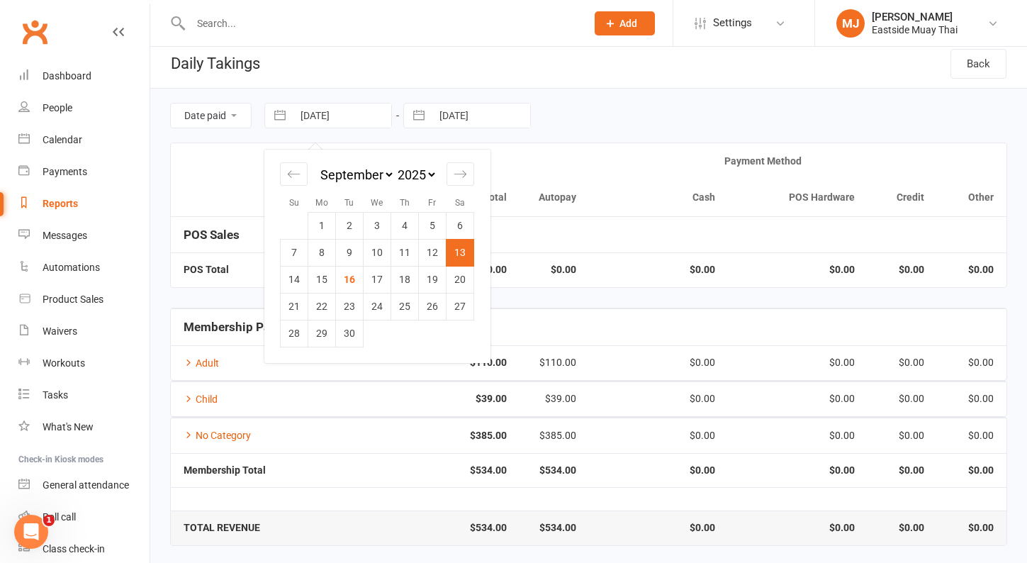
click at [376, 111] on input "13 Sep 2025" at bounding box center [342, 115] width 98 height 24
click at [299, 259] on td "7" at bounding box center [295, 252] width 28 height 27
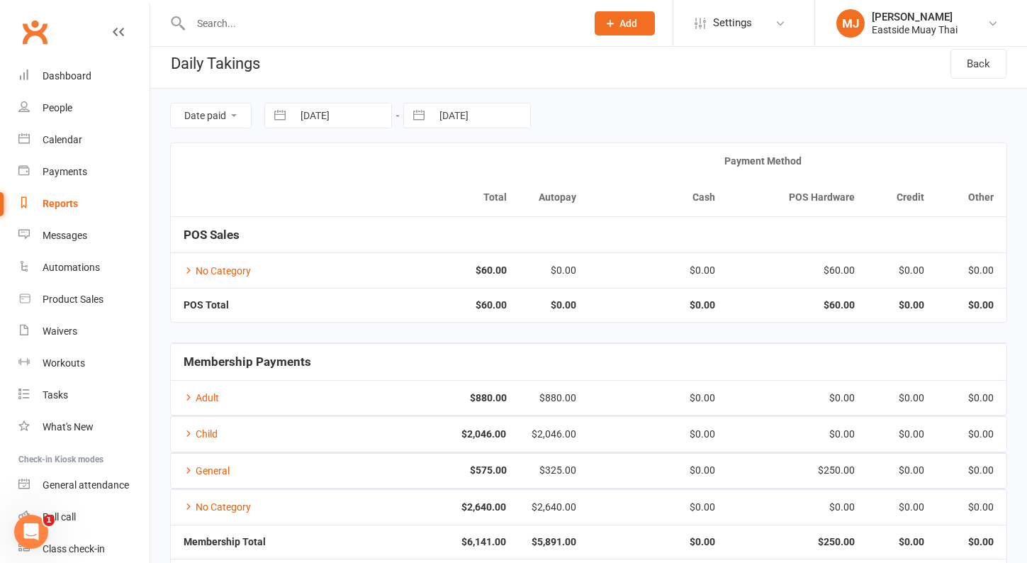
click at [334, 114] on input "[DATE]" at bounding box center [342, 115] width 98 height 24
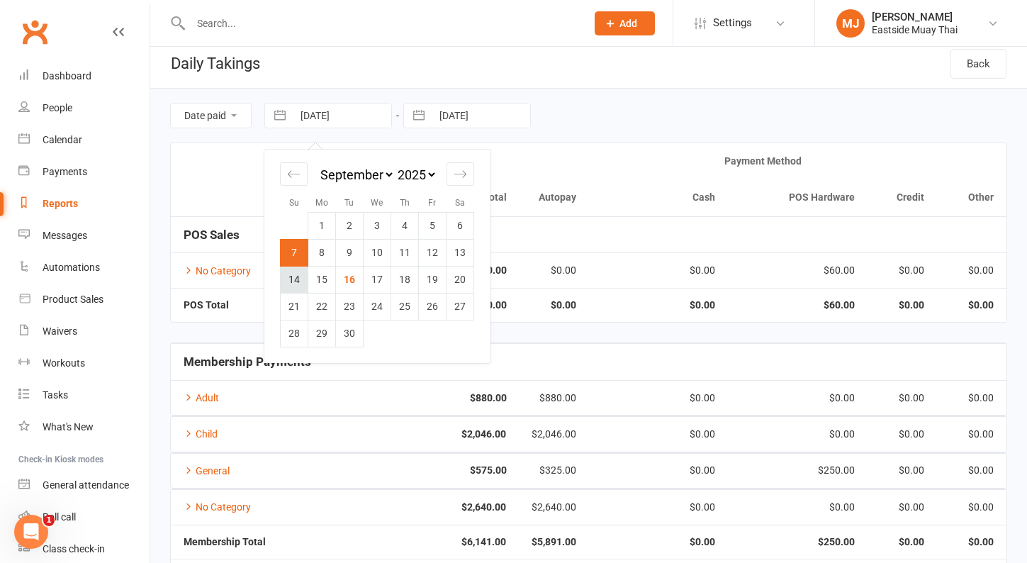
click at [302, 276] on td "14" at bounding box center [295, 279] width 28 height 27
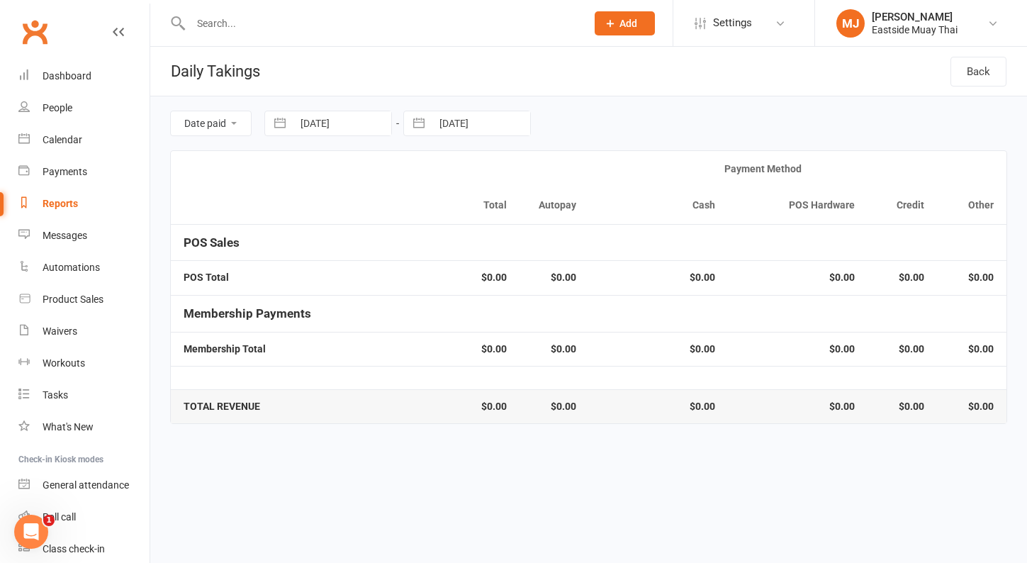
scroll to position [0, 0]
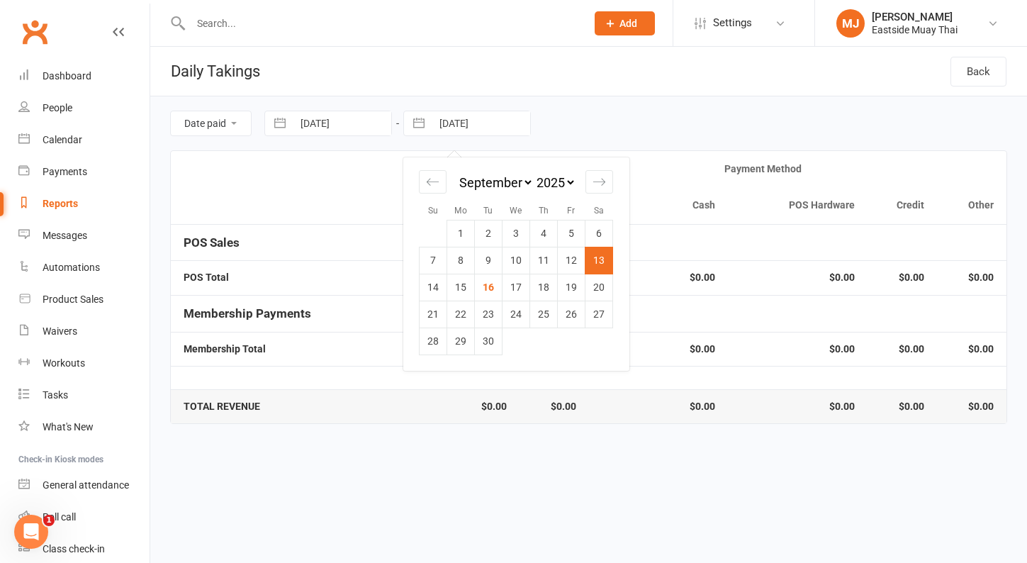
click at [456, 128] on input "13 Sep 2025" at bounding box center [481, 123] width 98 height 24
click at [432, 286] on td "14" at bounding box center [433, 287] width 28 height 27
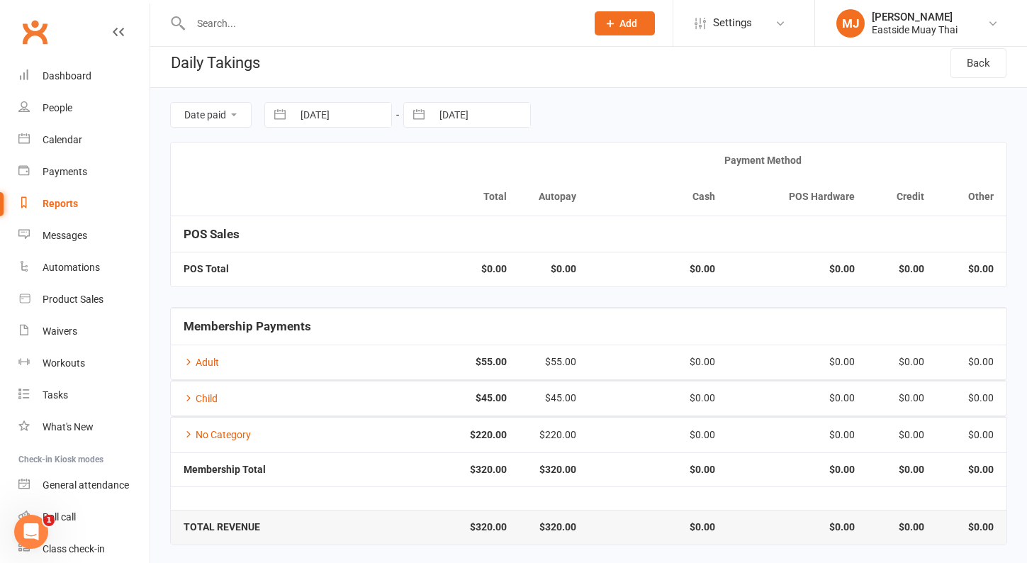
scroll to position [8, 0]
click at [350, 115] on input "[DATE]" at bounding box center [342, 115] width 98 height 24
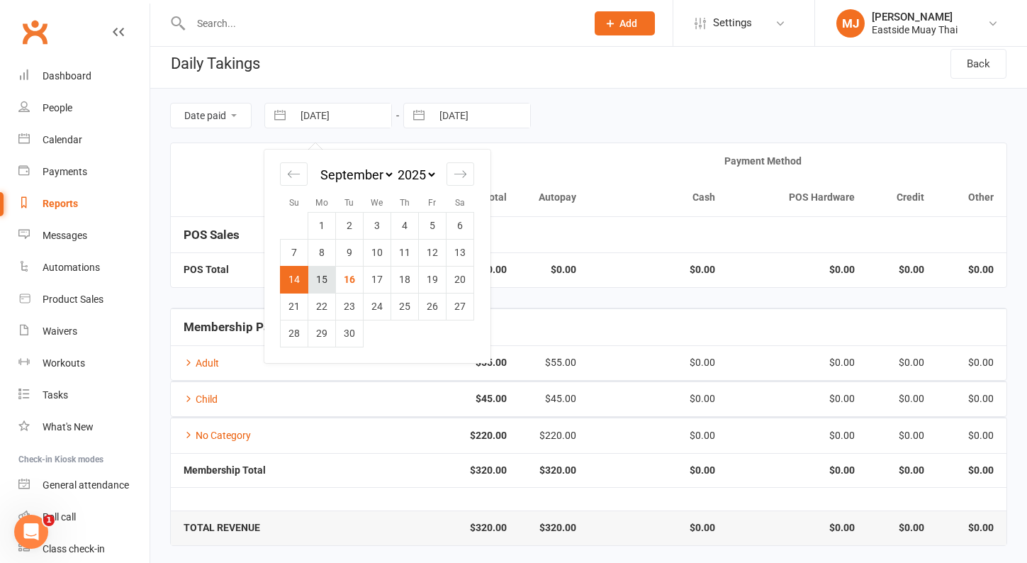
click at [325, 280] on td "15" at bounding box center [322, 279] width 28 height 27
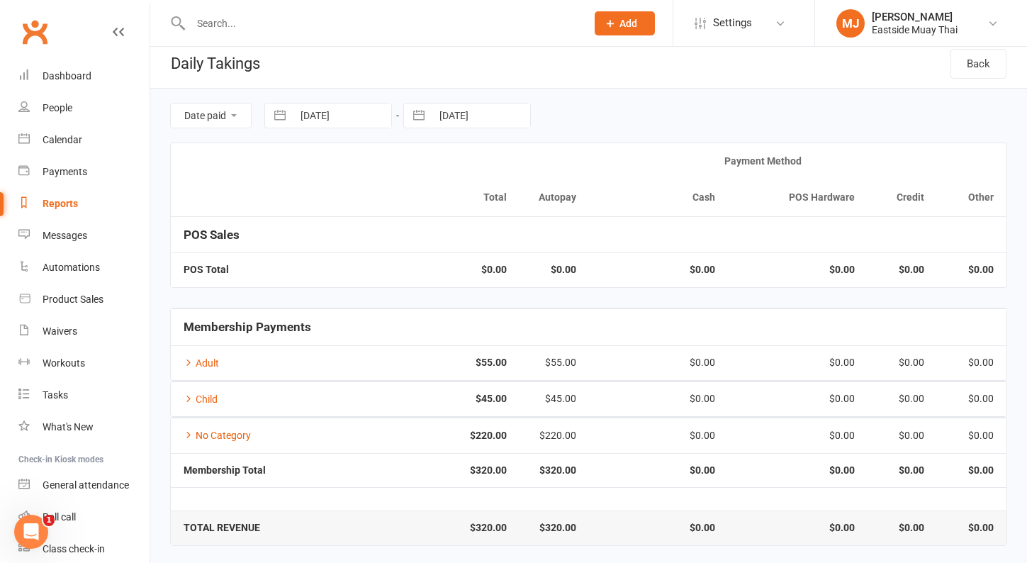
scroll to position [0, 0]
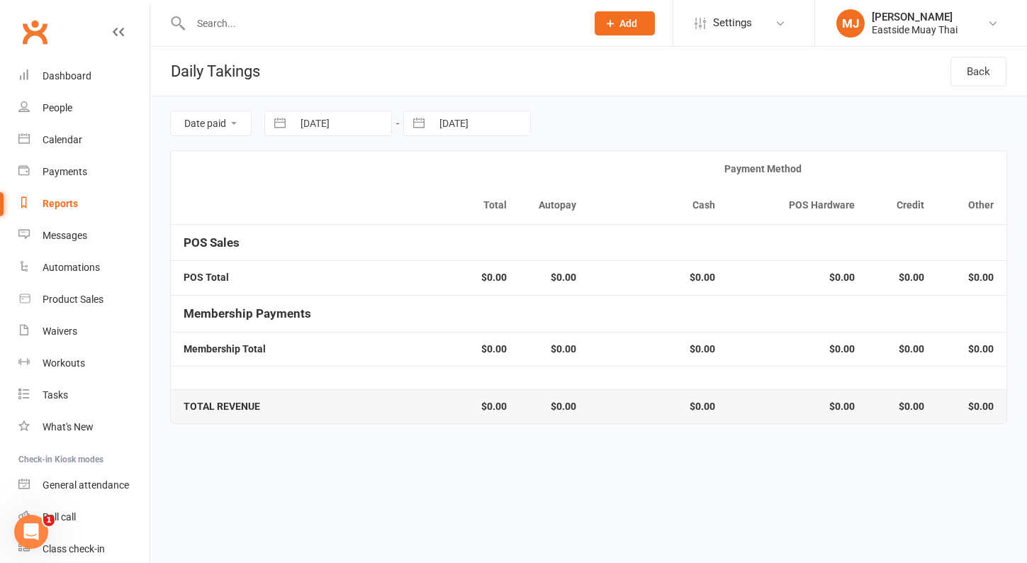
click at [462, 129] on input "[DATE]" at bounding box center [481, 123] width 98 height 24
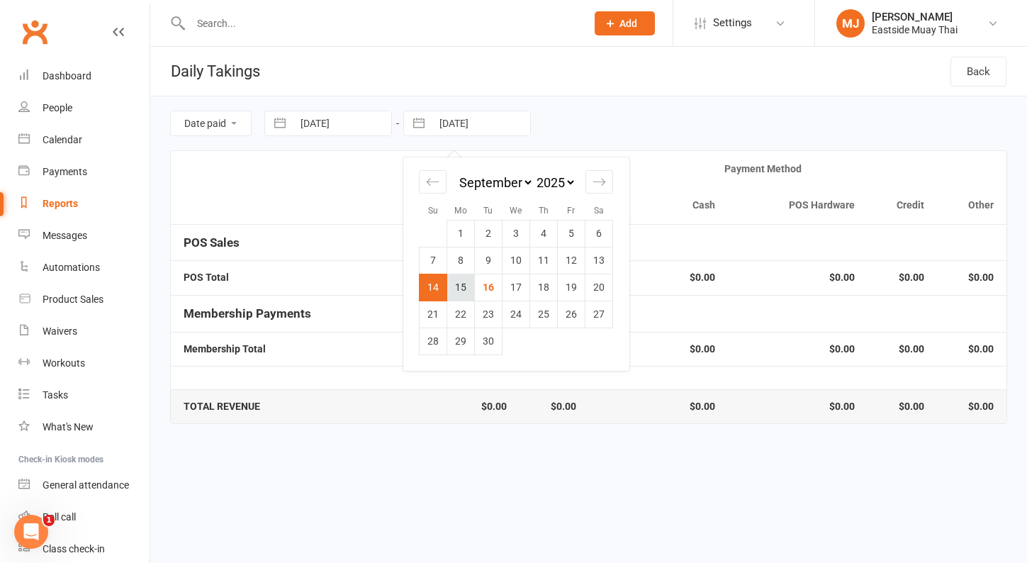
click at [457, 286] on td "15" at bounding box center [461, 287] width 28 height 27
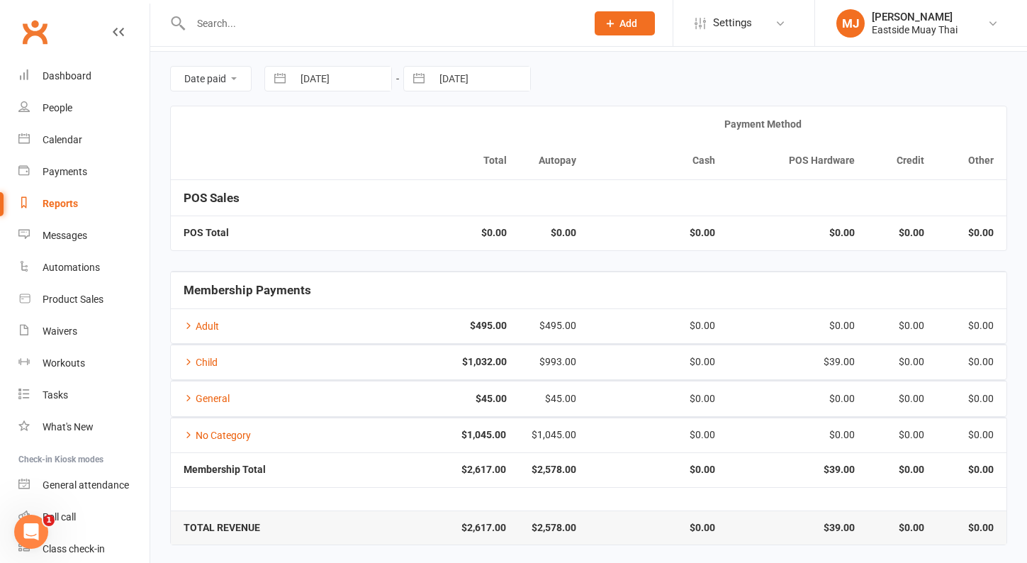
scroll to position [44, 0]
click at [57, 177] on link "Payments" at bounding box center [83, 172] width 131 height 32
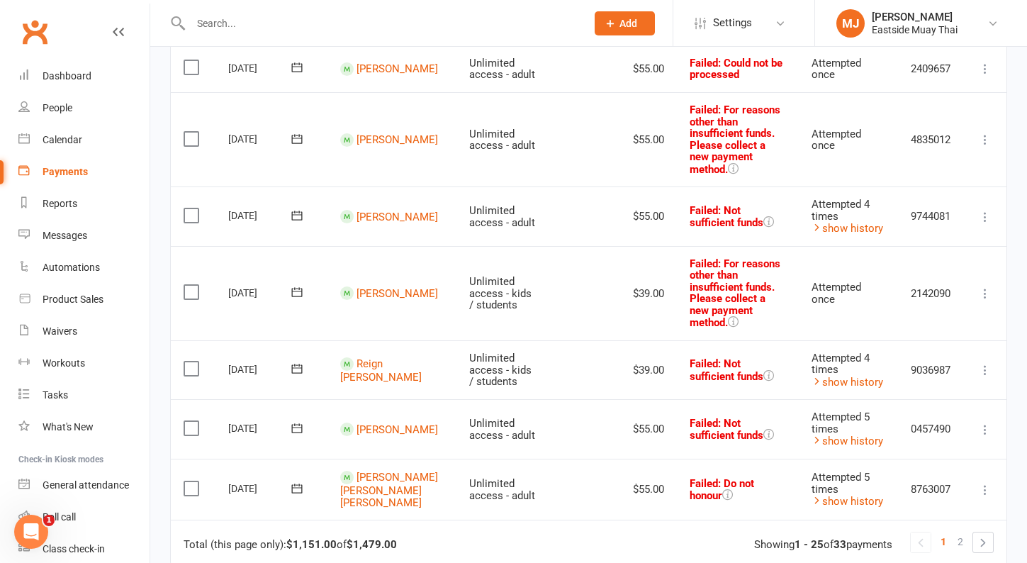
scroll to position [1478, 0]
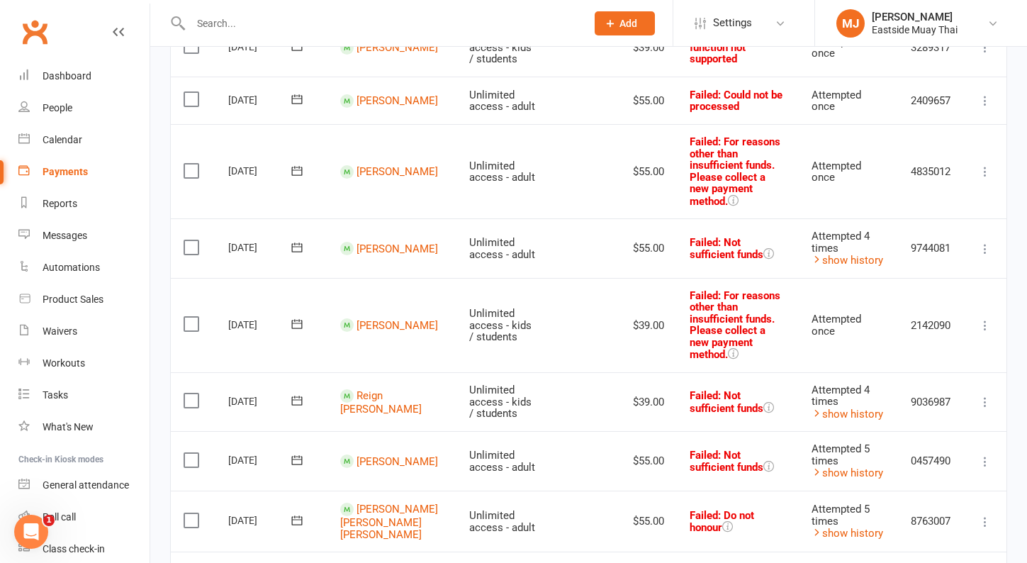
click at [992, 562] on link at bounding box center [983, 574] width 20 height 20
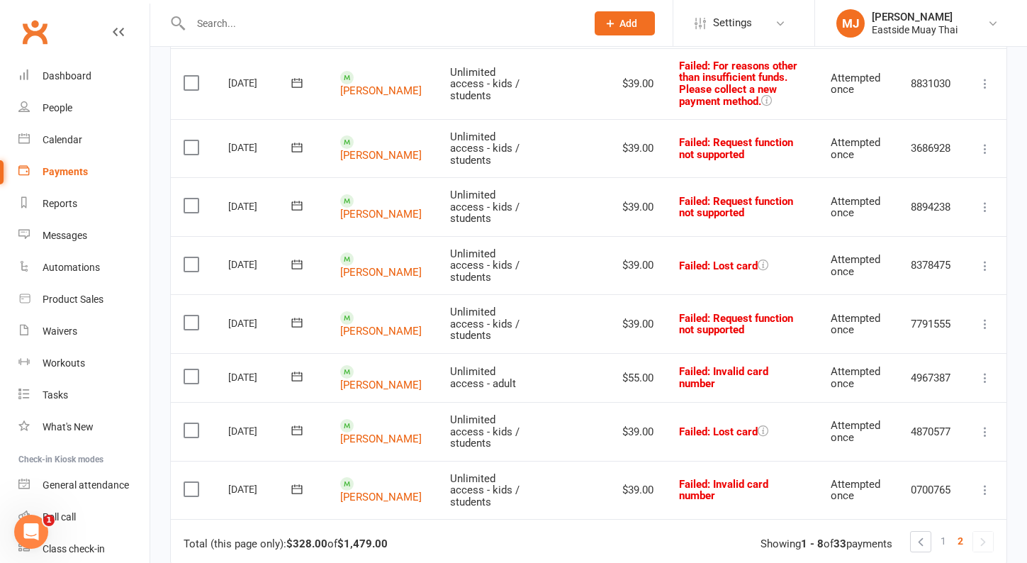
scroll to position [291, 0]
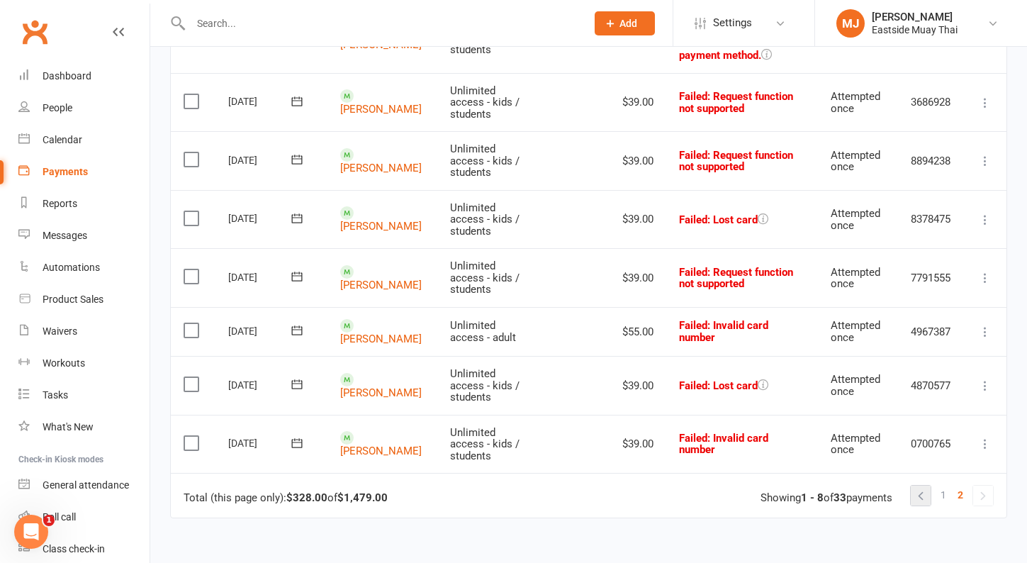
click at [927, 485] on link at bounding box center [921, 495] width 20 height 20
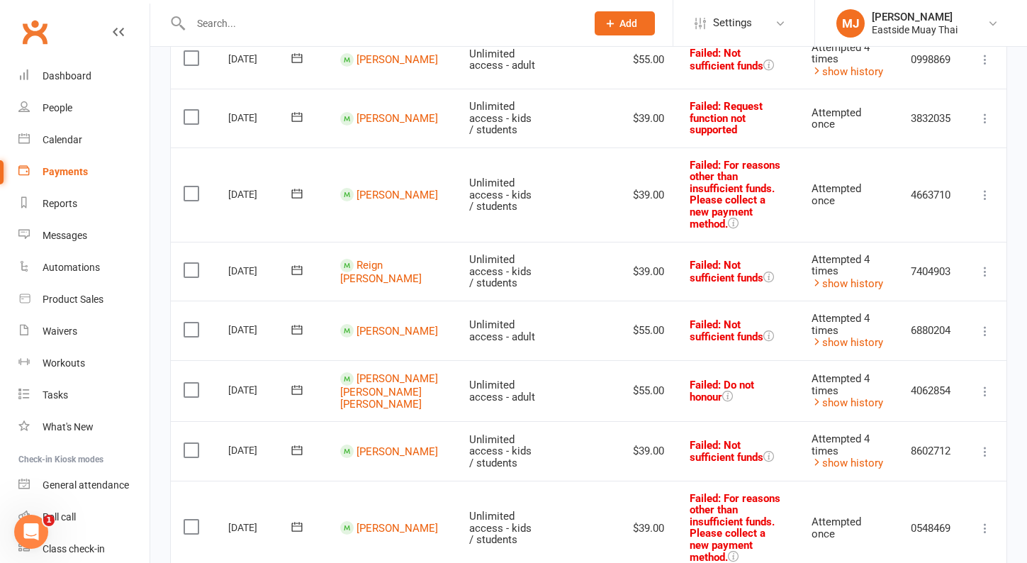
scroll to position [656, 0]
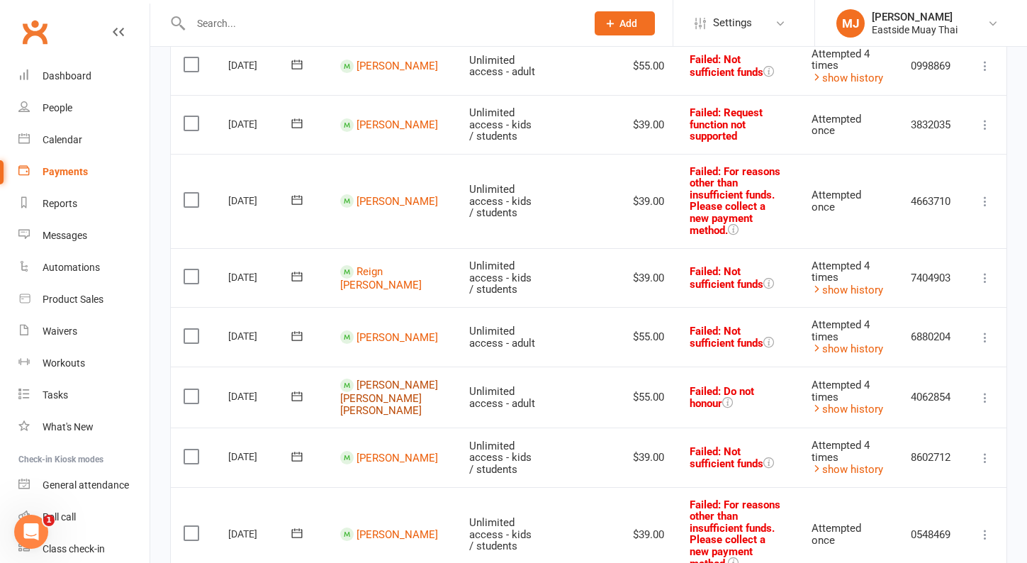
click at [393, 378] on link "[PERSON_NAME] [PERSON_NAME] [PERSON_NAME]" at bounding box center [389, 397] width 98 height 38
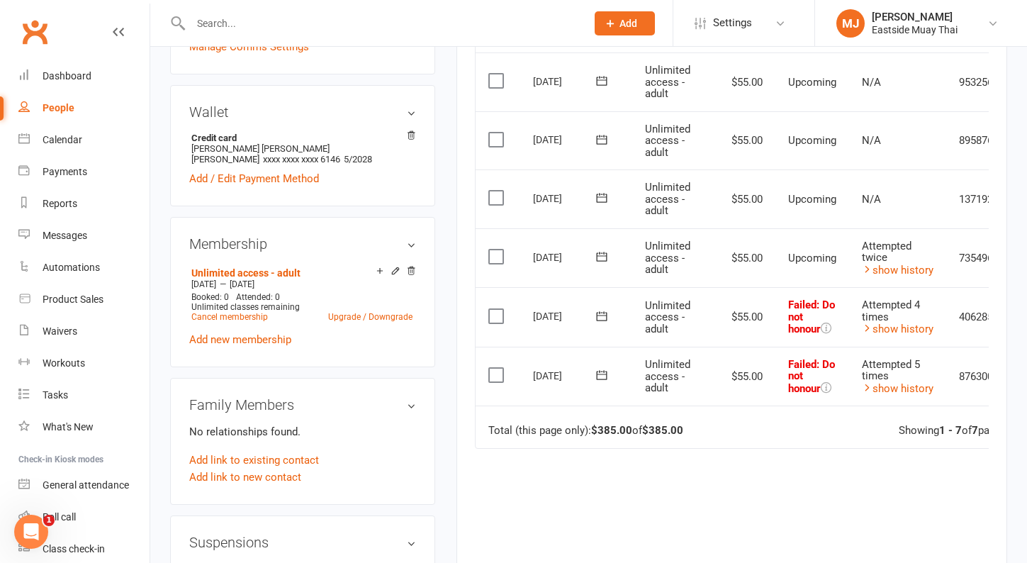
scroll to position [438, 0]
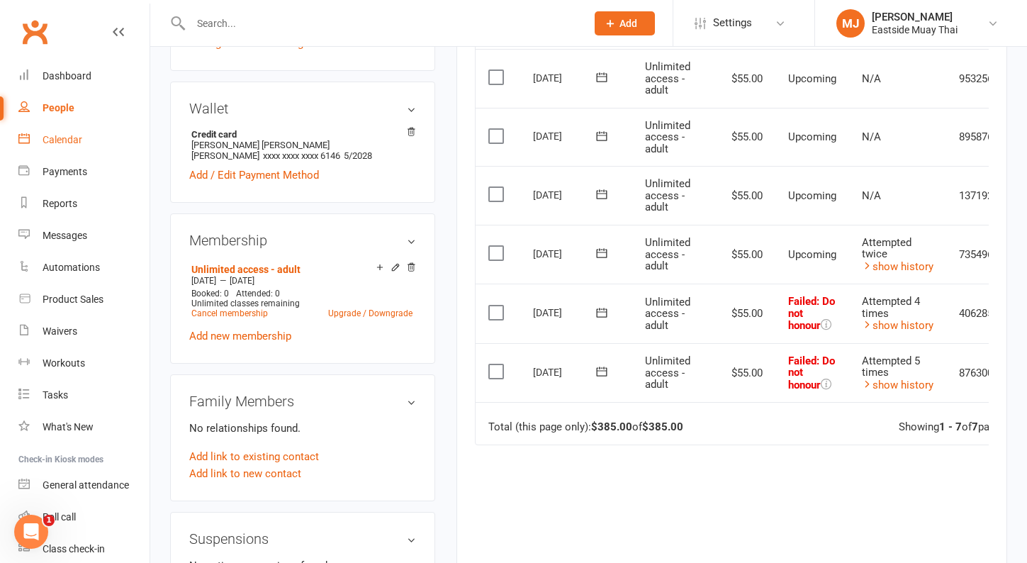
click at [71, 143] on div "Calendar" at bounding box center [63, 139] width 40 height 11
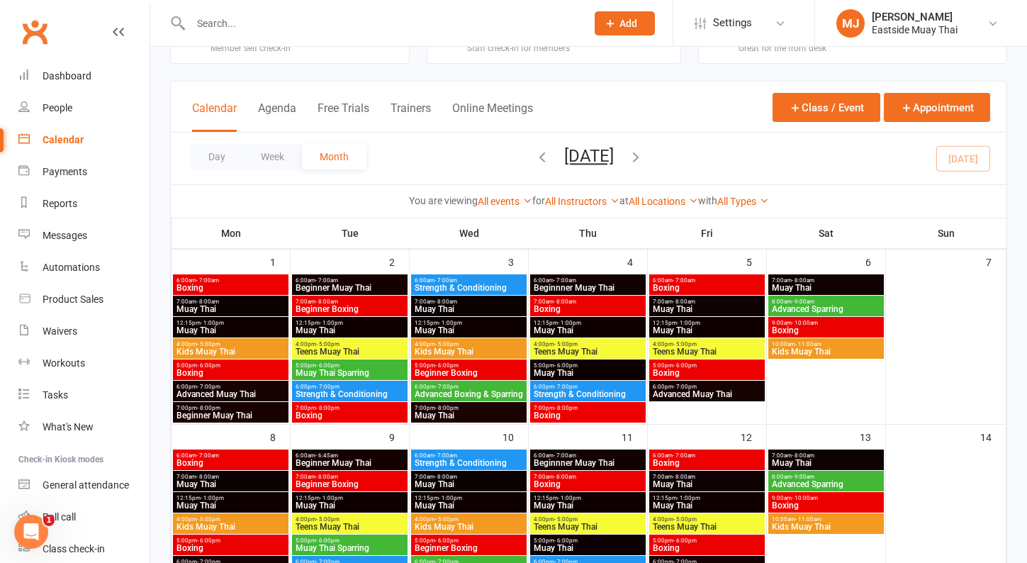
scroll to position [61, 0]
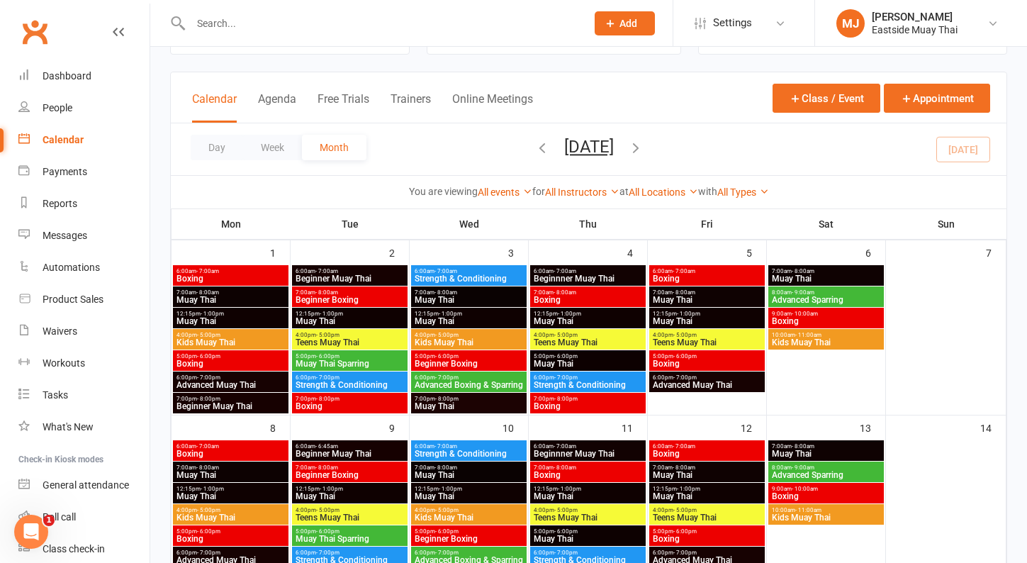
click at [360, 383] on span "Strength & Conditioning" at bounding box center [350, 385] width 110 height 9
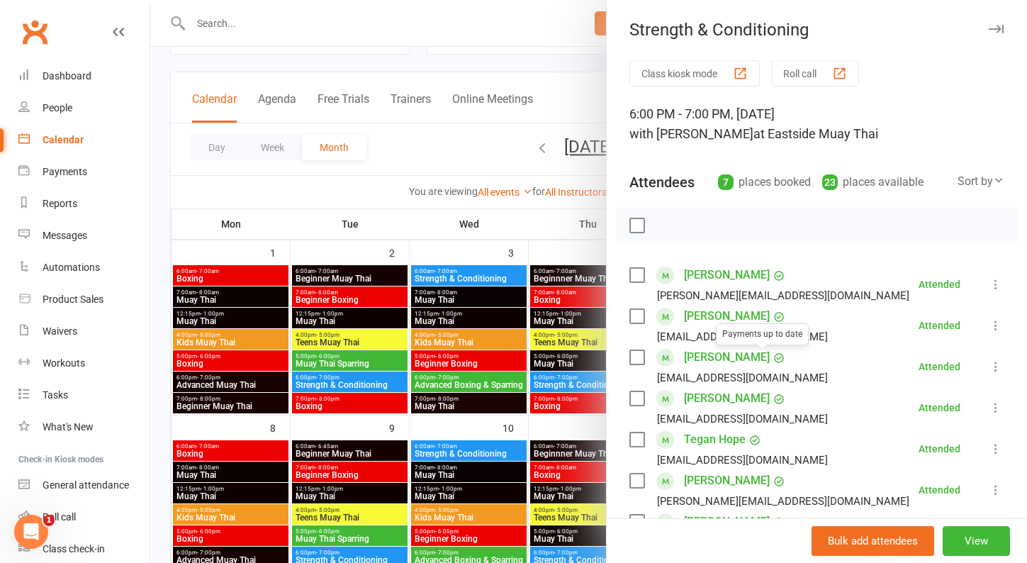
scroll to position [0, 0]
click at [1002, 33] on button "button" at bounding box center [995, 29] width 17 height 17
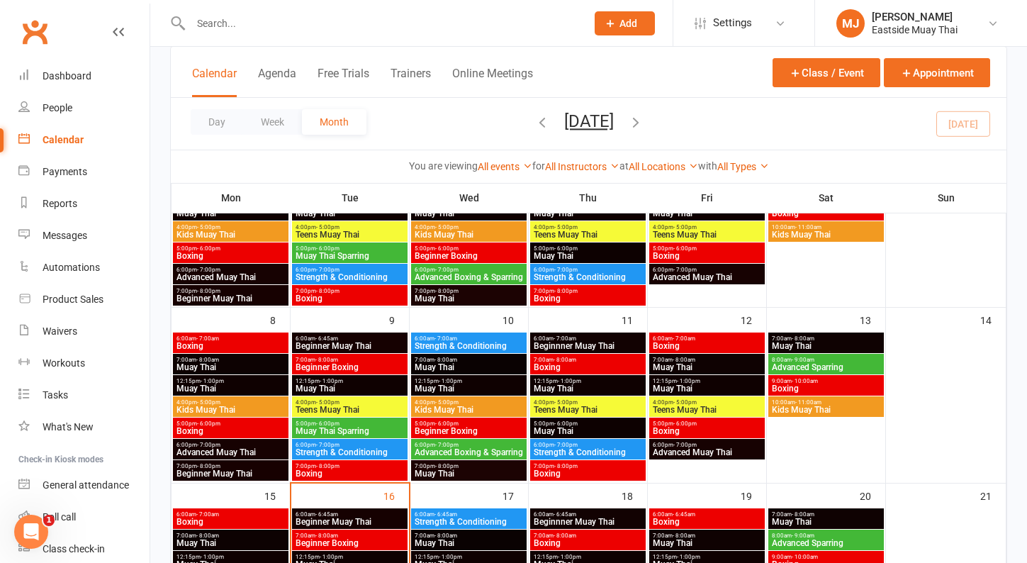
scroll to position [325, 0]
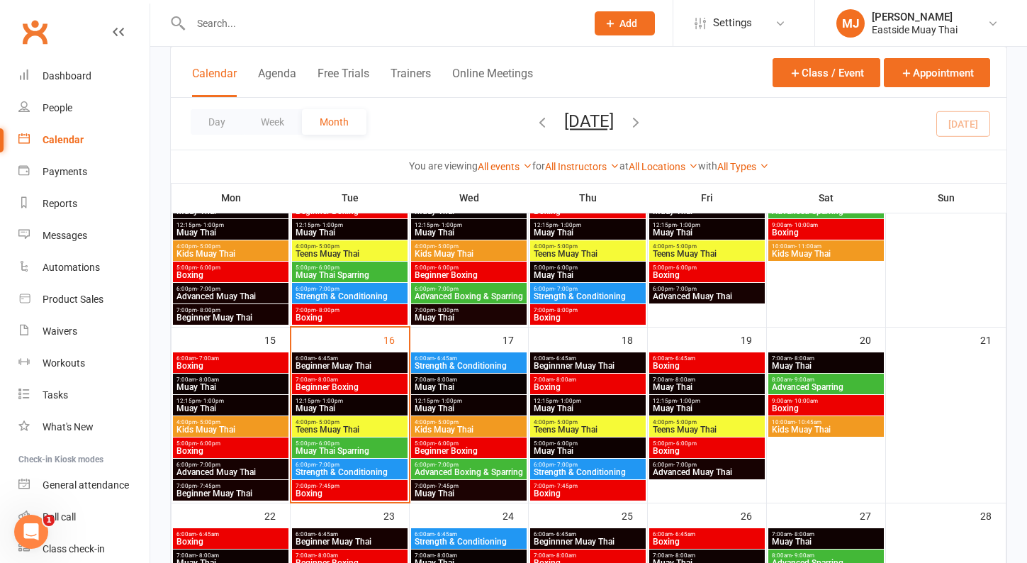
click at [347, 474] on span "Strength & Conditioning" at bounding box center [350, 472] width 110 height 9
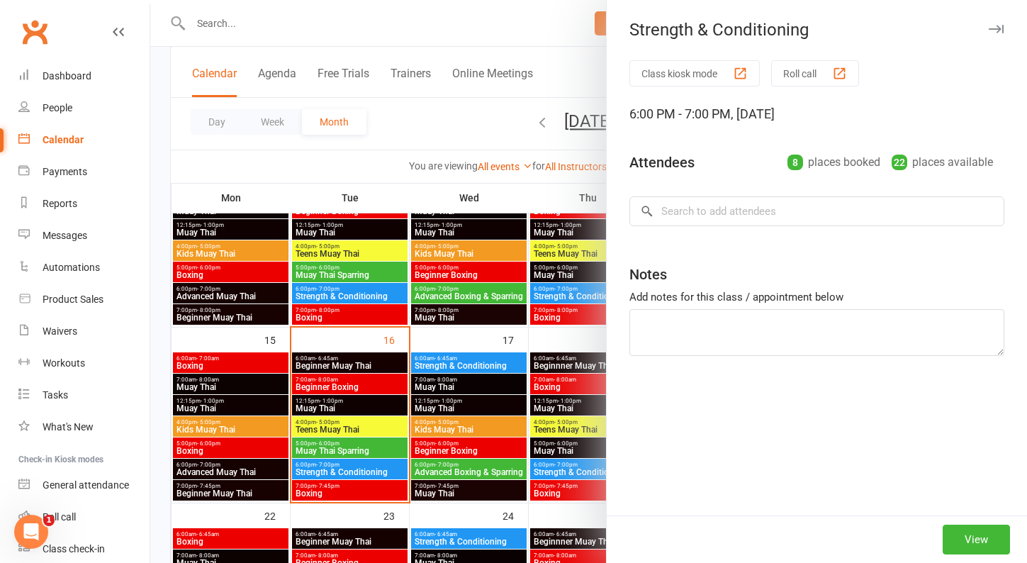
scroll to position [249, 0]
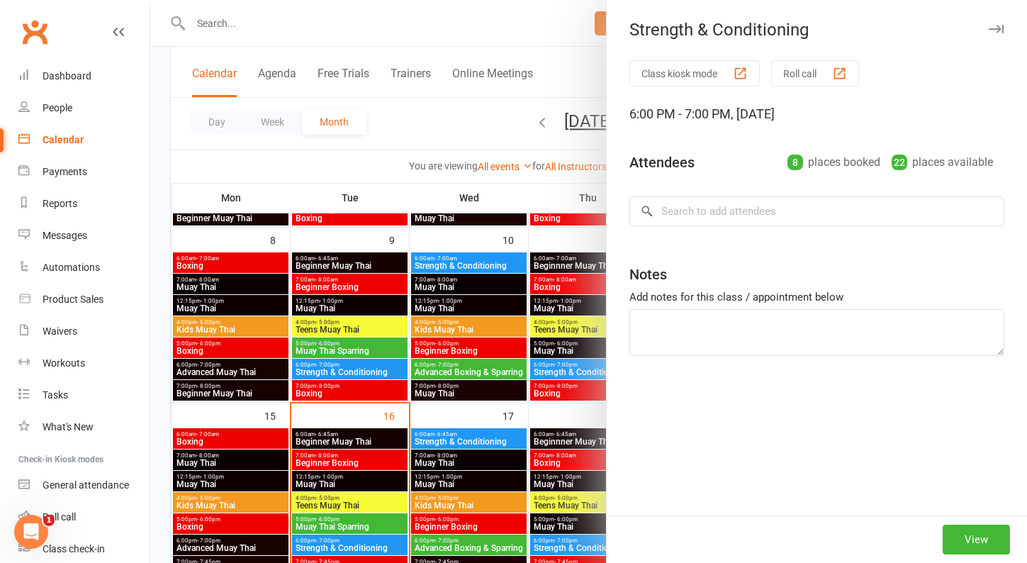
click at [826, 166] on div "8 places booked" at bounding box center [833, 162] width 93 height 20
click at [790, 164] on div "8" at bounding box center [795, 162] width 16 height 16
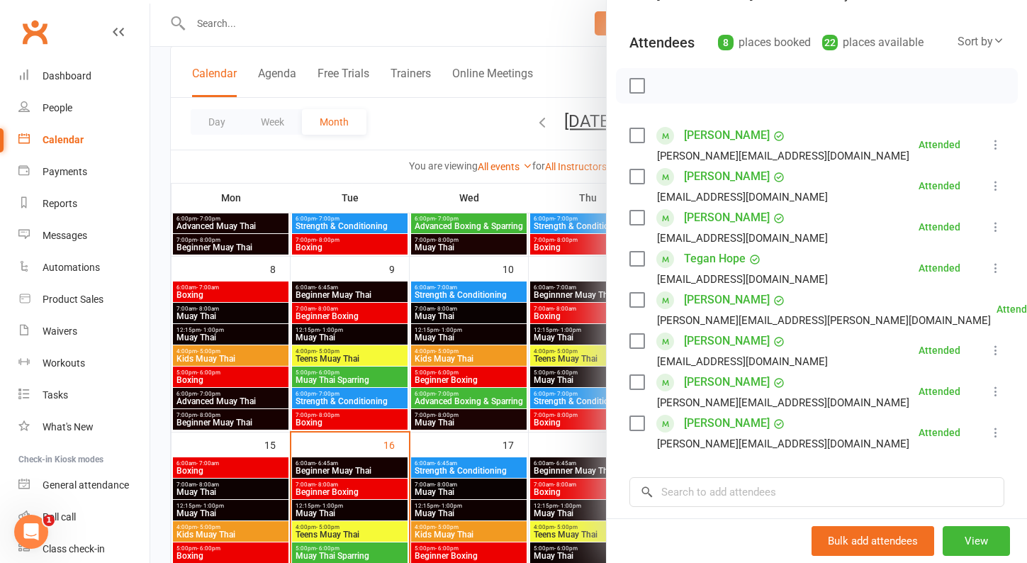
scroll to position [187, 0]
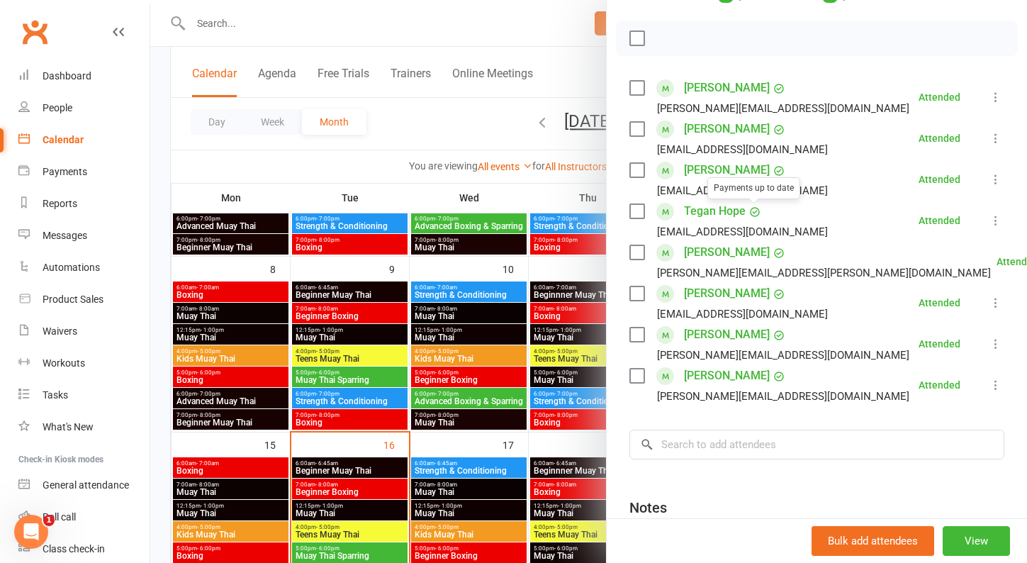
click at [480, 120] on div at bounding box center [588, 281] width 877 height 563
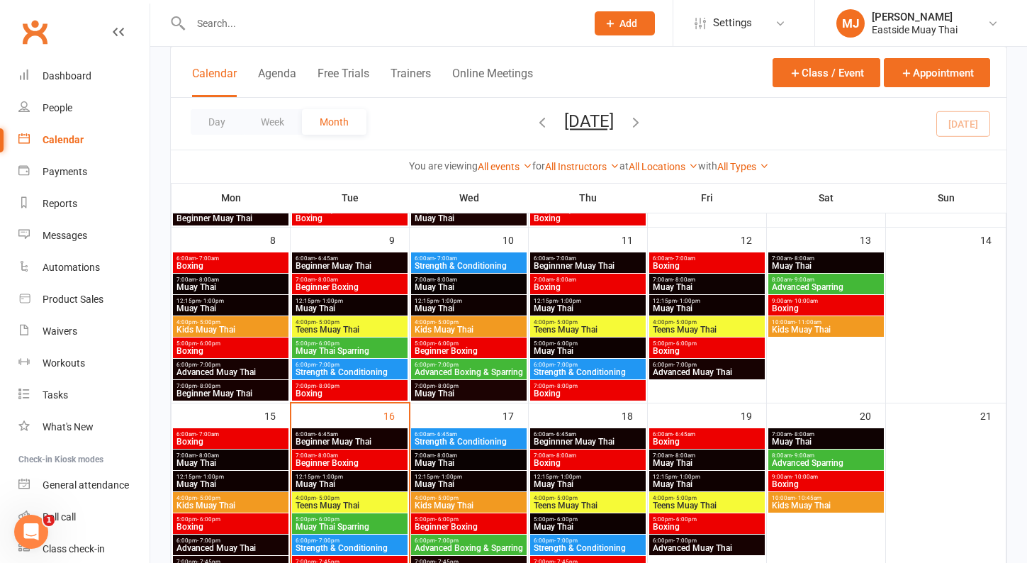
scroll to position [280, 0]
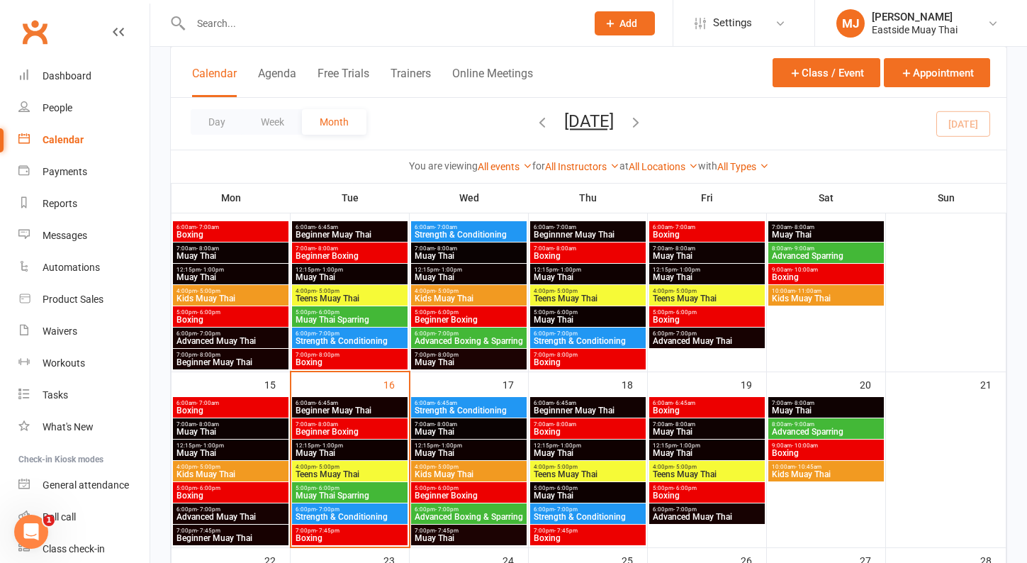
click at [352, 512] on span "Strength & Conditioning" at bounding box center [350, 516] width 110 height 9
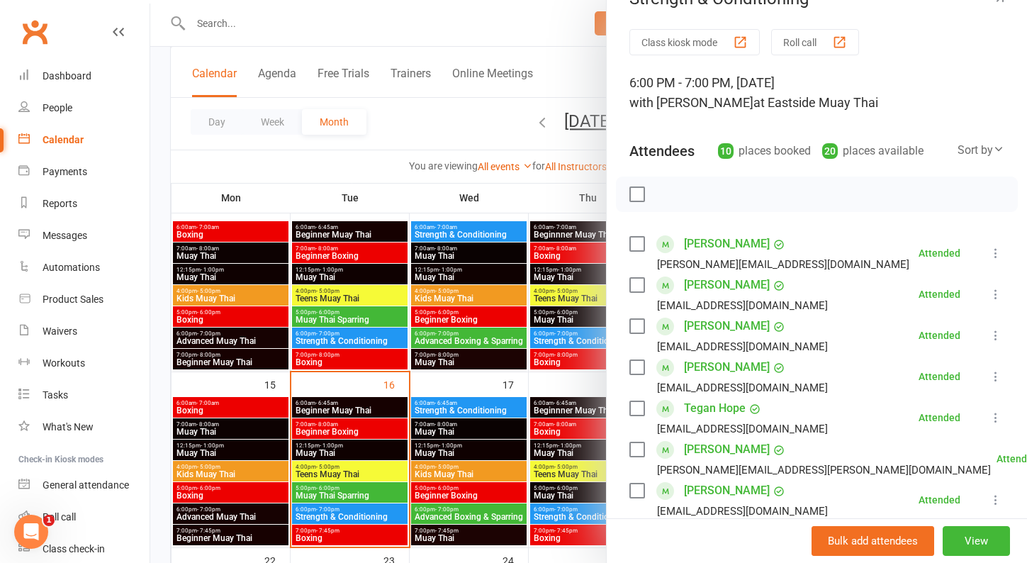
scroll to position [22, 0]
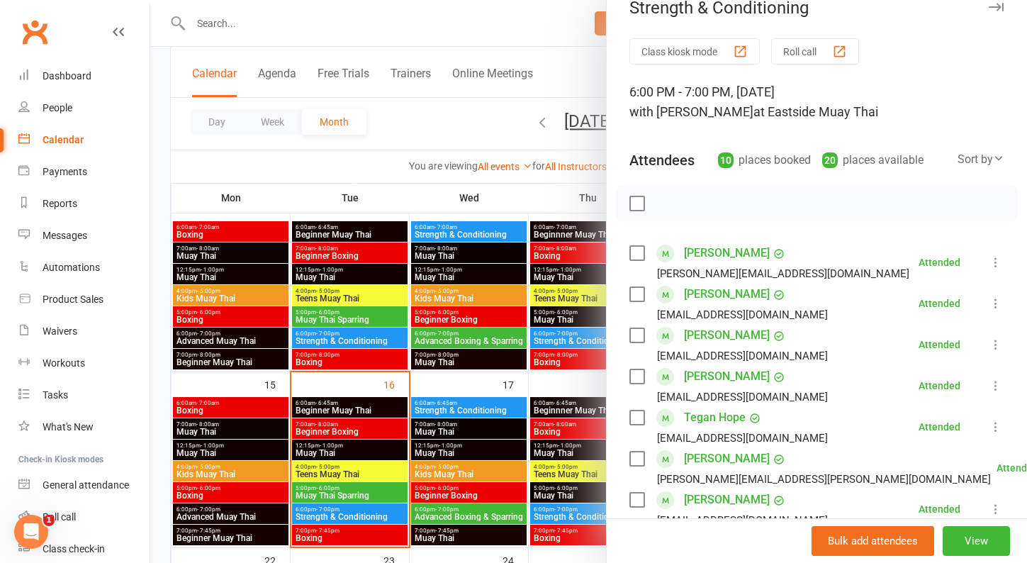
click at [415, 117] on div at bounding box center [588, 281] width 877 height 563
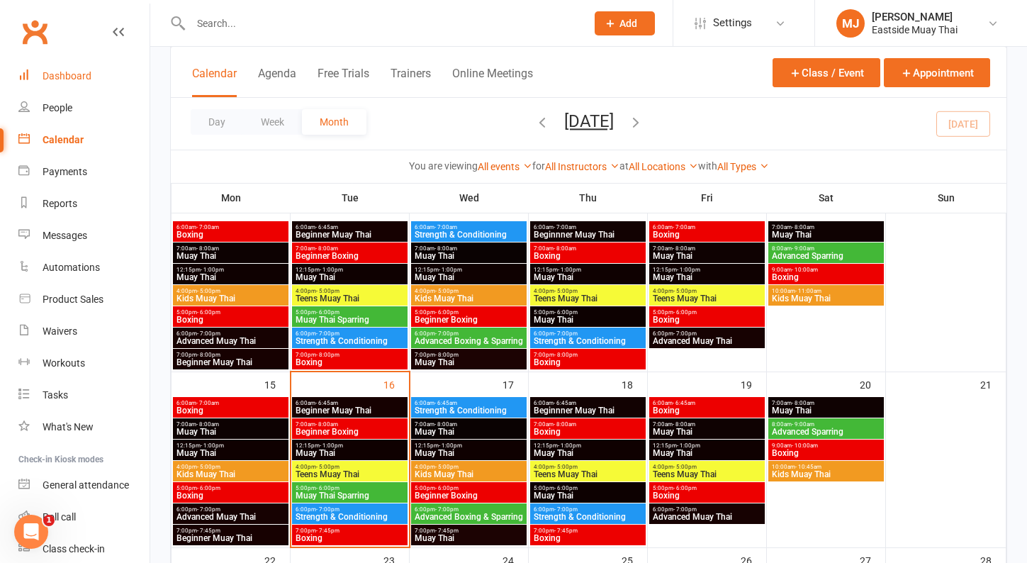
click at [64, 74] on div "Dashboard" at bounding box center [67, 75] width 49 height 11
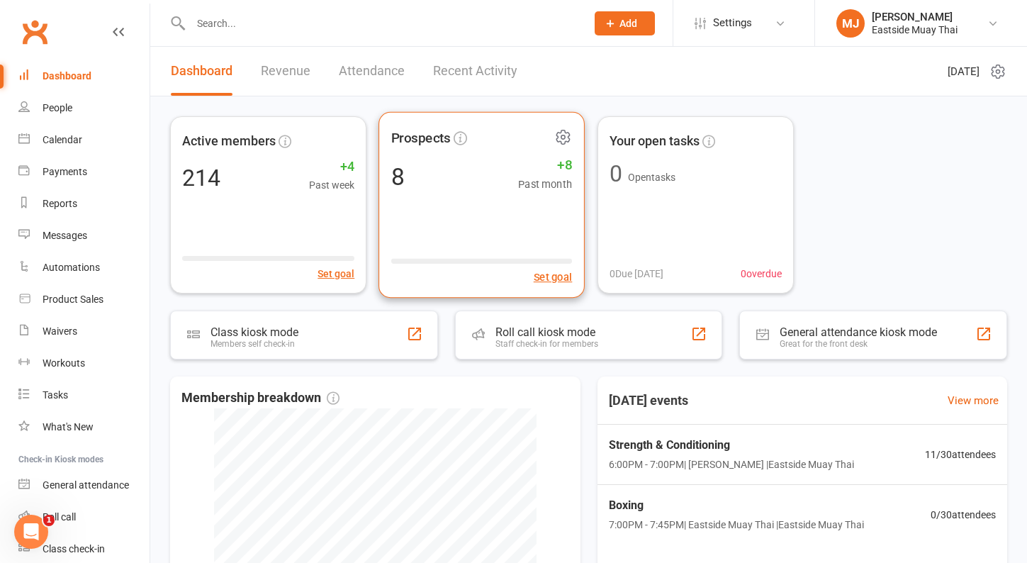
click at [497, 181] on div "8 +8 Past month" at bounding box center [481, 176] width 181 height 32
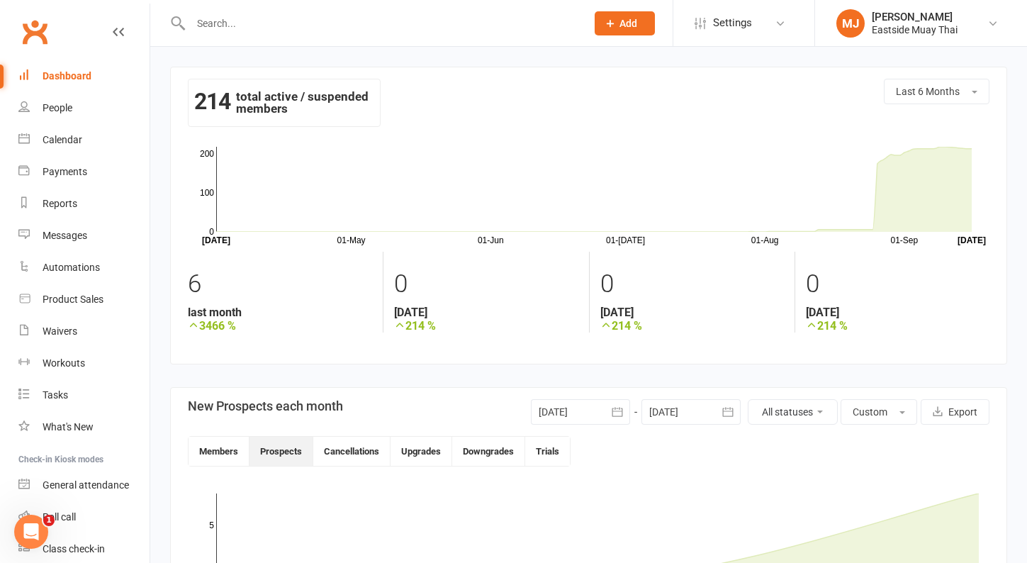
click at [66, 66] on link "Dashboard" at bounding box center [83, 76] width 131 height 32
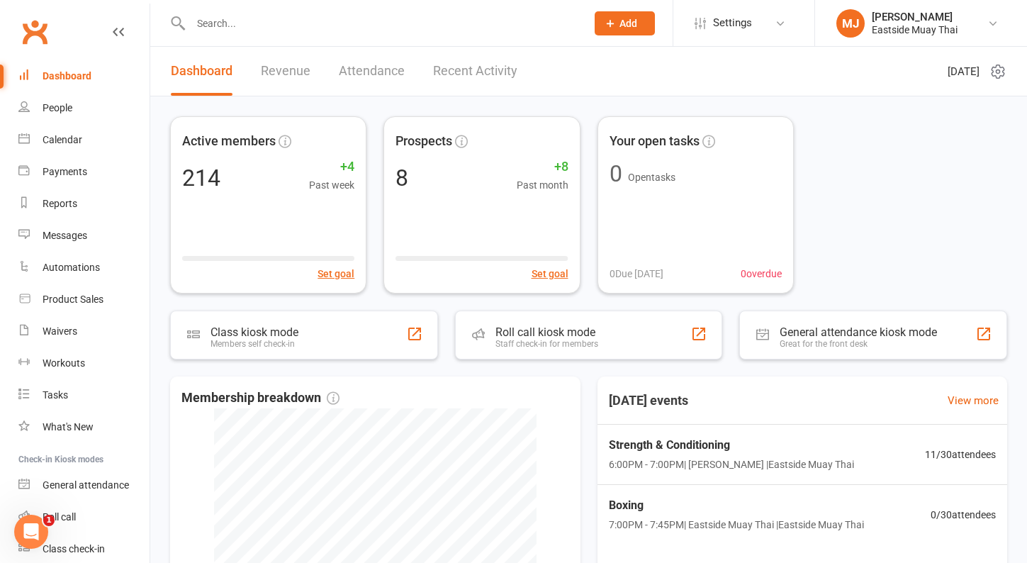
click at [288, 80] on link "Revenue" at bounding box center [286, 71] width 50 height 49
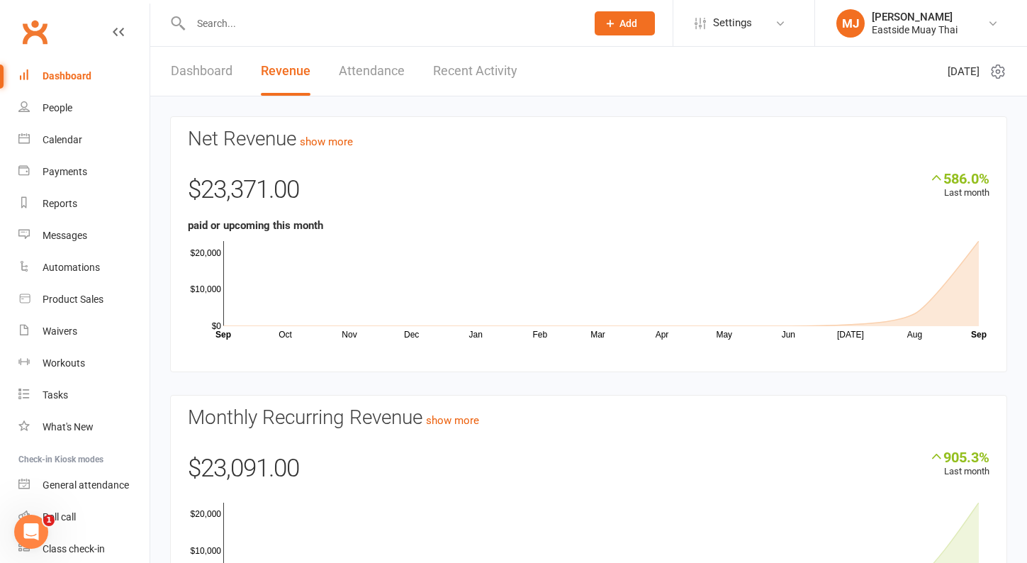
drag, startPoint x: 318, startPoint y: 13, endPoint x: 318, endPoint y: 31, distance: 18.4
click at [318, 13] on input "text" at bounding box center [381, 23] width 390 height 20
click at [54, 181] on link "Payments" at bounding box center [83, 172] width 131 height 32
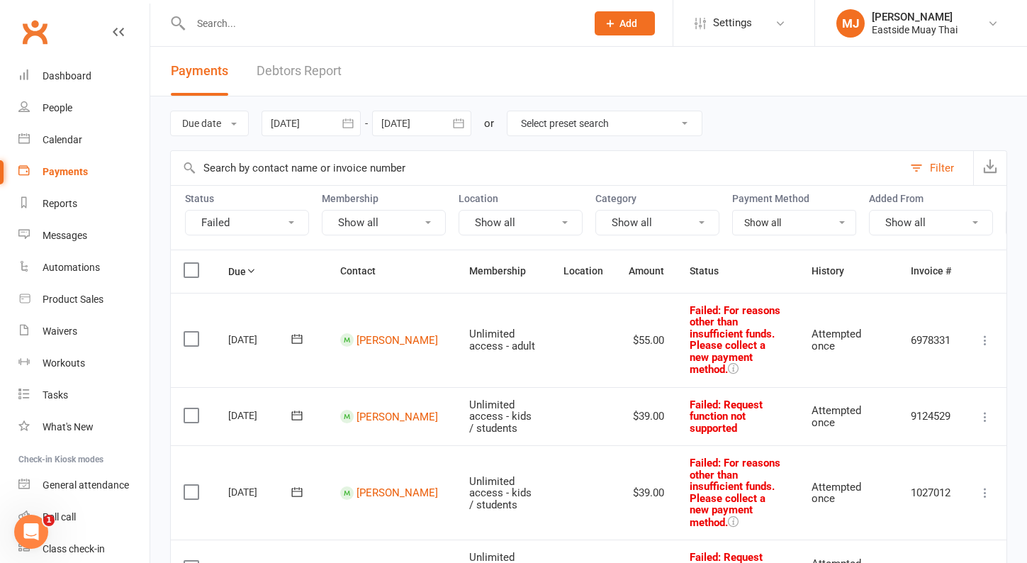
click at [325, 130] on div at bounding box center [310, 124] width 99 height 26
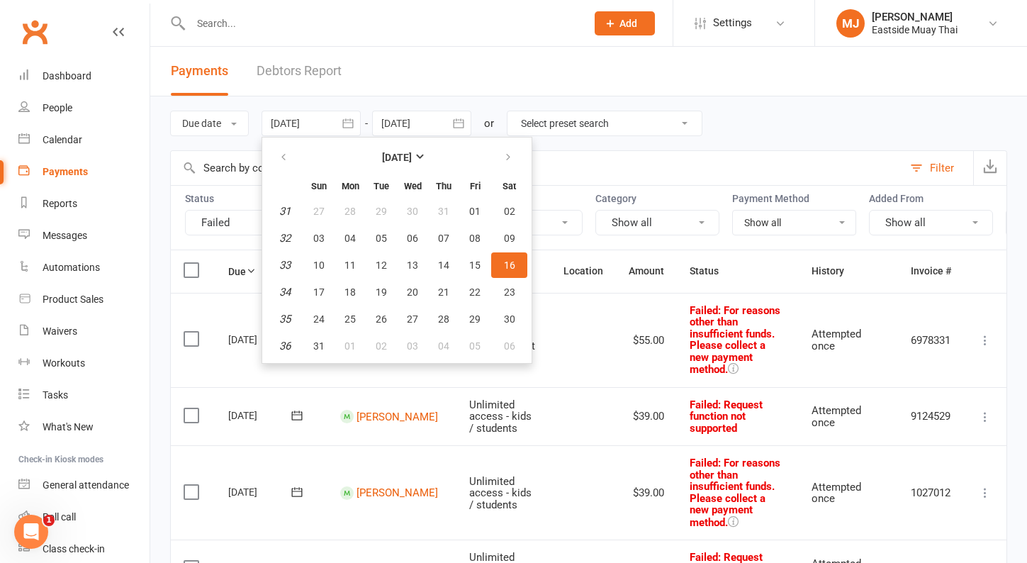
click at [315, 64] on link "Debtors Report" at bounding box center [299, 71] width 85 height 49
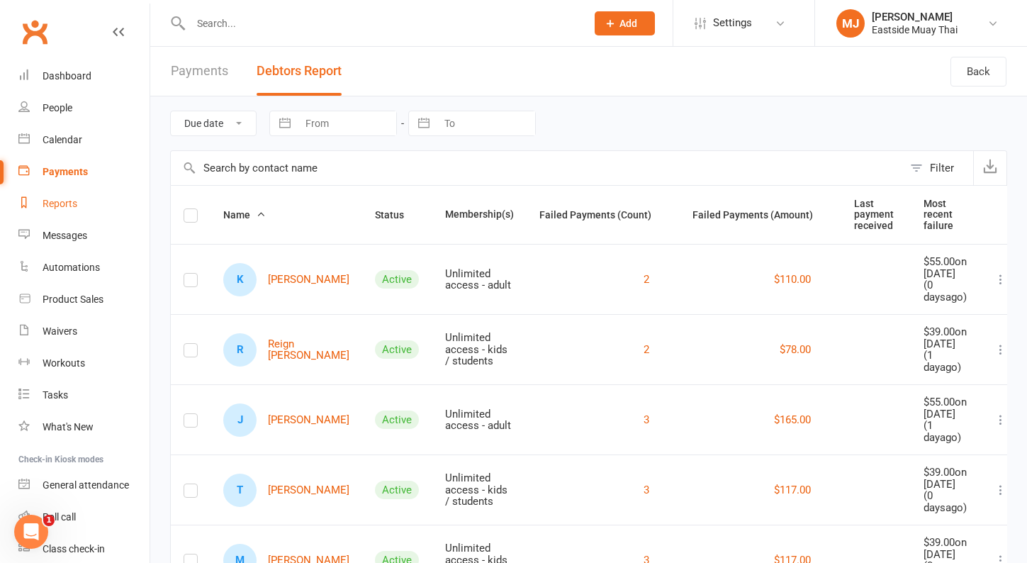
click at [73, 206] on div "Reports" at bounding box center [60, 203] width 35 height 11
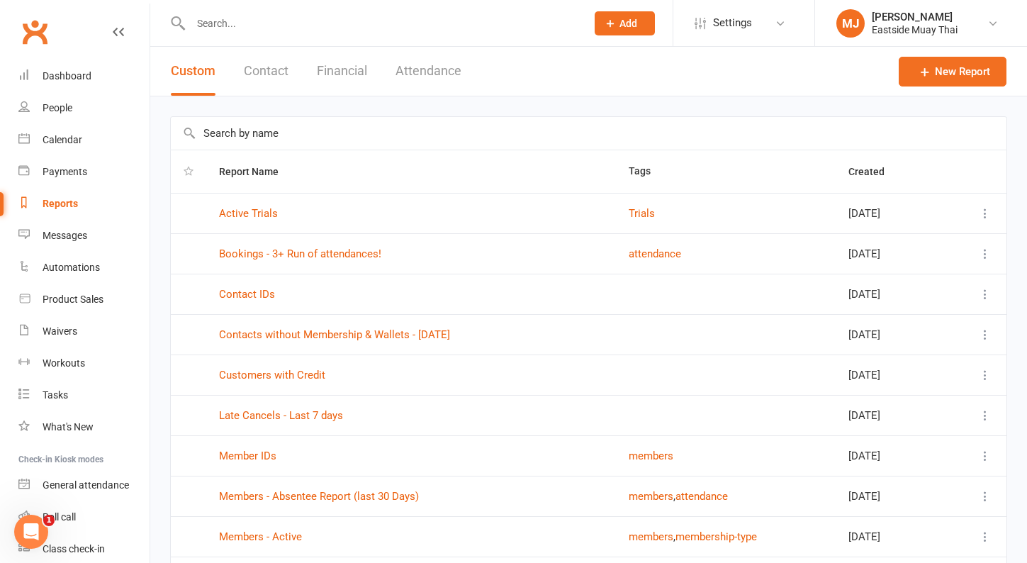
click at [347, 81] on button "Financial" at bounding box center [342, 71] width 50 height 49
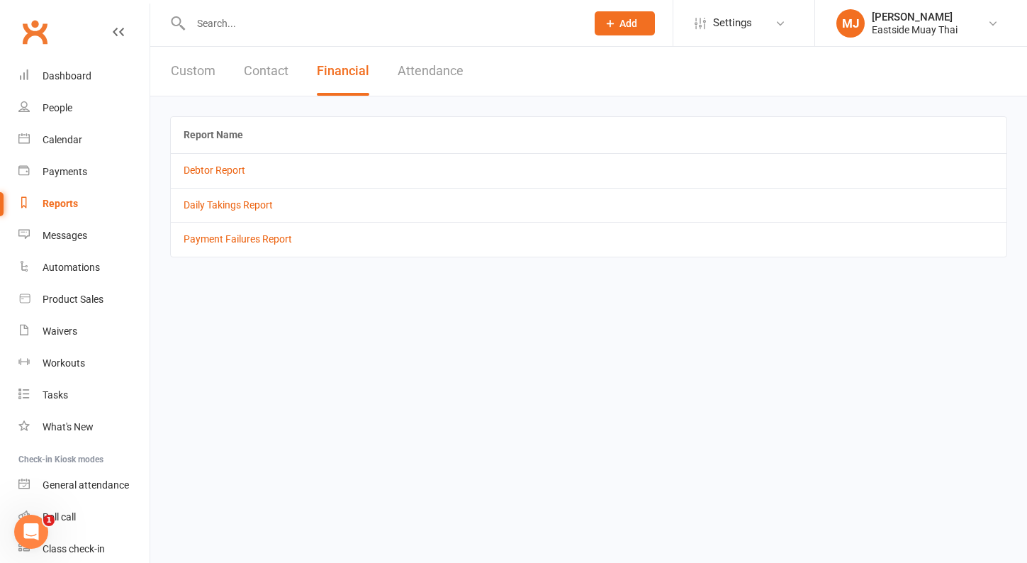
click at [225, 210] on td "Daily Takings Report" at bounding box center [588, 205] width 835 height 34
click at [230, 200] on link "Daily Takings Report" at bounding box center [228, 204] width 89 height 11
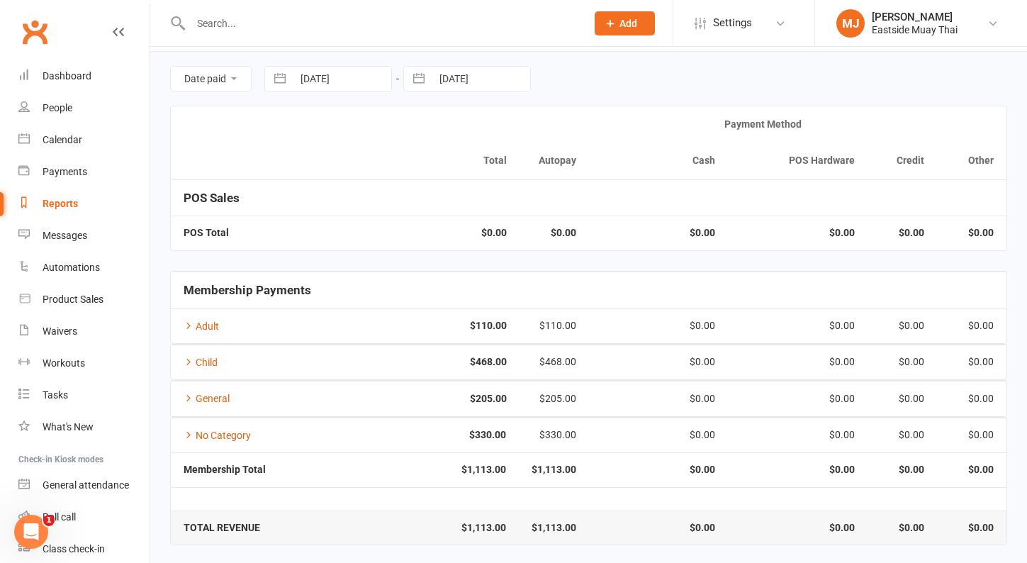
scroll to position [44, 0]
click at [220, 394] on link "General" at bounding box center [207, 398] width 46 height 11
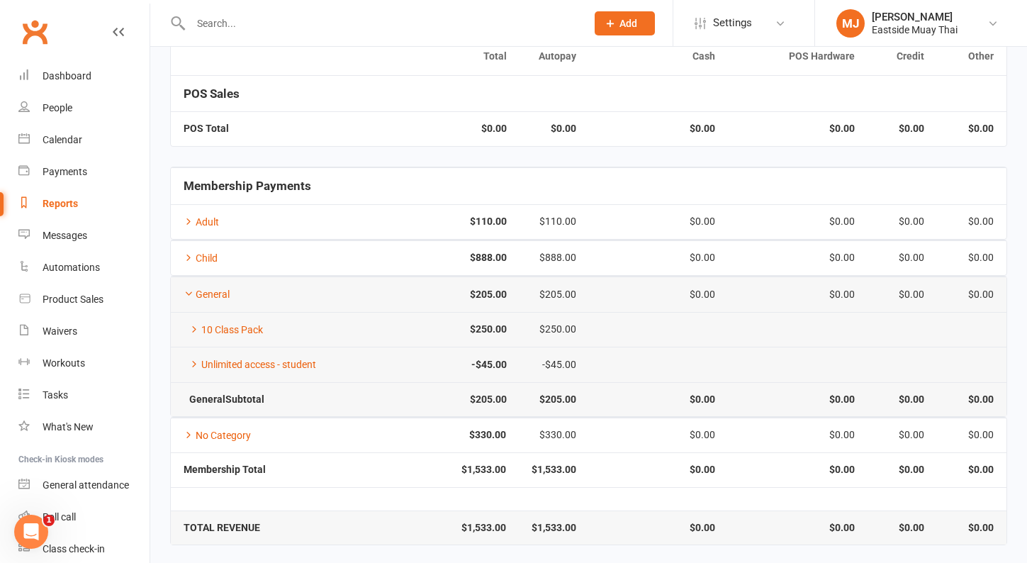
scroll to position [147, 0]
click at [214, 291] on link "General" at bounding box center [207, 295] width 46 height 11
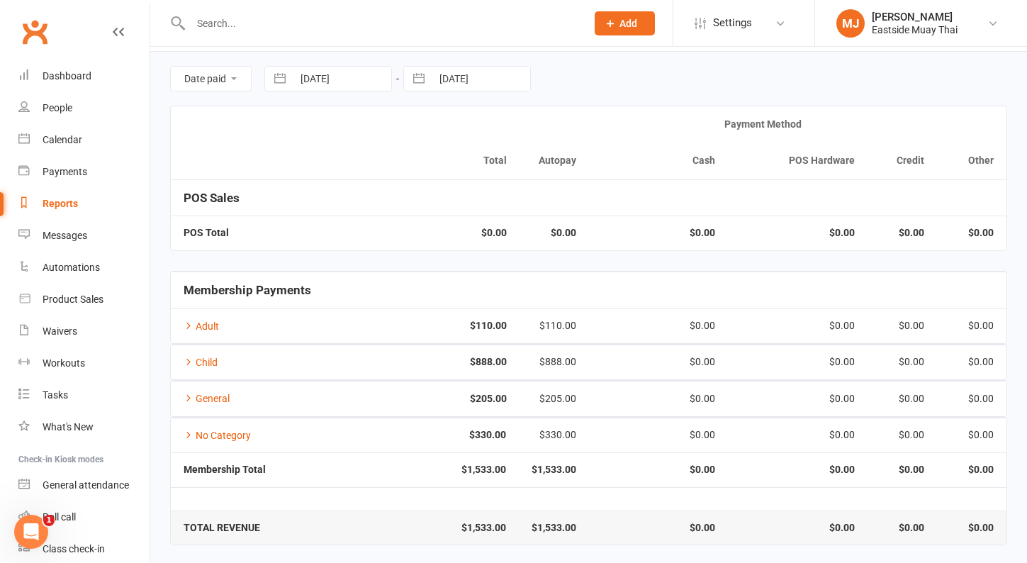
scroll to position [44, 0]
click at [241, 436] on link "No Category" at bounding box center [217, 435] width 67 height 11
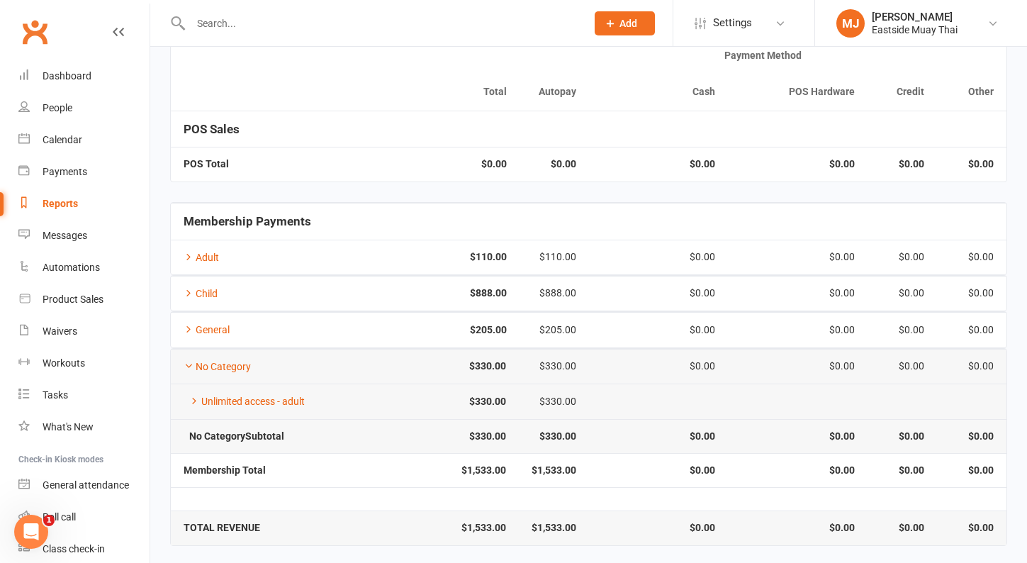
scroll to position [113, 0]
click at [211, 339] on td "General" at bounding box center [275, 329] width 209 height 35
click at [212, 325] on link "General" at bounding box center [207, 330] width 46 height 11
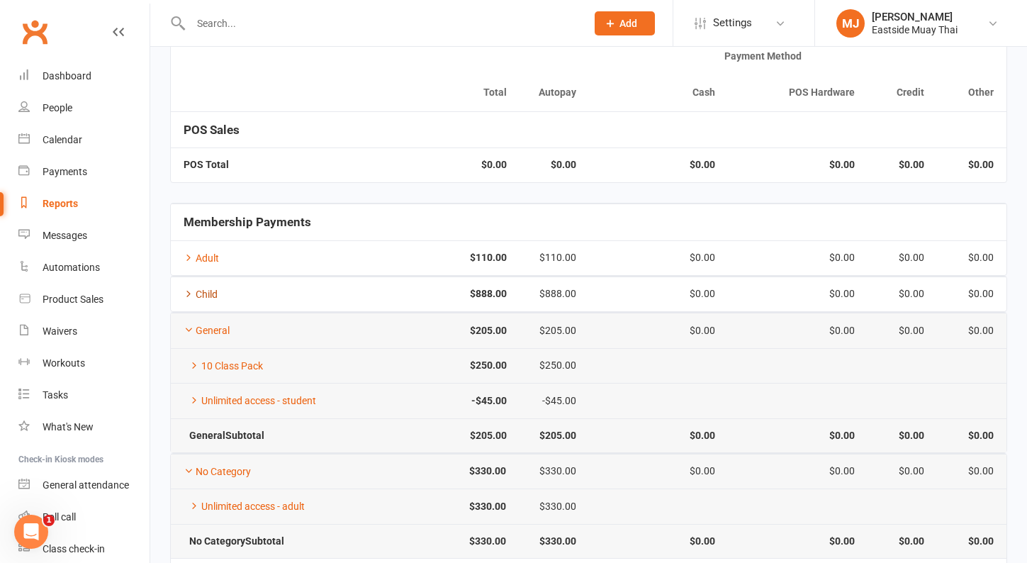
click at [218, 288] on link "Child" at bounding box center [201, 293] width 34 height 11
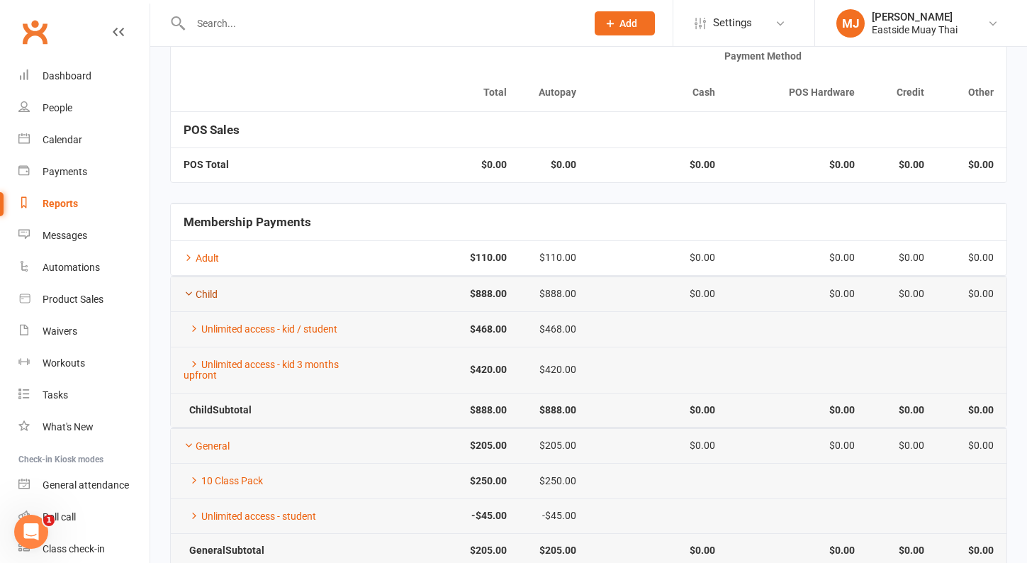
click at [205, 289] on link "Child" at bounding box center [201, 293] width 34 height 11
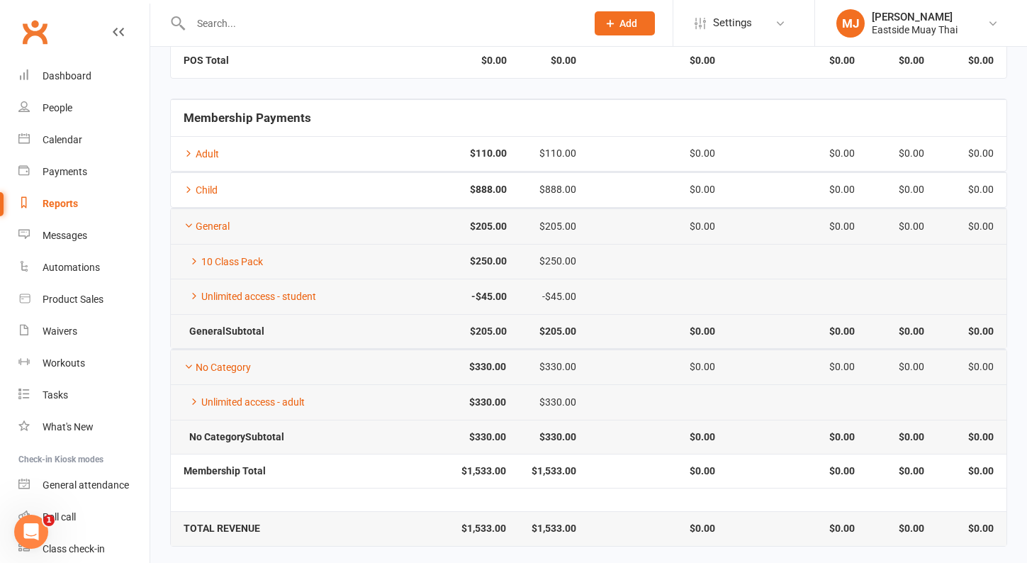
scroll to position [216, 0]
click at [72, 205] on div "Reports" at bounding box center [60, 203] width 35 height 11
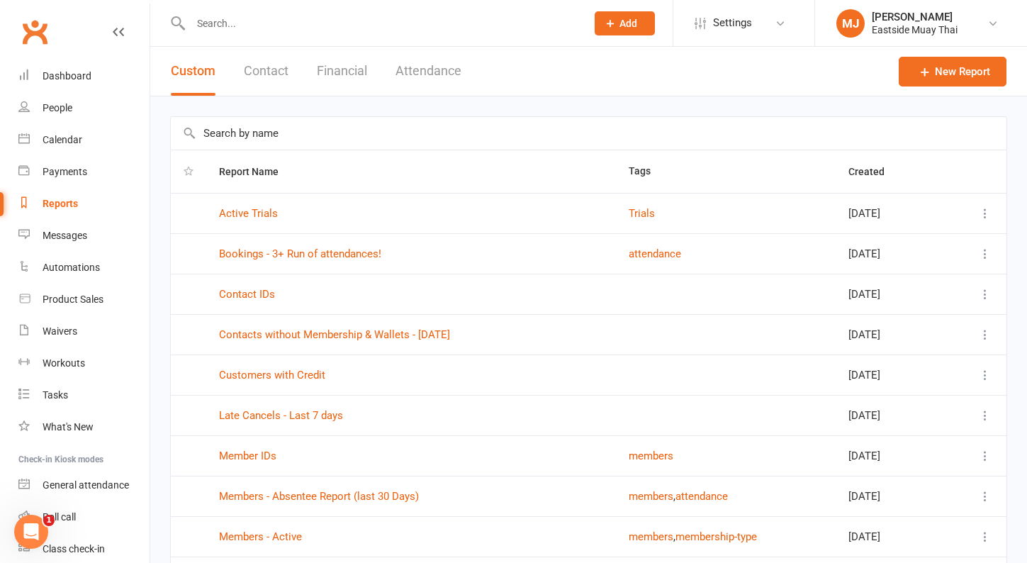
click at [366, 73] on button "Financial" at bounding box center [342, 71] width 50 height 49
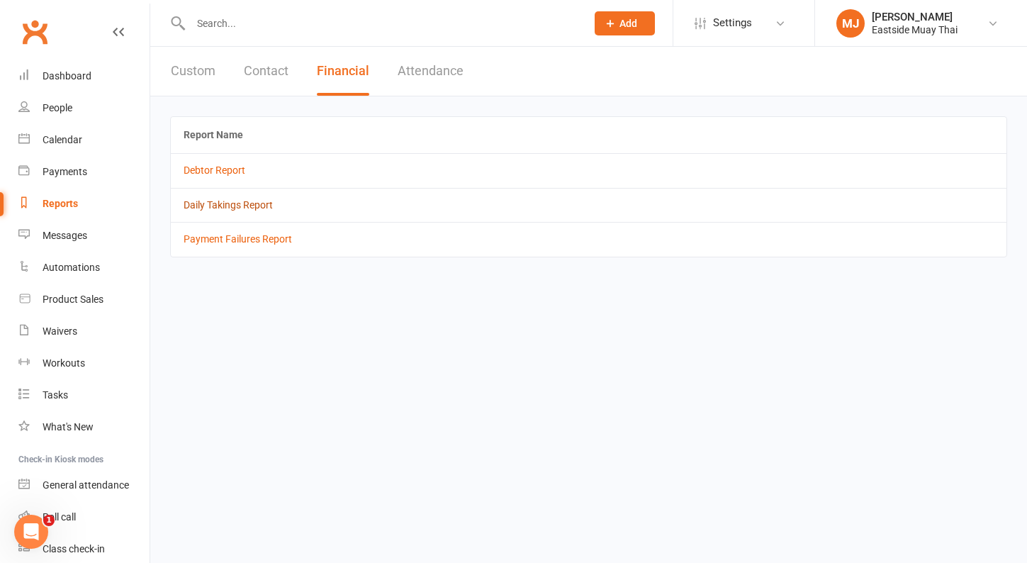
click at [230, 200] on link "Daily Takings Report" at bounding box center [228, 204] width 89 height 11
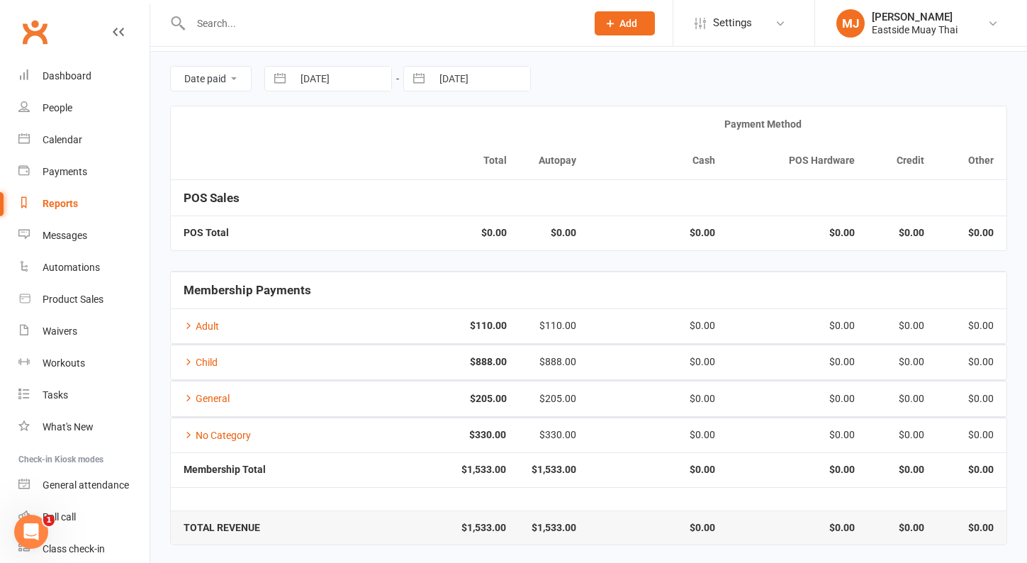
scroll to position [44, 0]
click at [247, 441] on td "No Category" at bounding box center [275, 435] width 208 height 35
click at [241, 432] on link "No Category" at bounding box center [217, 435] width 67 height 11
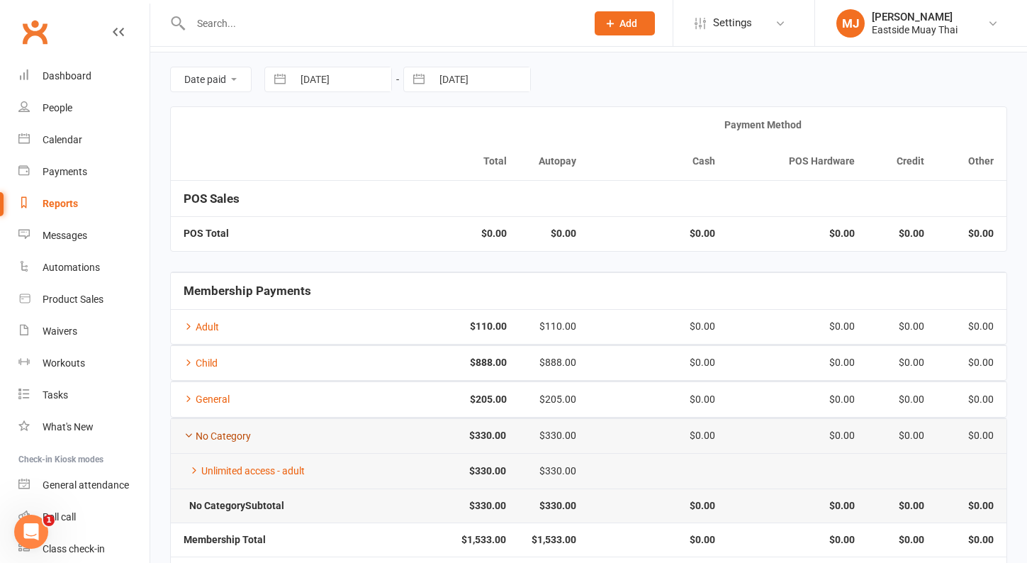
click at [241, 432] on link "No Category" at bounding box center [217, 435] width 67 height 11
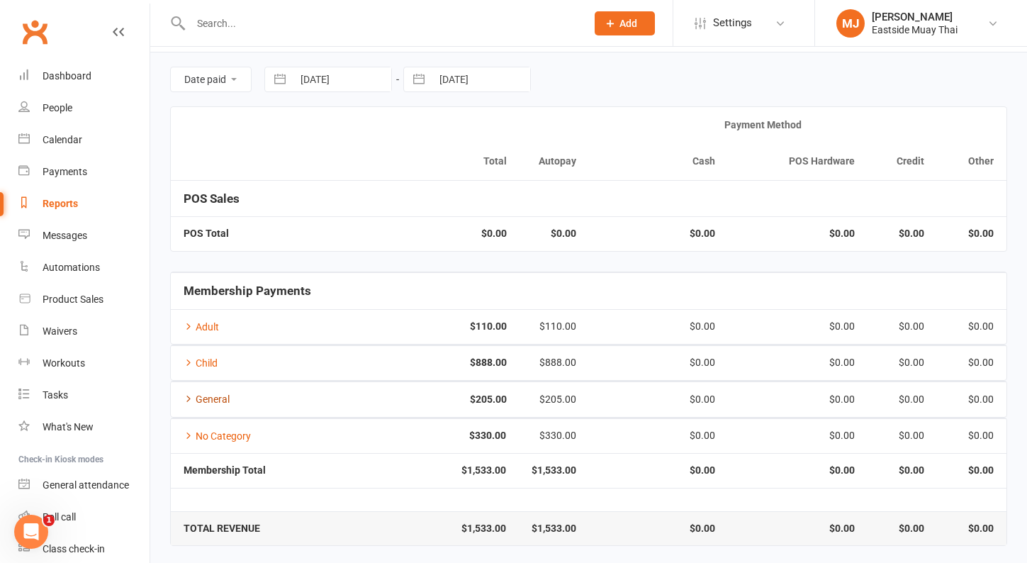
click at [225, 393] on link "General" at bounding box center [207, 398] width 46 height 11
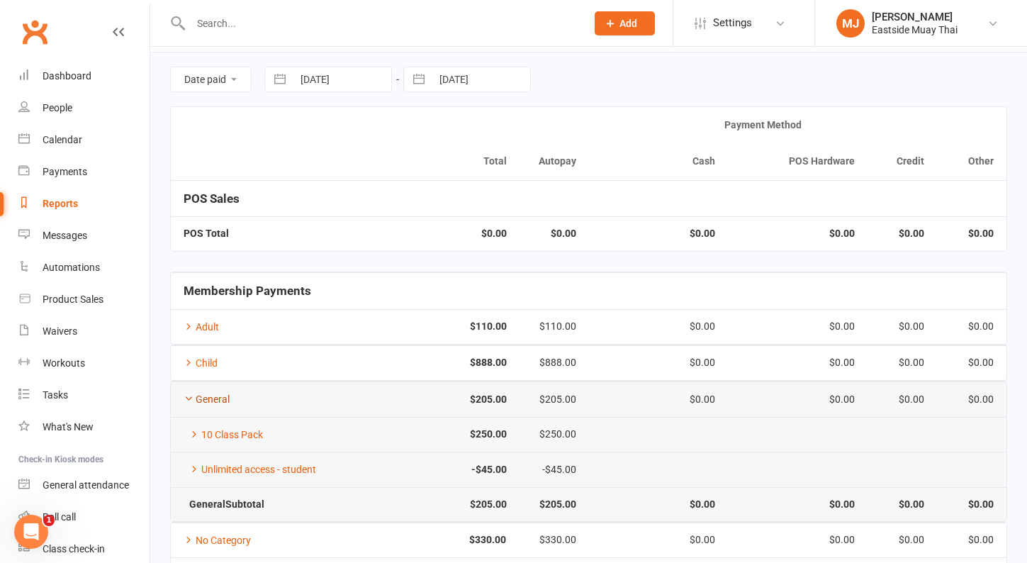
click at [225, 393] on link "General" at bounding box center [207, 398] width 46 height 11
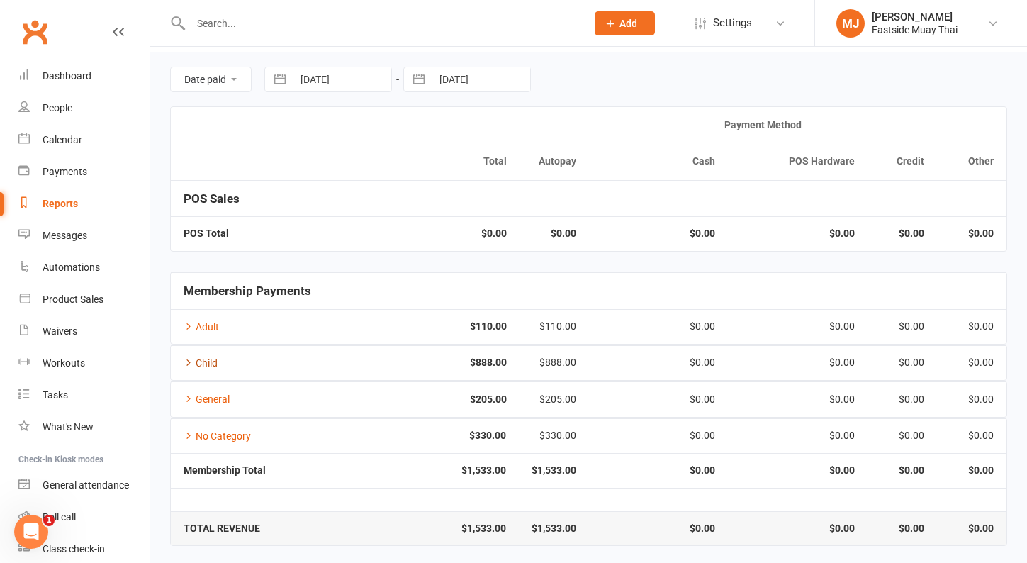
click at [212, 364] on link "Child" at bounding box center [201, 362] width 34 height 11
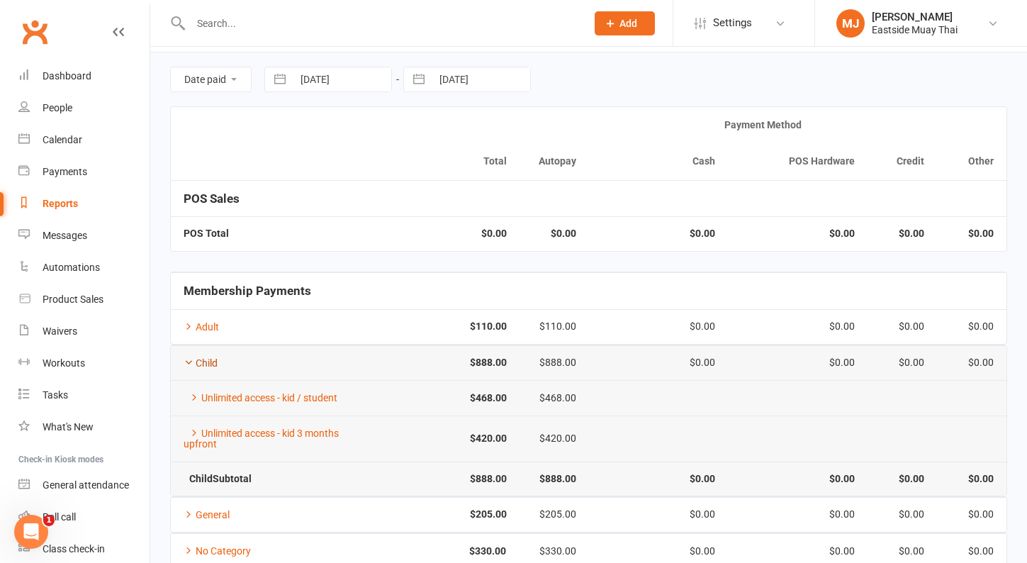
click at [212, 364] on link "Child" at bounding box center [201, 362] width 34 height 11
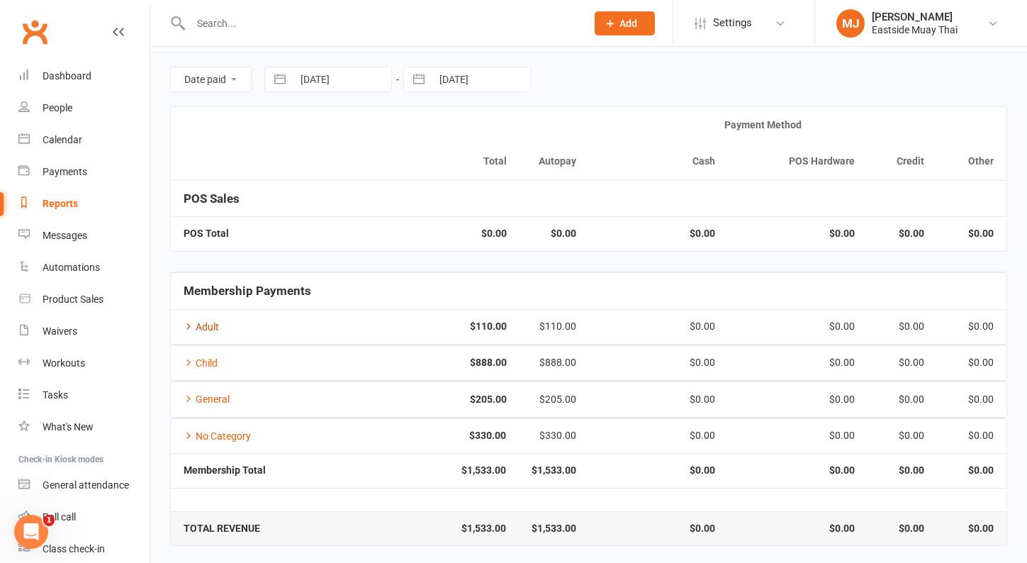
click at [212, 321] on link "Adult" at bounding box center [201, 326] width 35 height 11
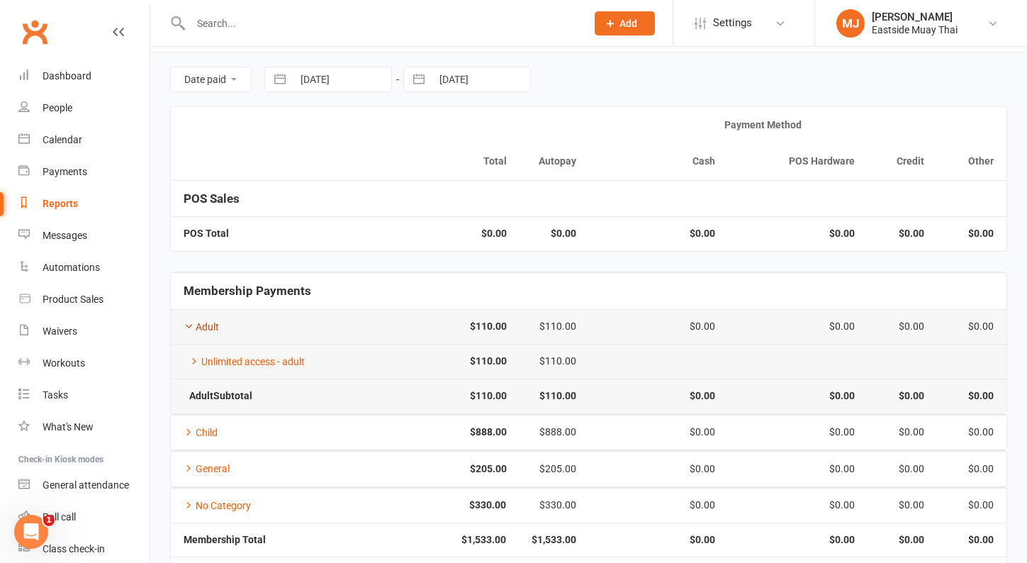
click at [212, 321] on link "Adult" at bounding box center [201, 326] width 35 height 11
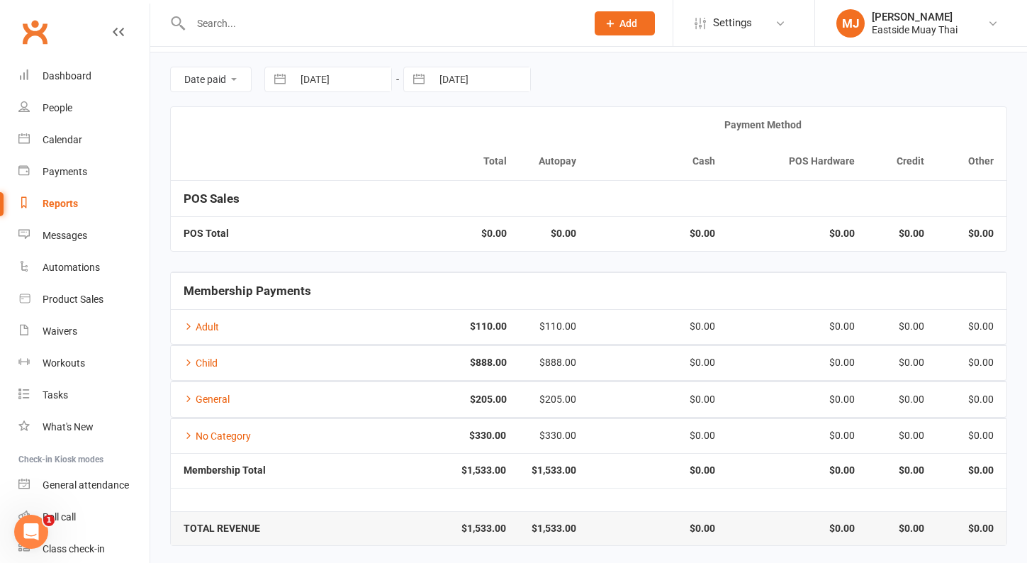
click at [214, 346] on td "Child" at bounding box center [275, 362] width 209 height 35
click at [214, 360] on link "Child" at bounding box center [201, 362] width 34 height 11
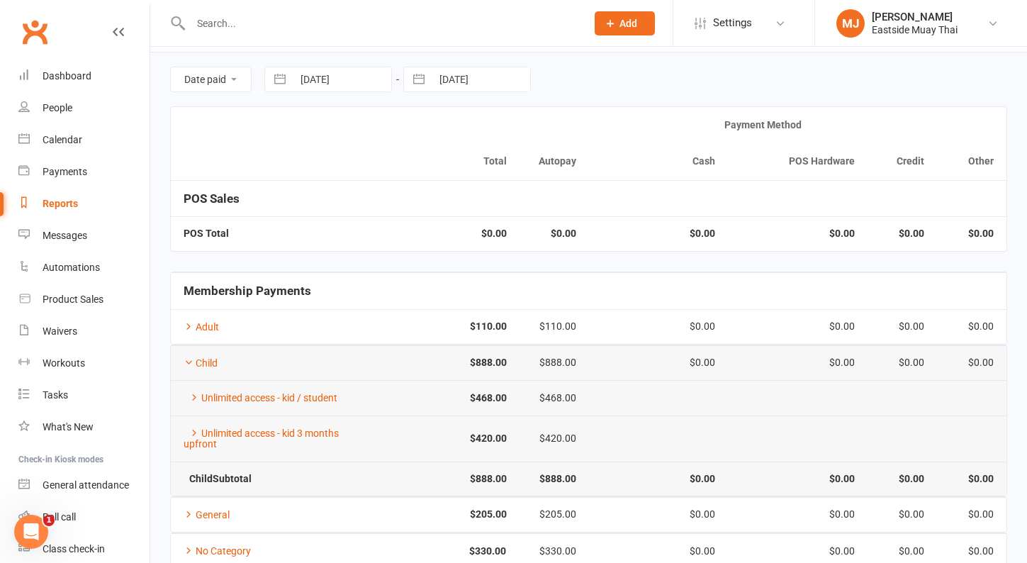
click at [64, 204] on div "Reports" at bounding box center [60, 203] width 35 height 11
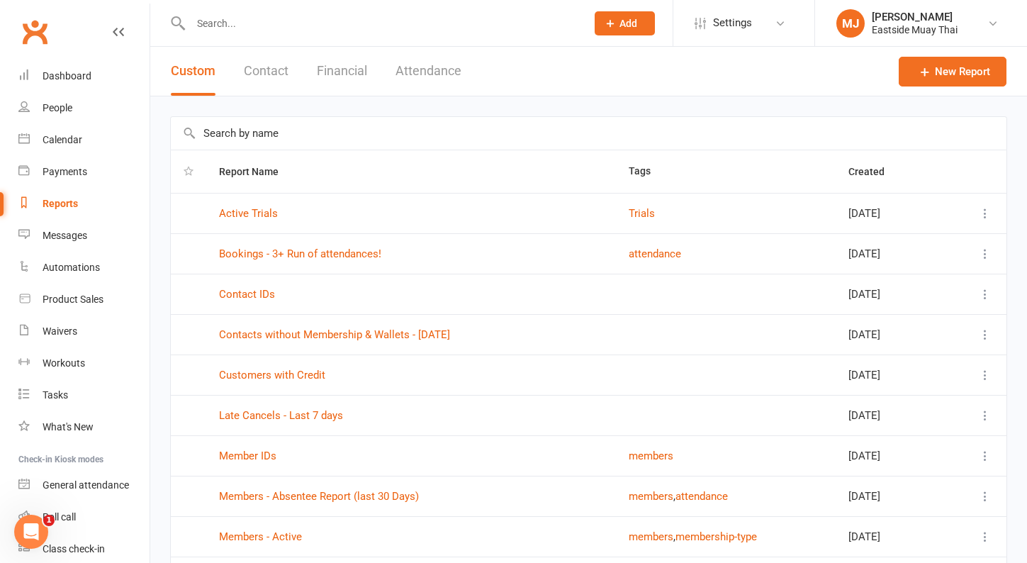
click at [345, 70] on button "Financial" at bounding box center [342, 71] width 50 height 49
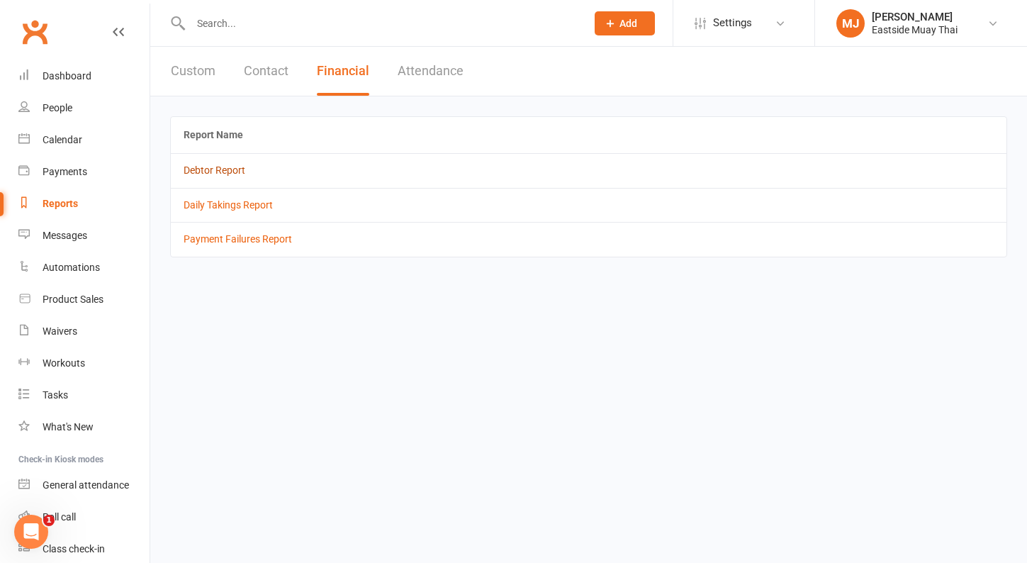
click at [224, 169] on link "Debtor Report" at bounding box center [215, 169] width 62 height 11
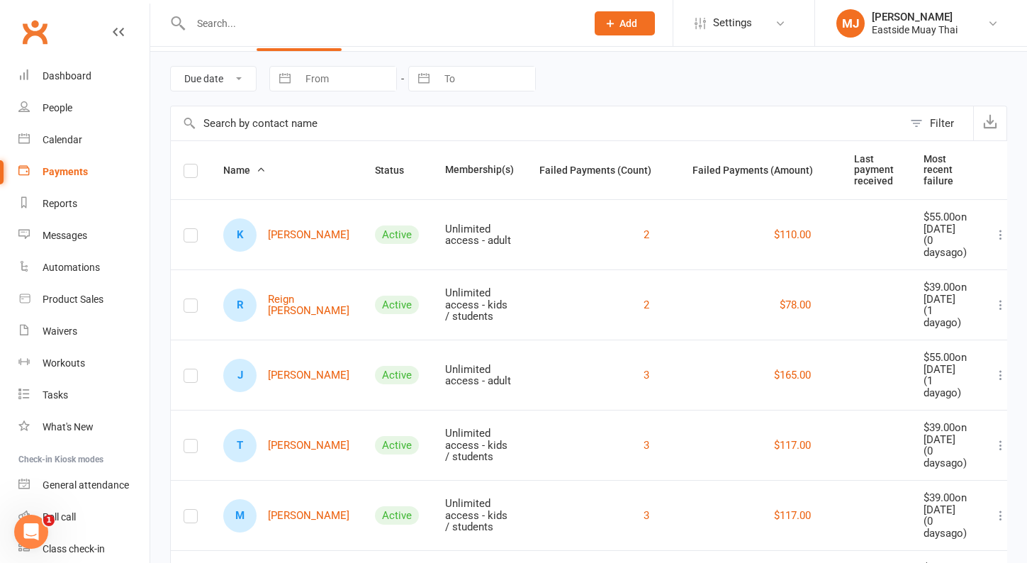
scroll to position [44, 0]
click at [993, 242] on icon at bounding box center [1000, 235] width 14 height 14
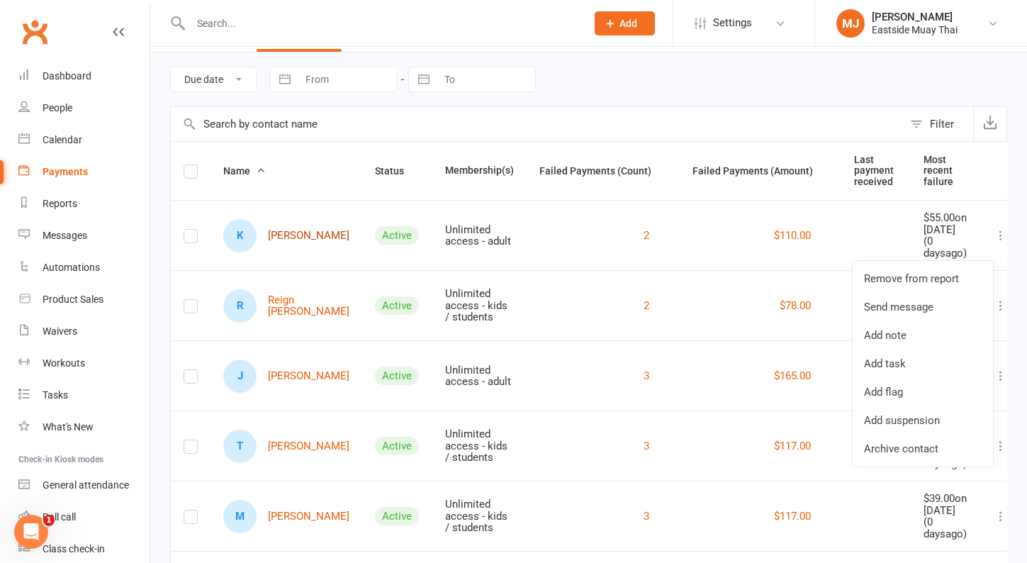
click at [271, 249] on link "K [PERSON_NAME]" at bounding box center [286, 235] width 126 height 33
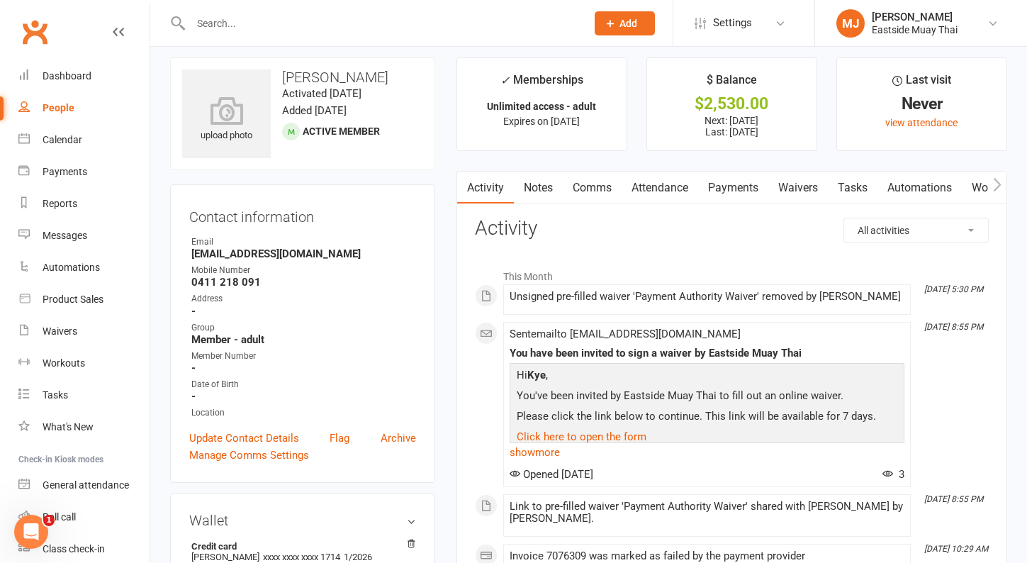
scroll to position [2, 0]
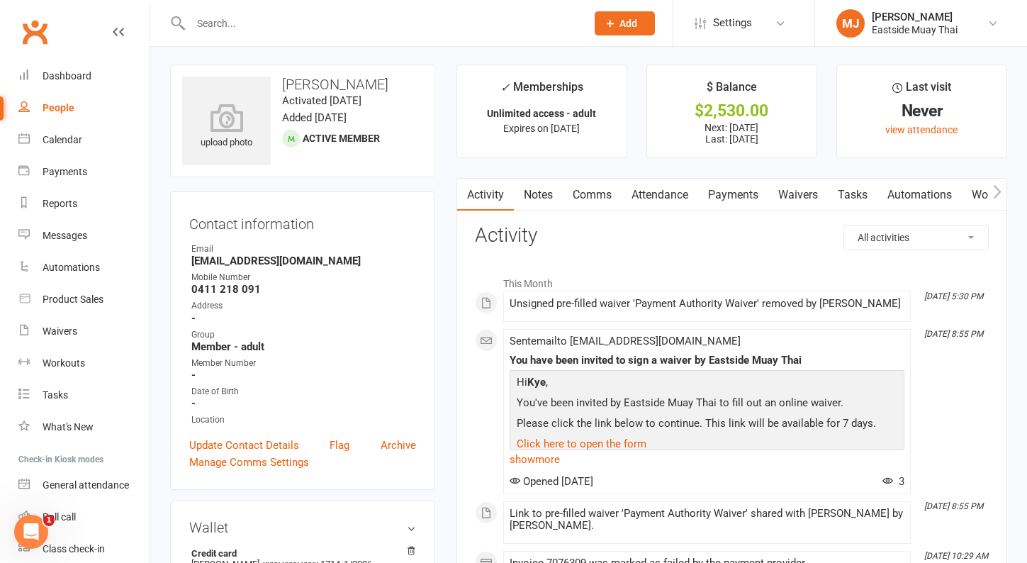
click at [730, 191] on link "Payments" at bounding box center [733, 195] width 70 height 33
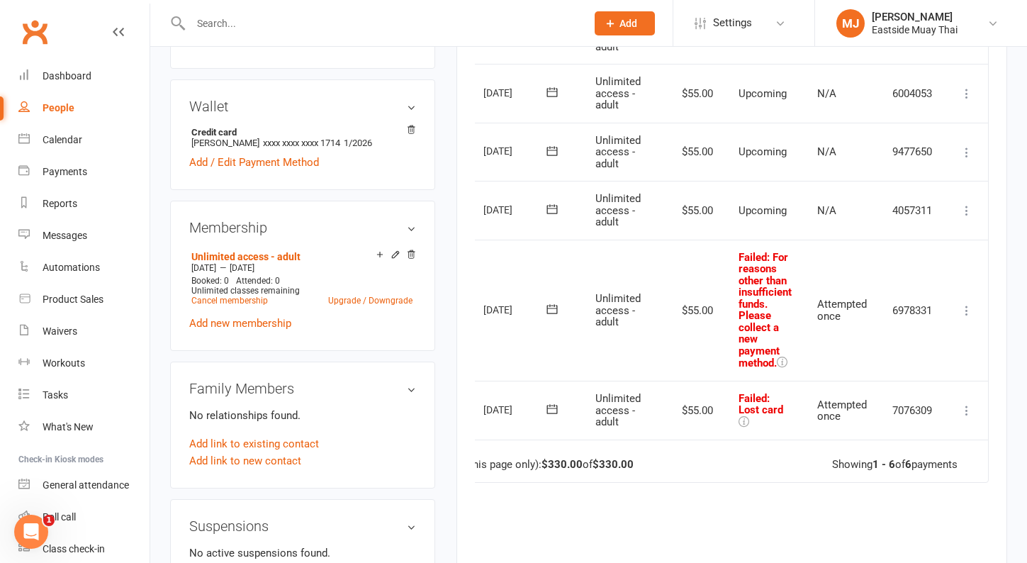
scroll to position [0, 50]
click at [969, 305] on icon at bounding box center [966, 310] width 14 height 14
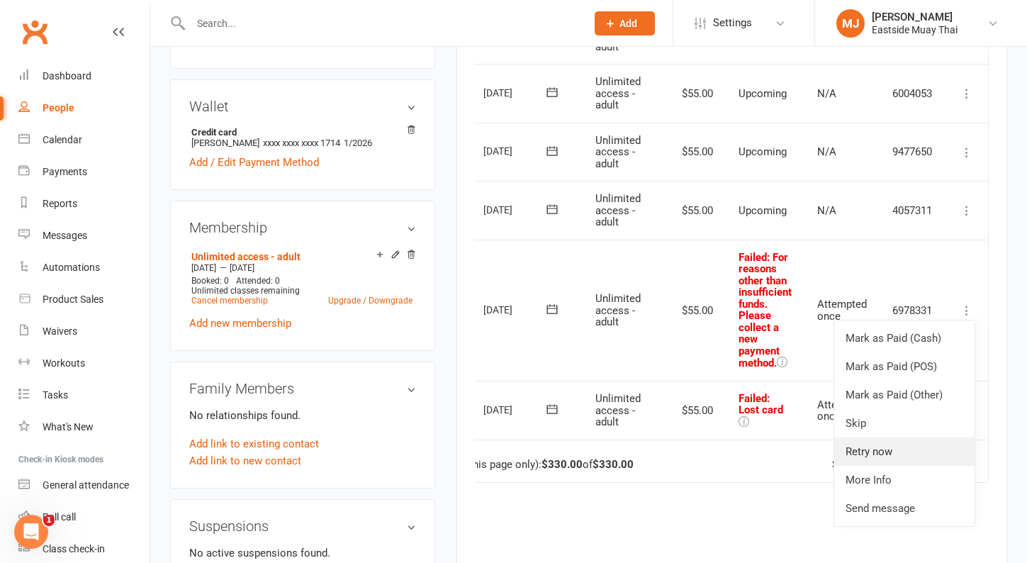
click at [874, 441] on link "Retry now" at bounding box center [904, 451] width 140 height 28
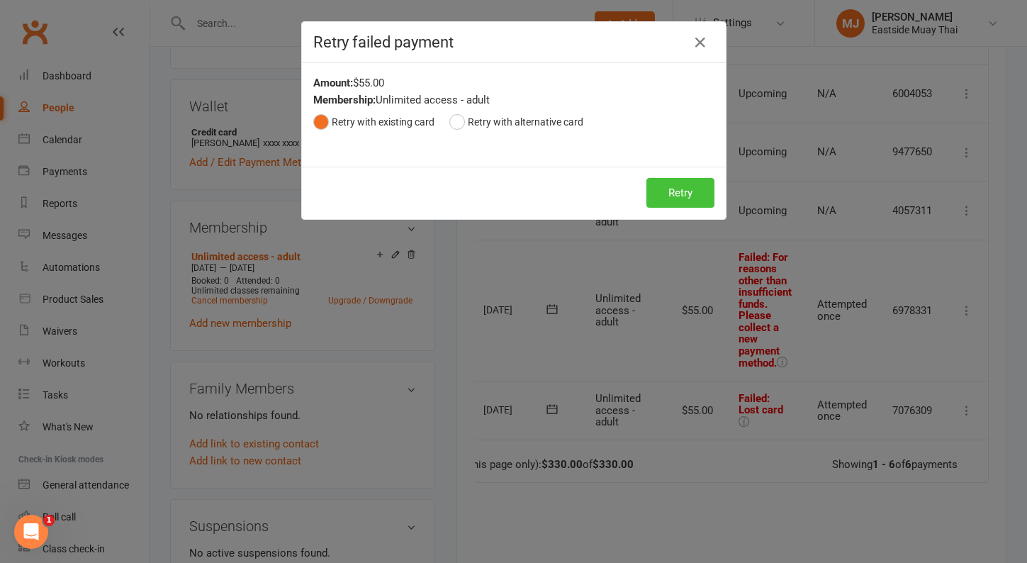
click at [697, 184] on button "Retry" at bounding box center [680, 193] width 68 height 30
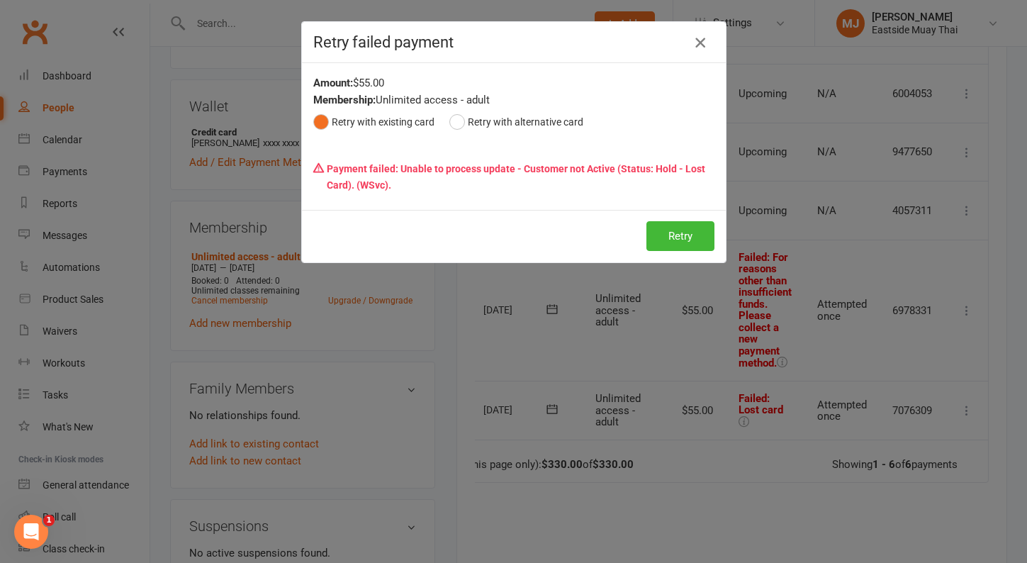
click at [700, 39] on icon "button" at bounding box center [700, 42] width 17 height 17
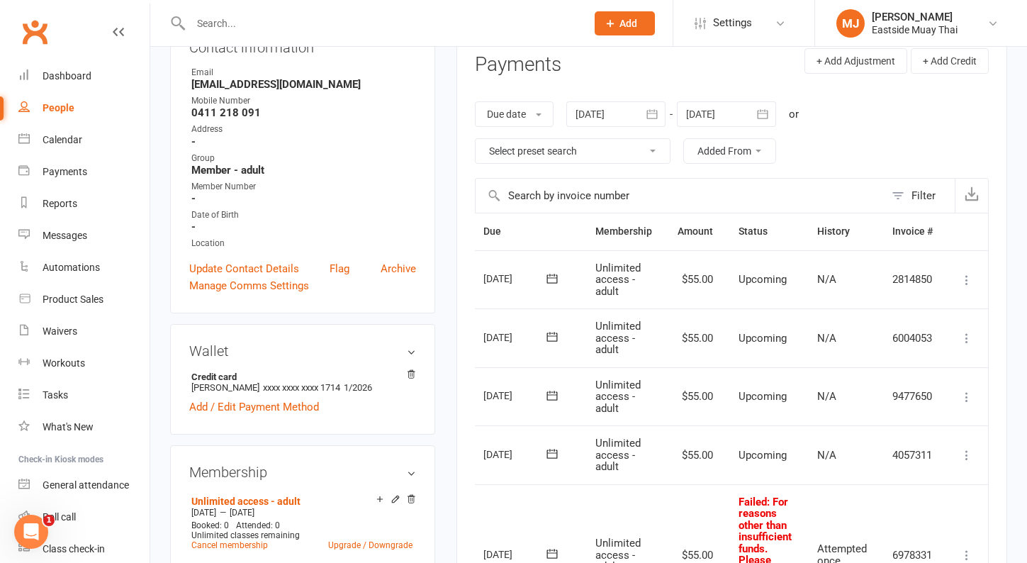
scroll to position [160, 0]
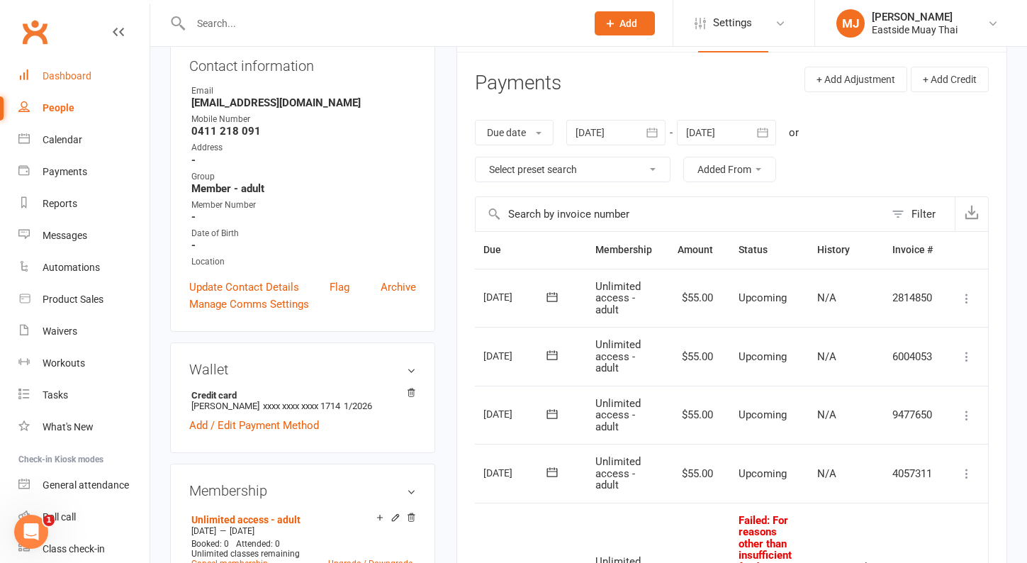
click at [78, 65] on link "Dashboard" at bounding box center [83, 76] width 131 height 32
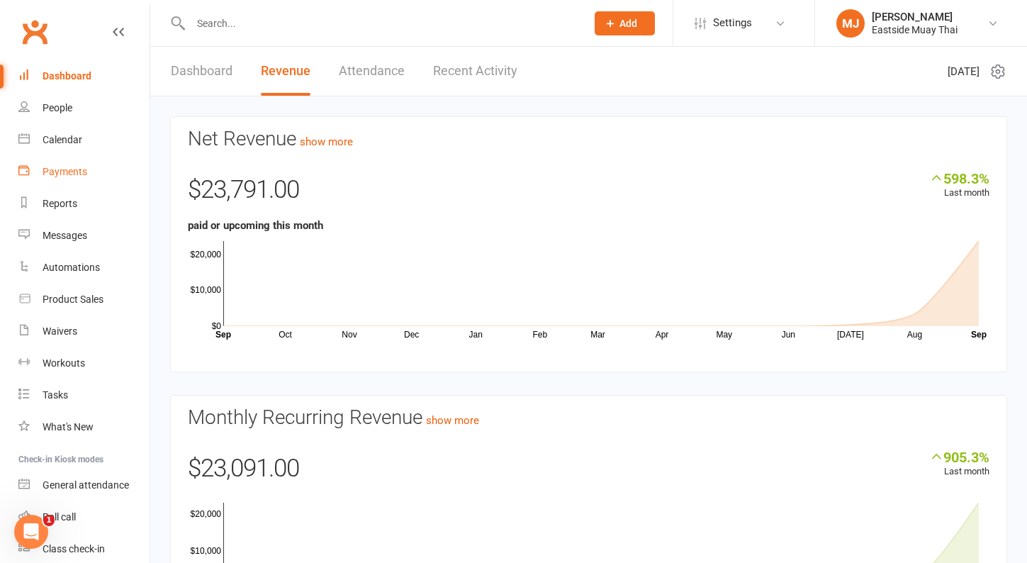
click at [57, 175] on div "Payments" at bounding box center [65, 171] width 45 height 11
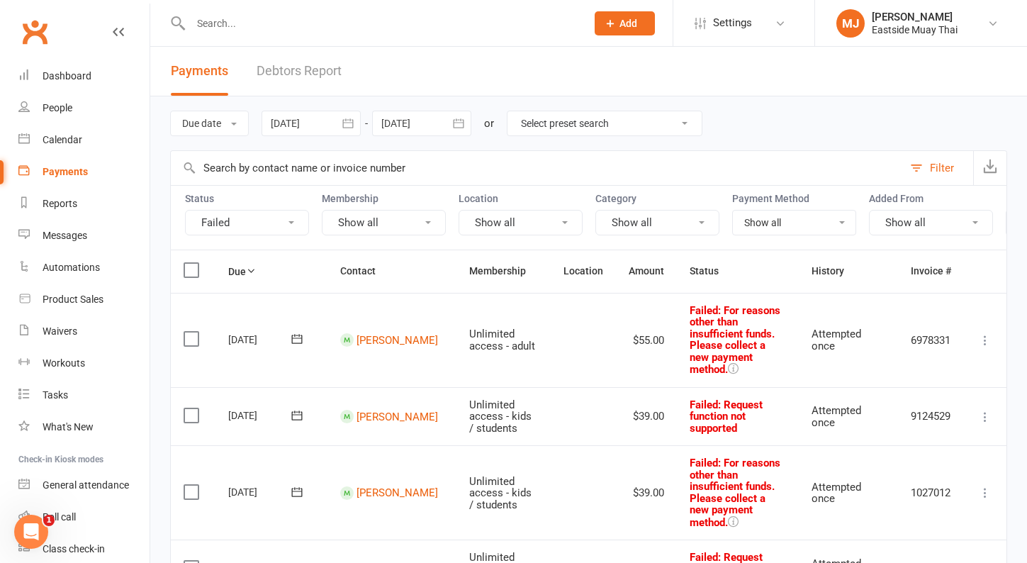
click at [700, 213] on button "Show all" at bounding box center [657, 223] width 124 height 26
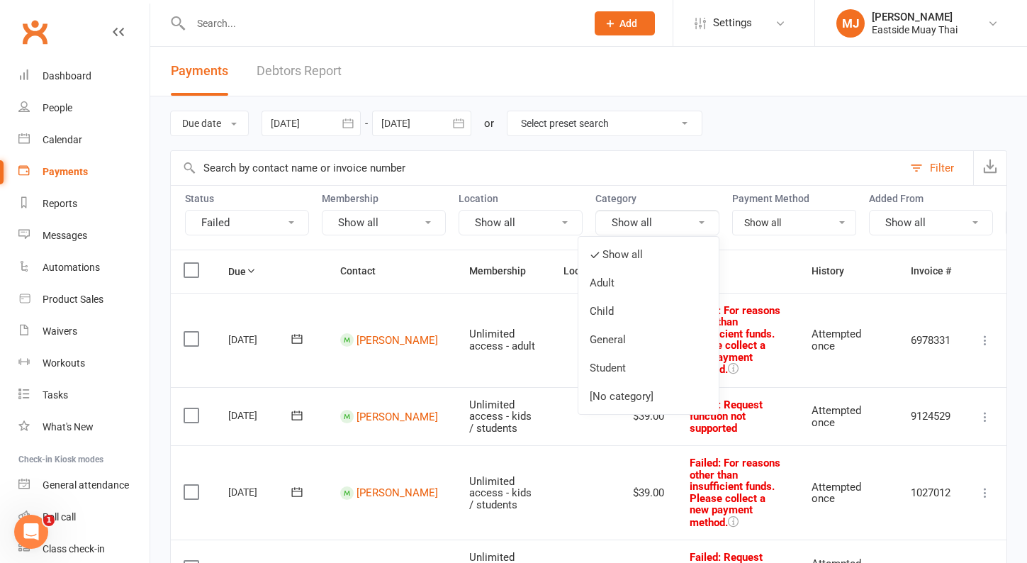
click at [700, 213] on button "Show all" at bounding box center [657, 223] width 124 height 26
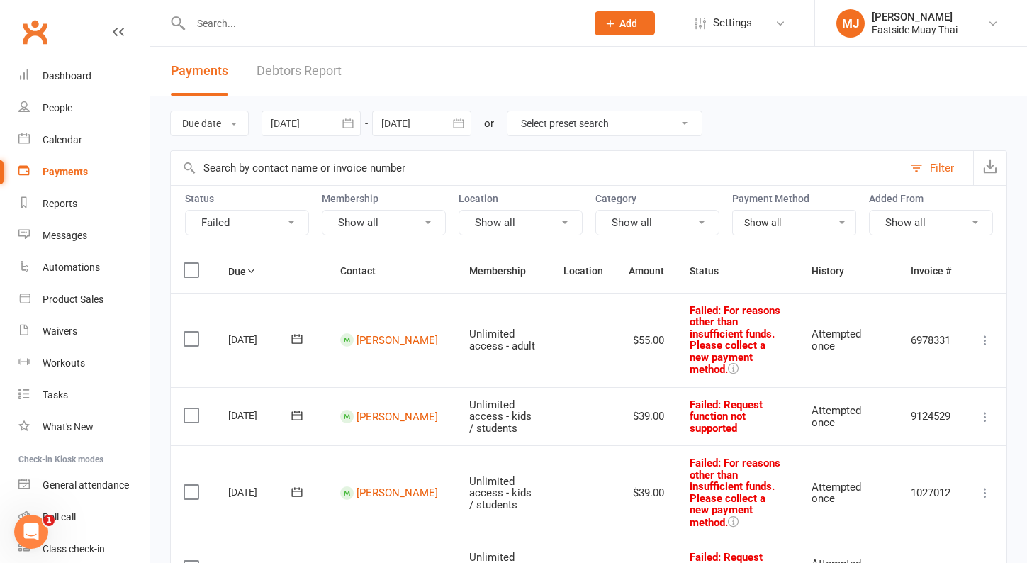
click at [400, 219] on button "Show all" at bounding box center [384, 223] width 124 height 26
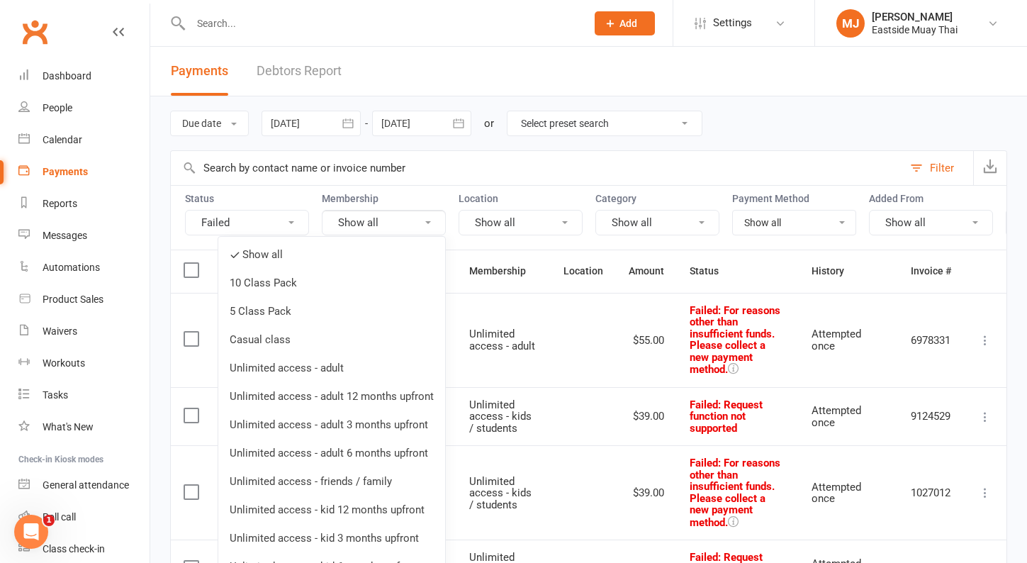
click at [400, 219] on button "Show all" at bounding box center [384, 223] width 124 height 26
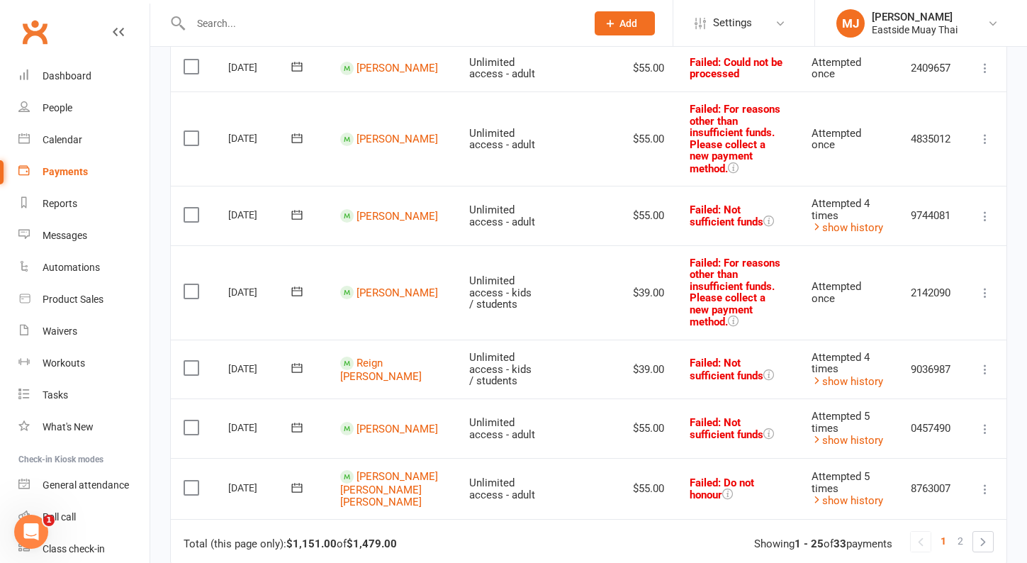
scroll to position [1510, 0]
click at [186, 481] on label at bounding box center [193, 488] width 19 height 14
click at [186, 481] on input "checkbox" at bounding box center [188, 481] width 9 height 0
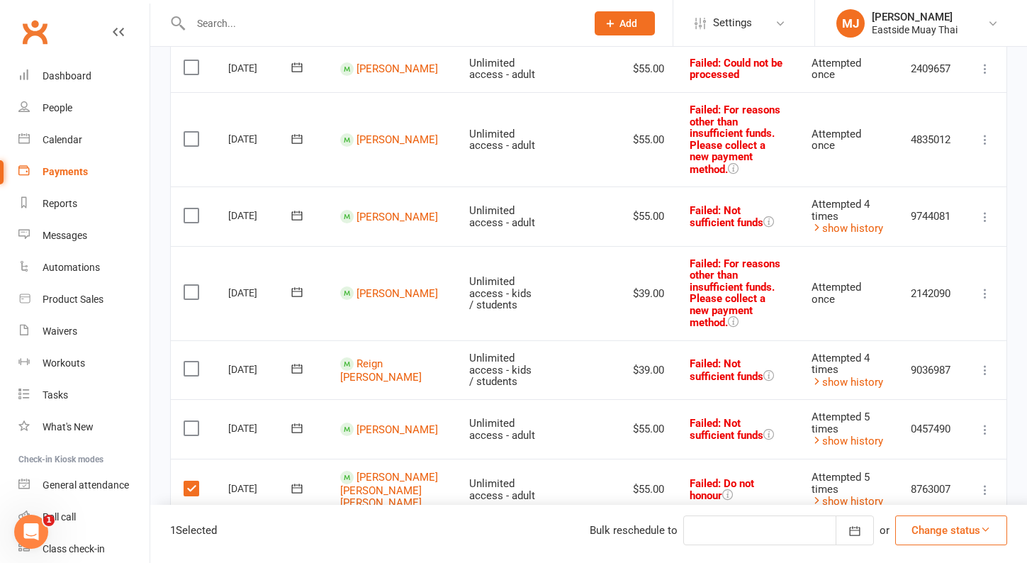
click at [190, 399] on td "Select this" at bounding box center [193, 429] width 45 height 60
click at [190, 421] on label at bounding box center [193, 428] width 19 height 14
click at [190, 421] on input "checkbox" at bounding box center [188, 421] width 9 height 0
click at [198, 361] on label at bounding box center [193, 368] width 19 height 14
click at [193, 361] on input "checkbox" at bounding box center [188, 361] width 9 height 0
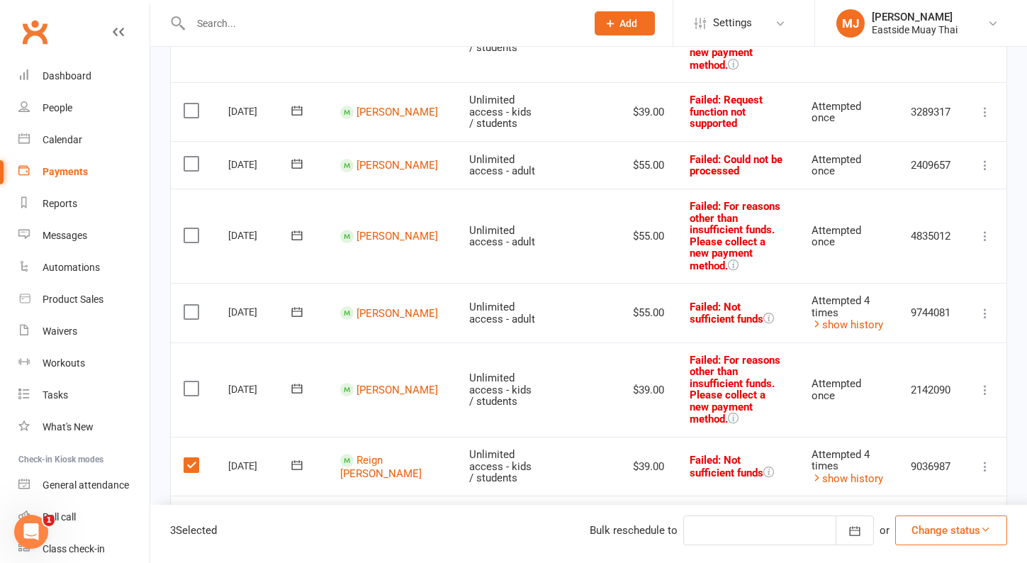
scroll to position [1405, 0]
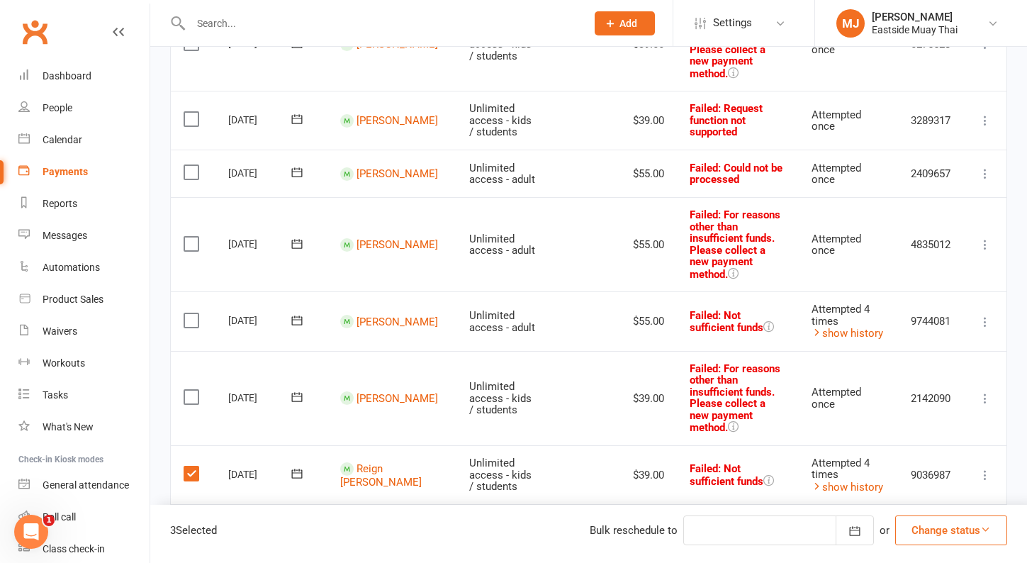
click at [193, 390] on label at bounding box center [193, 397] width 19 height 14
click at [193, 390] on input "checkbox" at bounding box center [188, 390] width 9 height 0
click at [191, 313] on label at bounding box center [193, 320] width 19 height 14
click at [191, 313] on input "checkbox" at bounding box center [188, 313] width 9 height 0
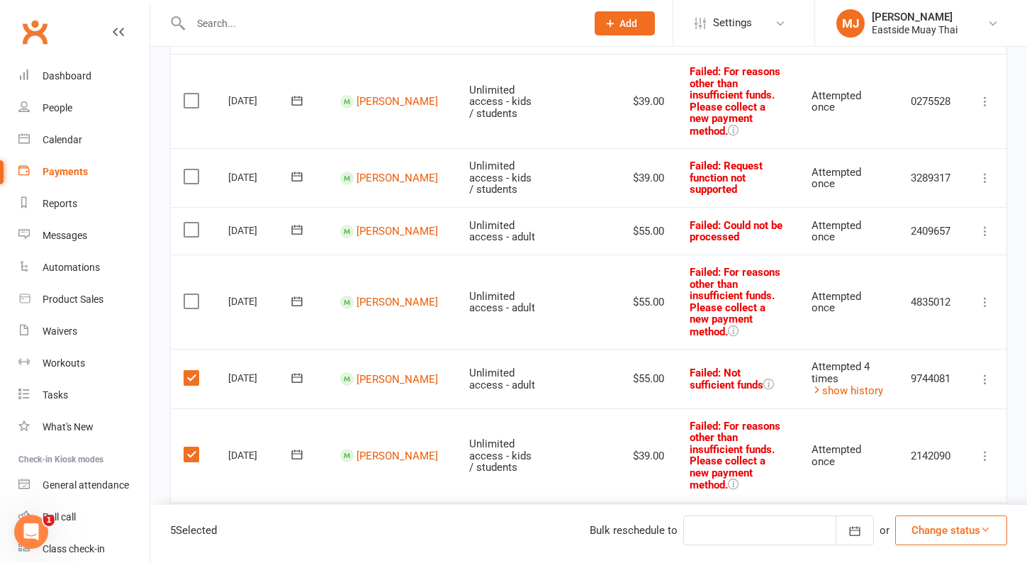
scroll to position [1345, 0]
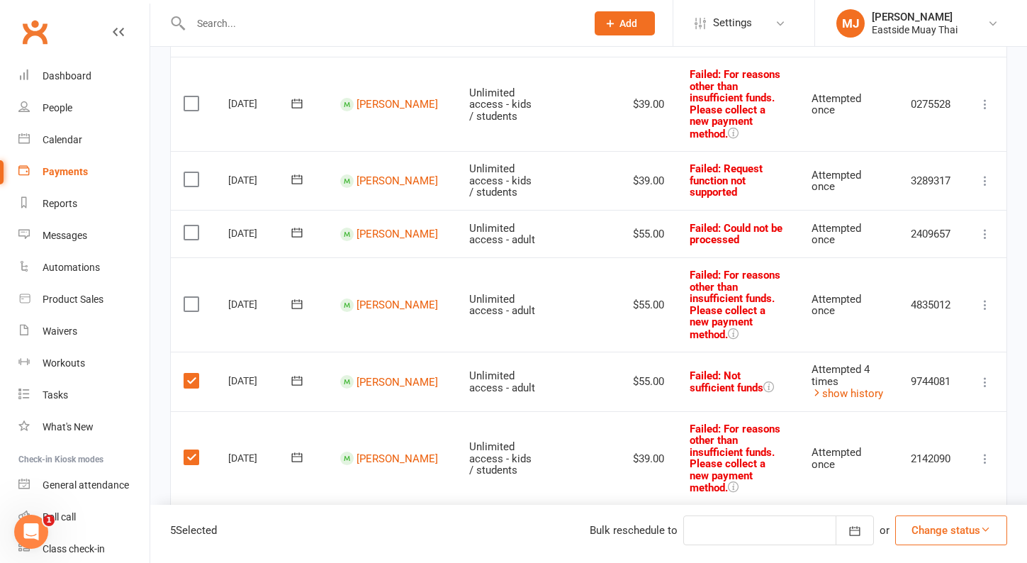
click at [188, 297] on label at bounding box center [193, 304] width 19 height 14
click at [188, 297] on input "checkbox" at bounding box center [188, 297] width 9 height 0
click at [189, 225] on label at bounding box center [193, 232] width 19 height 14
click at [189, 225] on input "checkbox" at bounding box center [188, 225] width 9 height 0
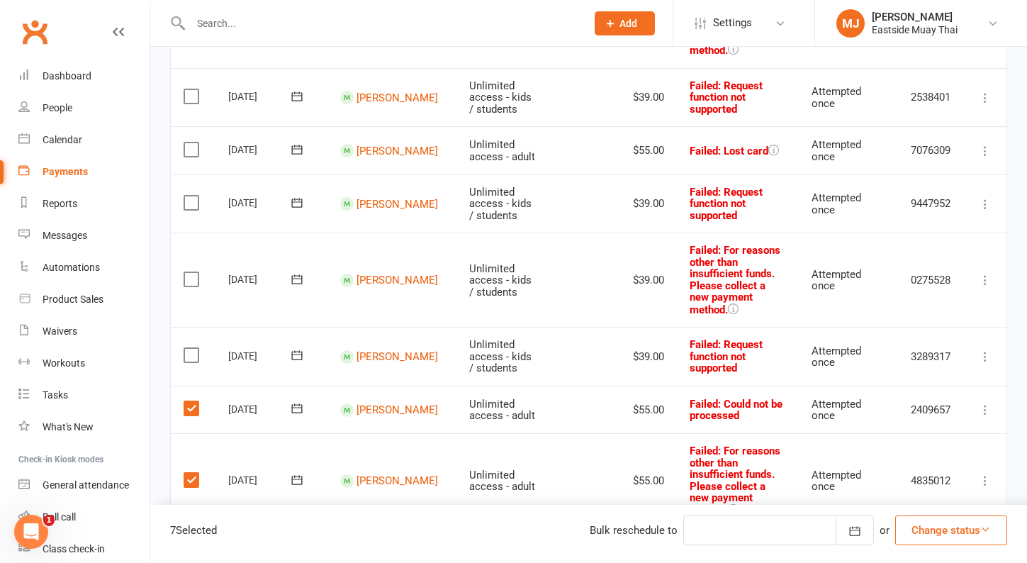
scroll to position [1160, 0]
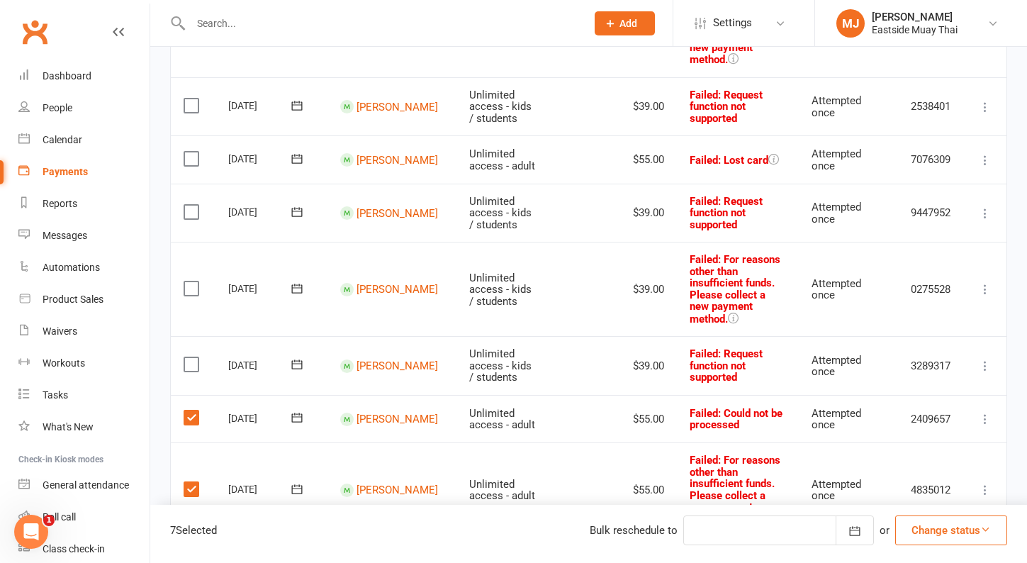
click at [192, 357] on label at bounding box center [193, 364] width 19 height 14
click at [192, 357] on input "checkbox" at bounding box center [188, 357] width 9 height 0
click at [191, 281] on label at bounding box center [193, 288] width 19 height 14
click at [191, 281] on input "checkbox" at bounding box center [188, 281] width 9 height 0
click at [191, 205] on label at bounding box center [193, 212] width 19 height 14
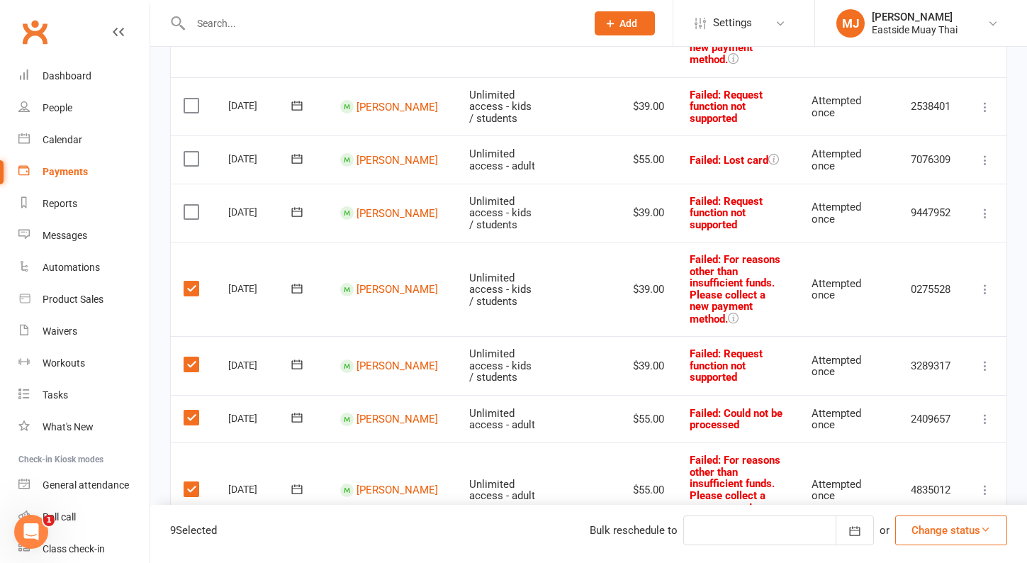
click at [191, 205] on input "checkbox" at bounding box center [188, 205] width 9 height 0
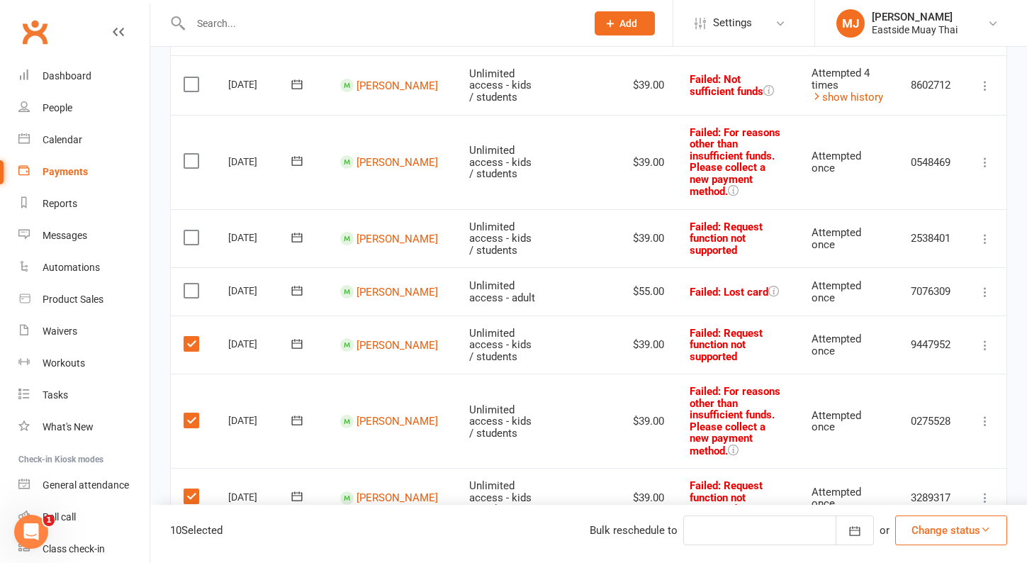
scroll to position [965, 0]
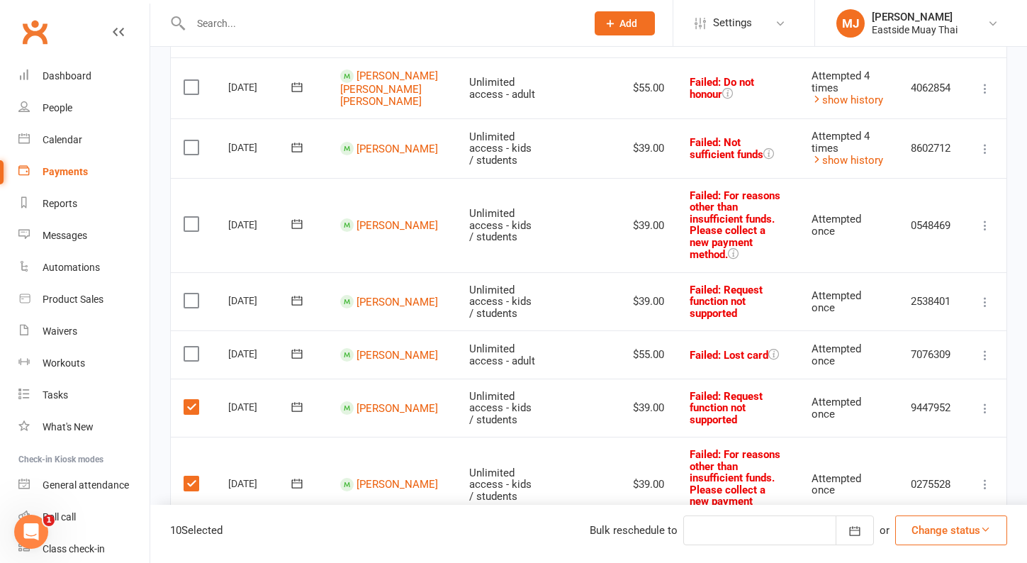
click at [194, 347] on label at bounding box center [193, 354] width 19 height 14
click at [193, 347] on input "checkbox" at bounding box center [188, 347] width 9 height 0
click at [190, 272] on td "Select this" at bounding box center [193, 301] width 45 height 59
click at [190, 293] on label at bounding box center [193, 300] width 19 height 14
click at [190, 293] on input "checkbox" at bounding box center [188, 293] width 9 height 0
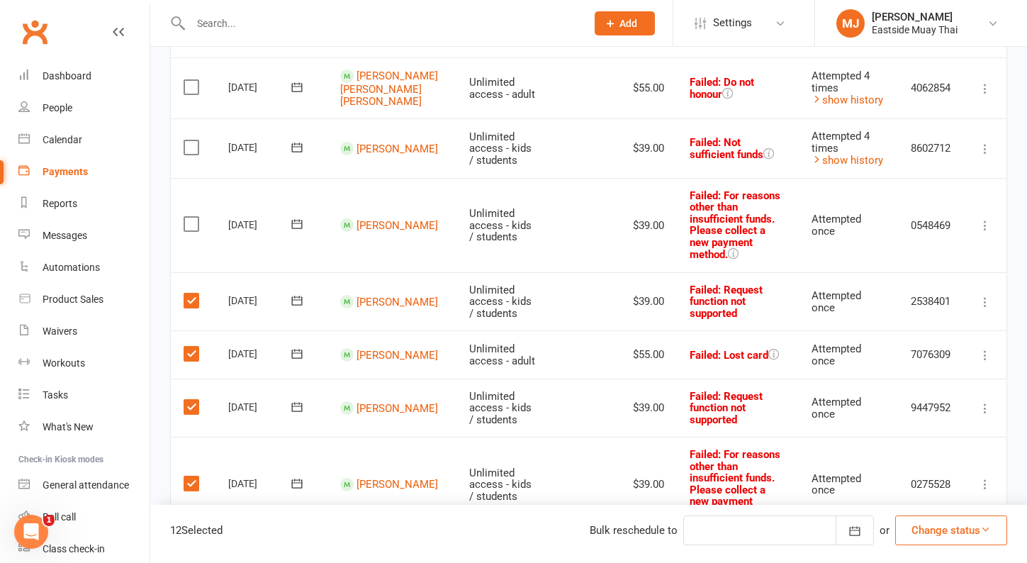
click at [189, 217] on label at bounding box center [193, 224] width 19 height 14
click at [189, 217] on input "checkbox" at bounding box center [188, 217] width 9 height 0
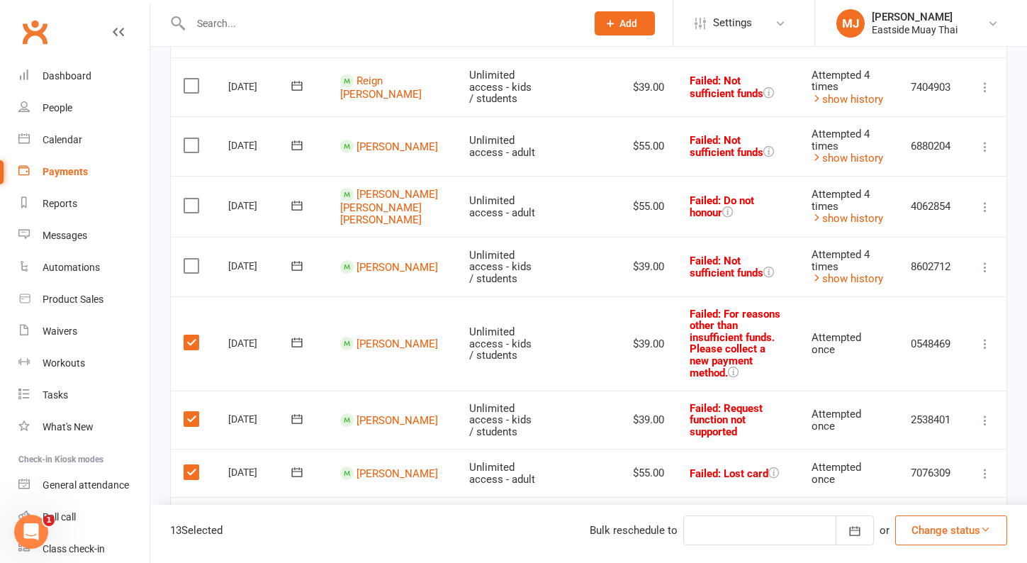
scroll to position [838, 0]
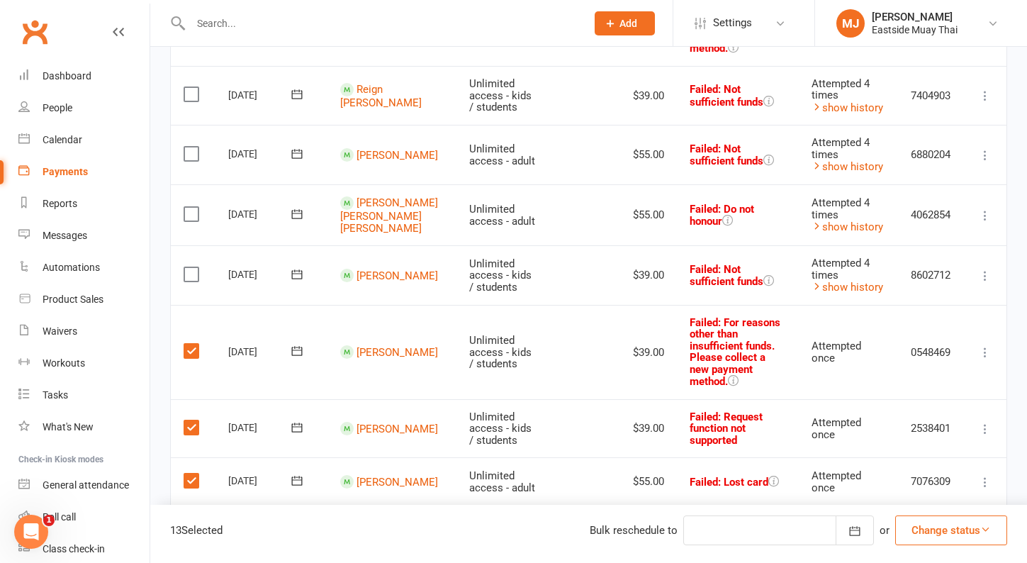
click at [192, 267] on label at bounding box center [193, 274] width 19 height 14
click at [192, 267] on input "checkbox" at bounding box center [188, 267] width 9 height 0
click at [191, 207] on label at bounding box center [193, 214] width 19 height 14
click at [191, 207] on input "checkbox" at bounding box center [188, 207] width 9 height 0
click at [191, 147] on label at bounding box center [193, 154] width 19 height 14
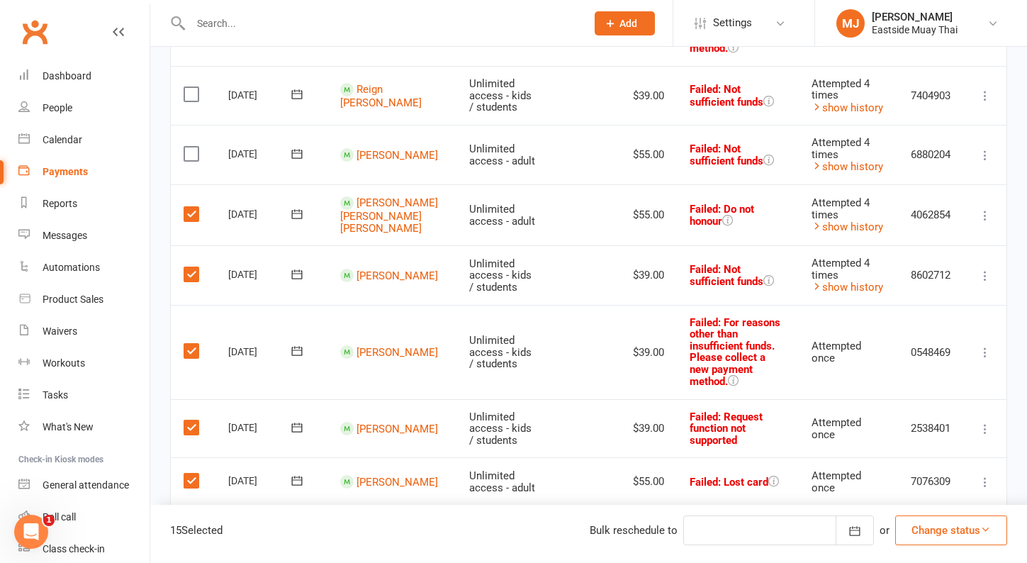
click at [191, 147] on input "checkbox" at bounding box center [188, 147] width 9 height 0
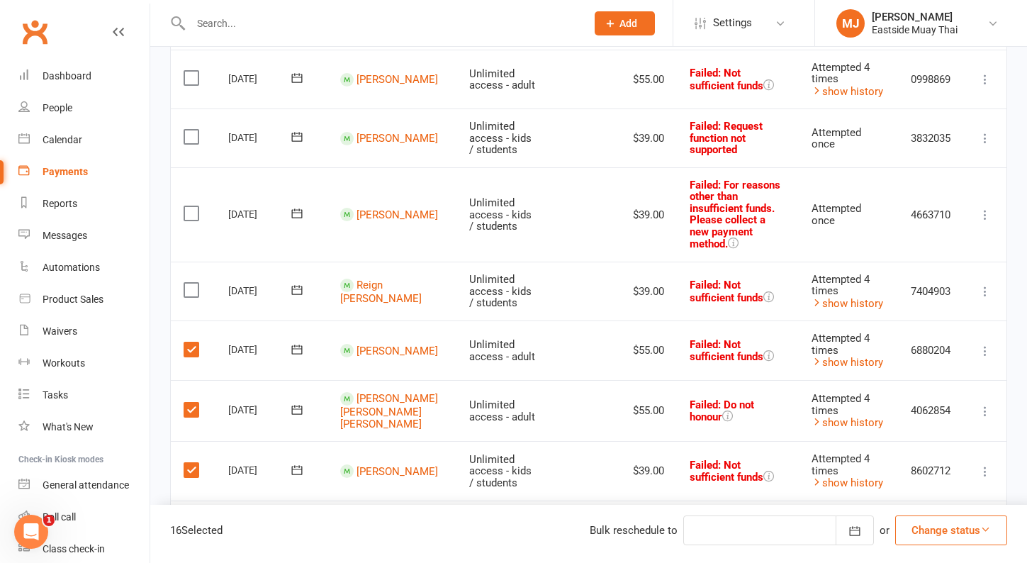
scroll to position [624, 0]
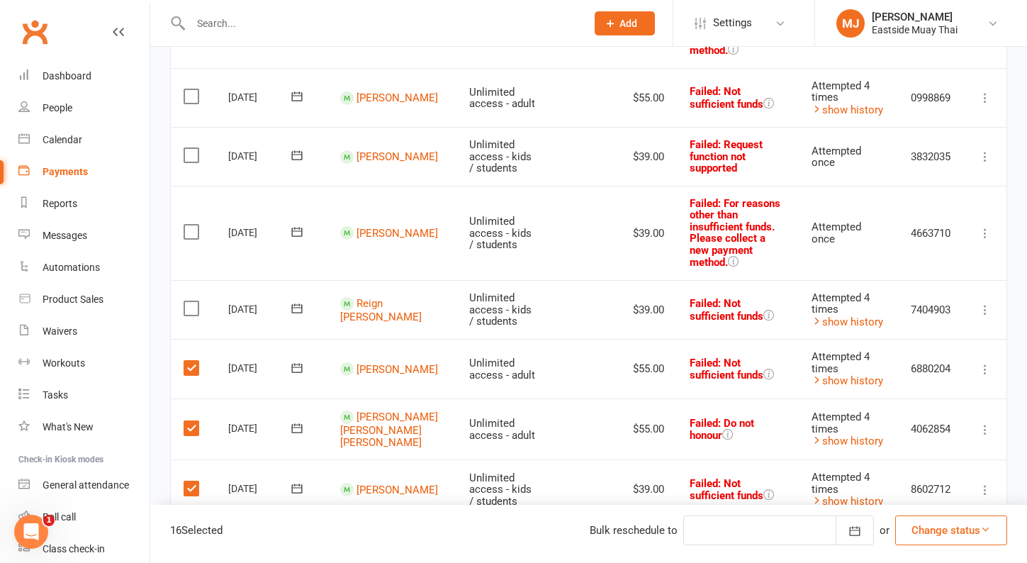
click at [191, 301] on label at bounding box center [193, 308] width 19 height 14
click at [191, 301] on input "checkbox" at bounding box center [188, 301] width 9 height 0
click at [187, 225] on label at bounding box center [193, 232] width 19 height 14
click at [187, 225] on input "checkbox" at bounding box center [188, 225] width 9 height 0
click at [192, 148] on label at bounding box center [193, 155] width 19 height 14
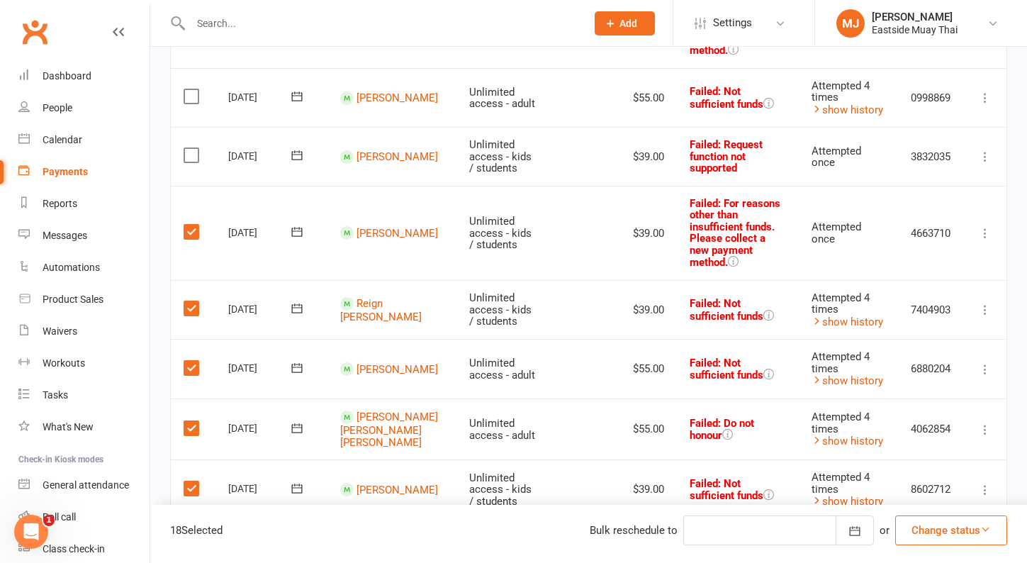
click at [192, 148] on input "checkbox" at bounding box center [188, 148] width 9 height 0
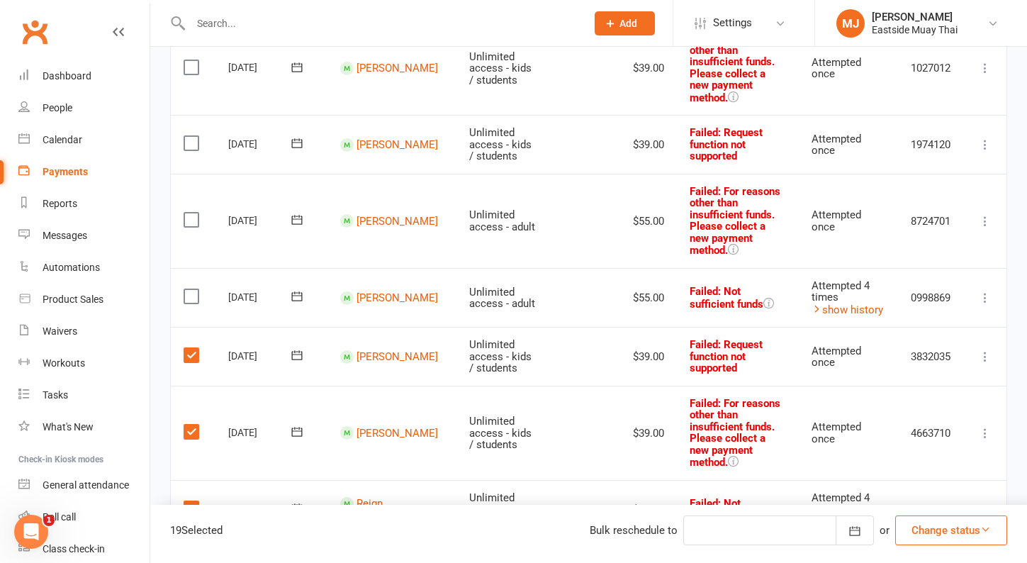
scroll to position [421, 0]
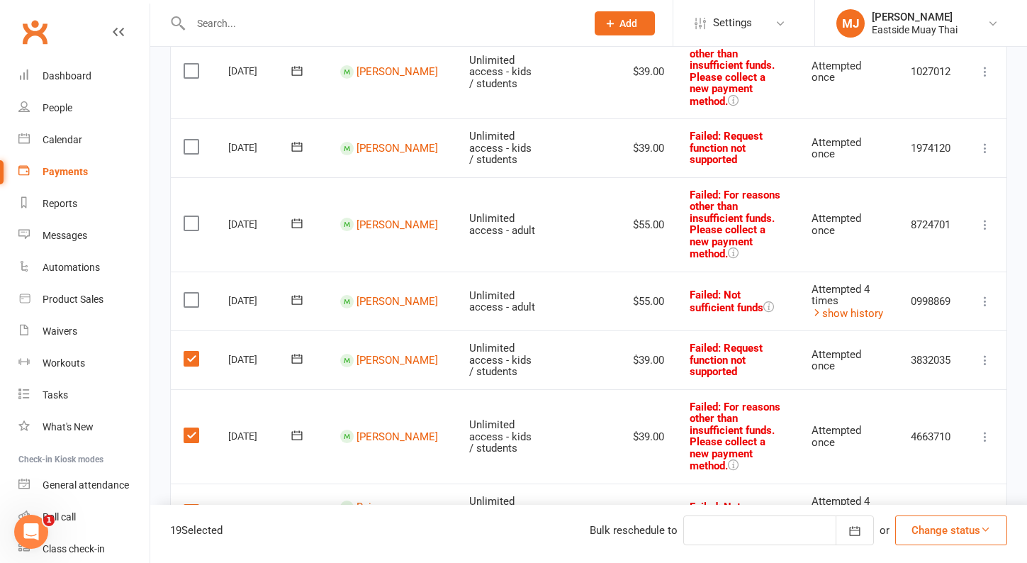
click at [196, 293] on label at bounding box center [193, 300] width 19 height 14
click at [193, 293] on input "checkbox" at bounding box center [188, 293] width 9 height 0
click at [195, 216] on label at bounding box center [193, 223] width 19 height 14
click at [193, 216] on input "checkbox" at bounding box center [188, 216] width 9 height 0
click at [188, 140] on label at bounding box center [193, 147] width 19 height 14
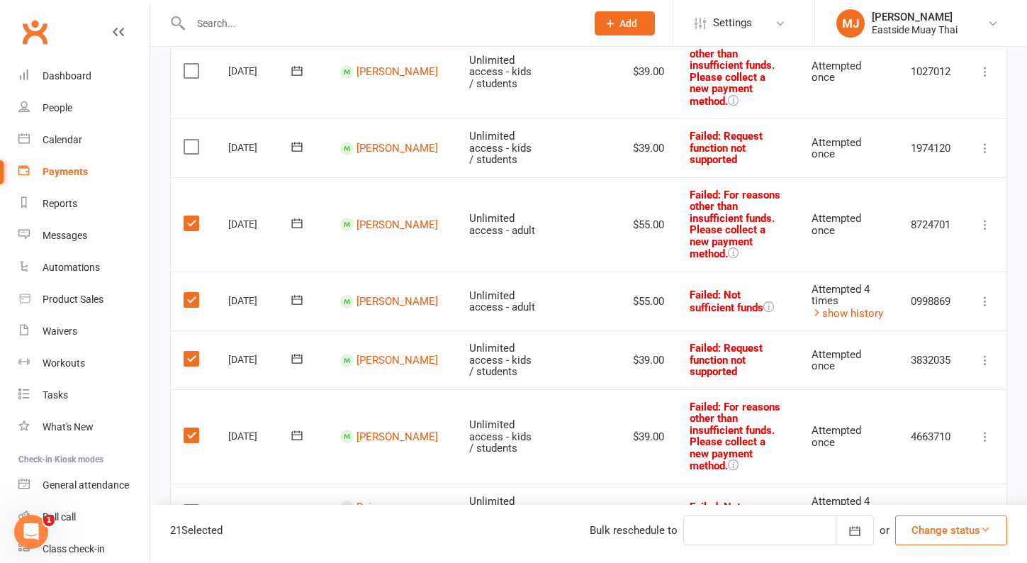
click at [188, 140] on input "checkbox" at bounding box center [188, 140] width 9 height 0
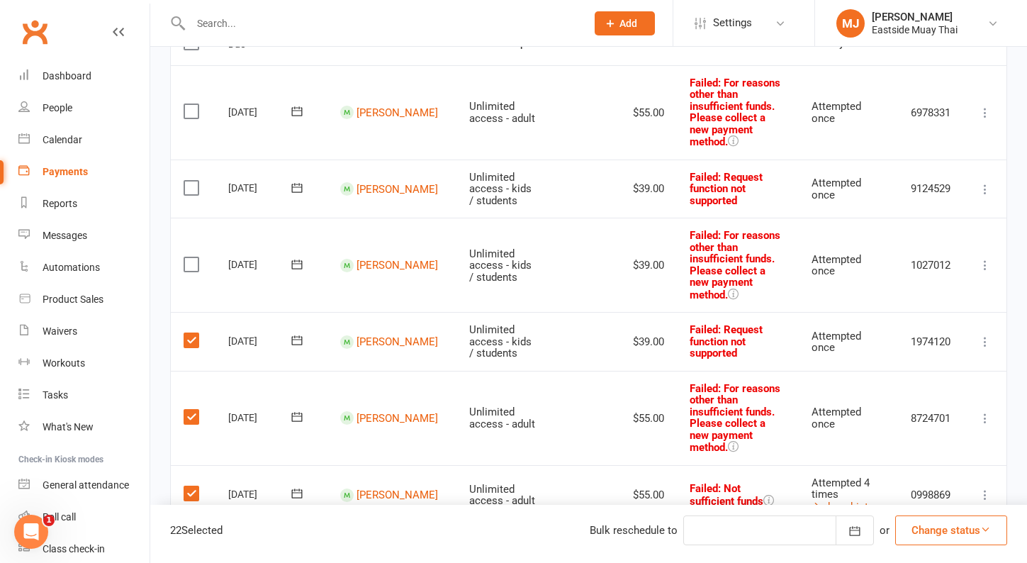
scroll to position [208, 0]
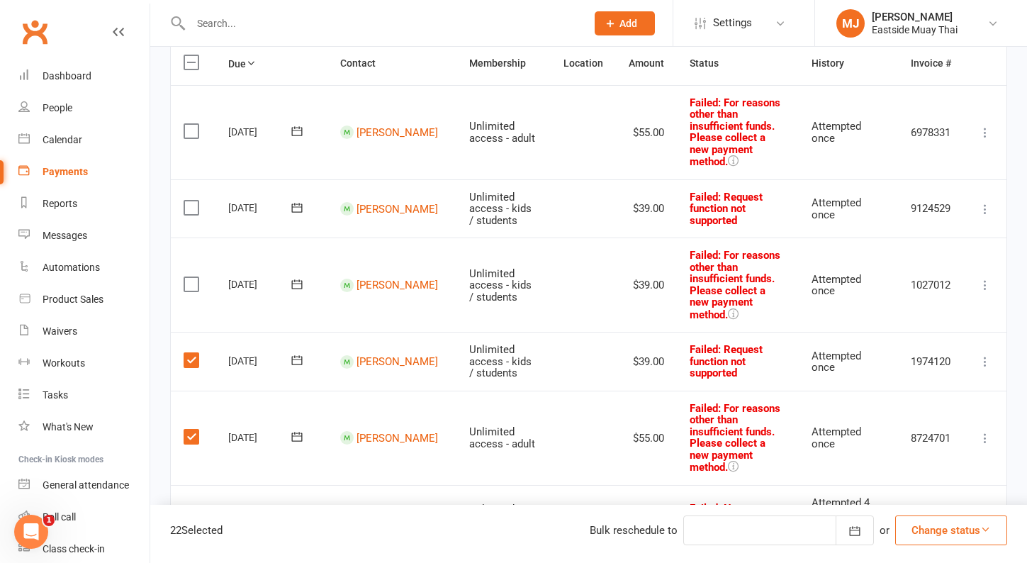
click at [195, 277] on label at bounding box center [193, 284] width 19 height 14
click at [193, 277] on input "checkbox" at bounding box center [188, 277] width 9 height 0
click at [194, 201] on label at bounding box center [193, 208] width 19 height 14
click at [193, 201] on input "checkbox" at bounding box center [188, 201] width 9 height 0
click at [191, 106] on td "Select this" at bounding box center [193, 132] width 45 height 94
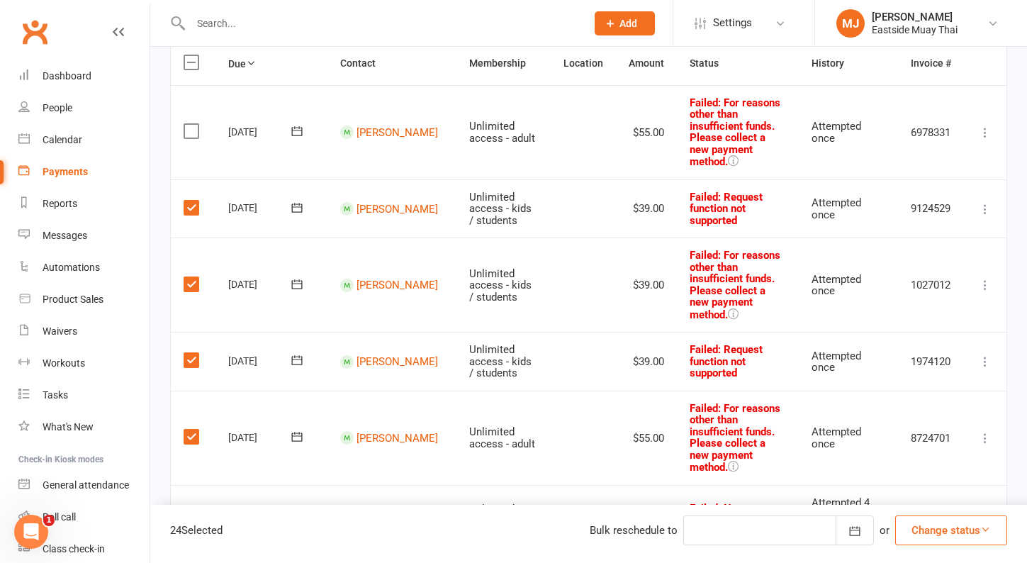
click at [191, 124] on label at bounding box center [193, 131] width 19 height 14
click at [191, 124] on input "checkbox" at bounding box center [188, 124] width 9 height 0
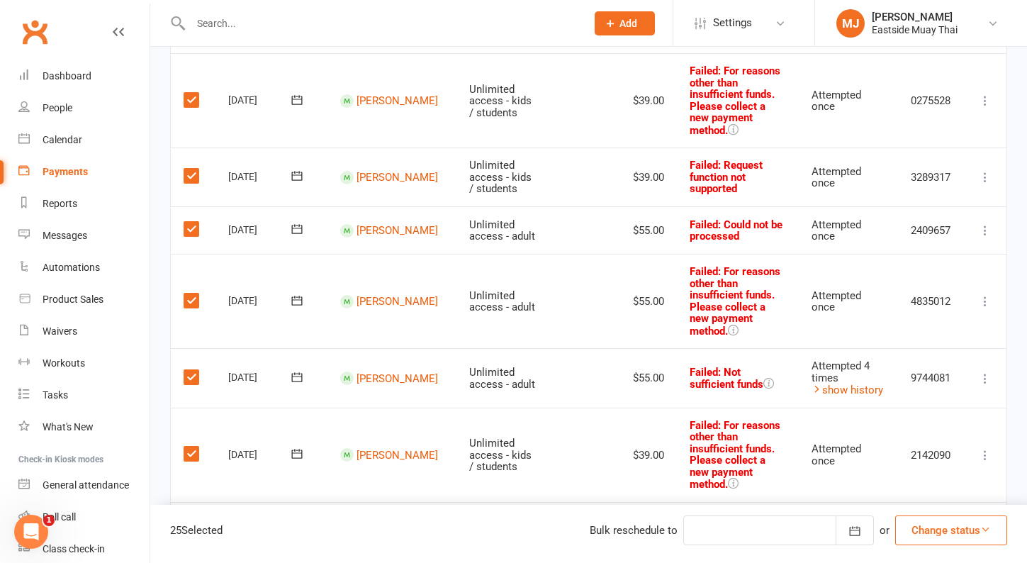
scroll to position [1362, 0]
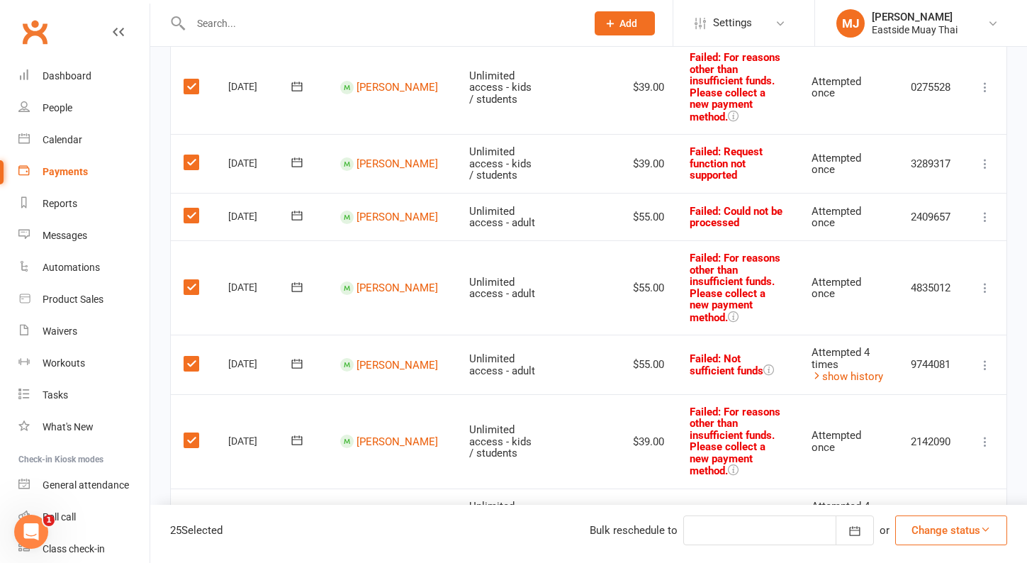
click at [802, 537] on div at bounding box center [778, 530] width 191 height 30
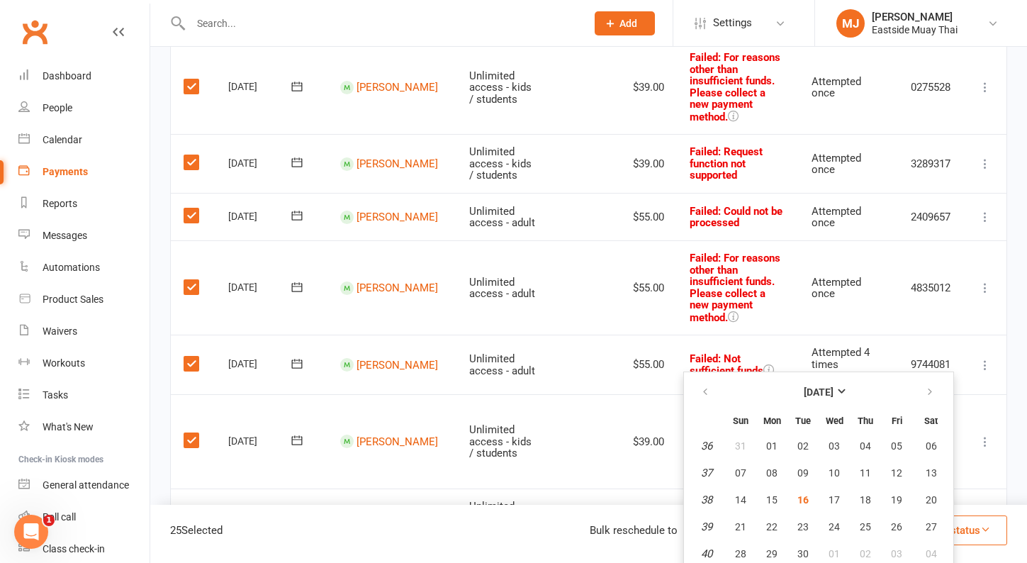
click at [937, 488] on td "9036987" at bounding box center [931, 518] width 66 height 60
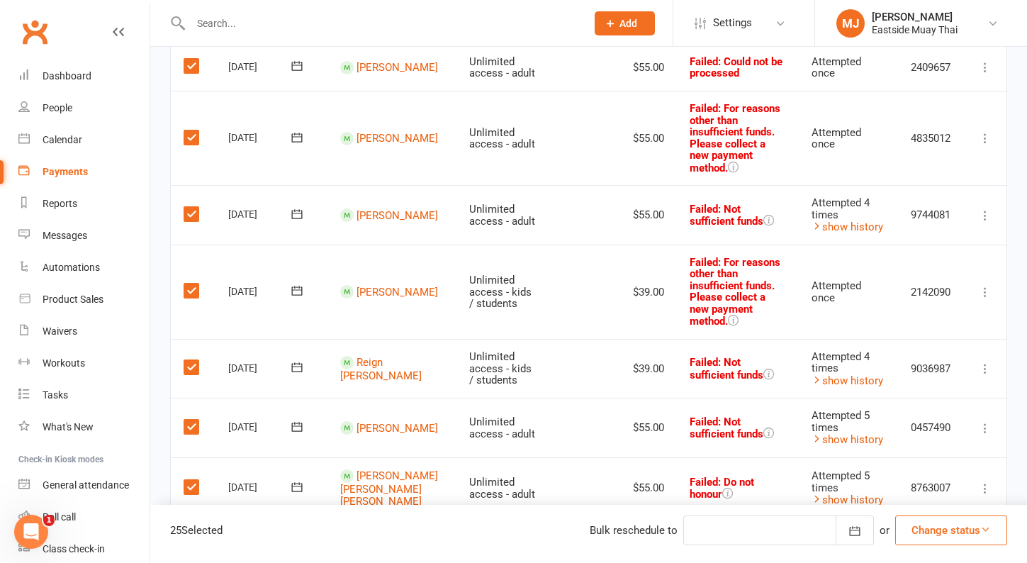
scroll to position [1510, 0]
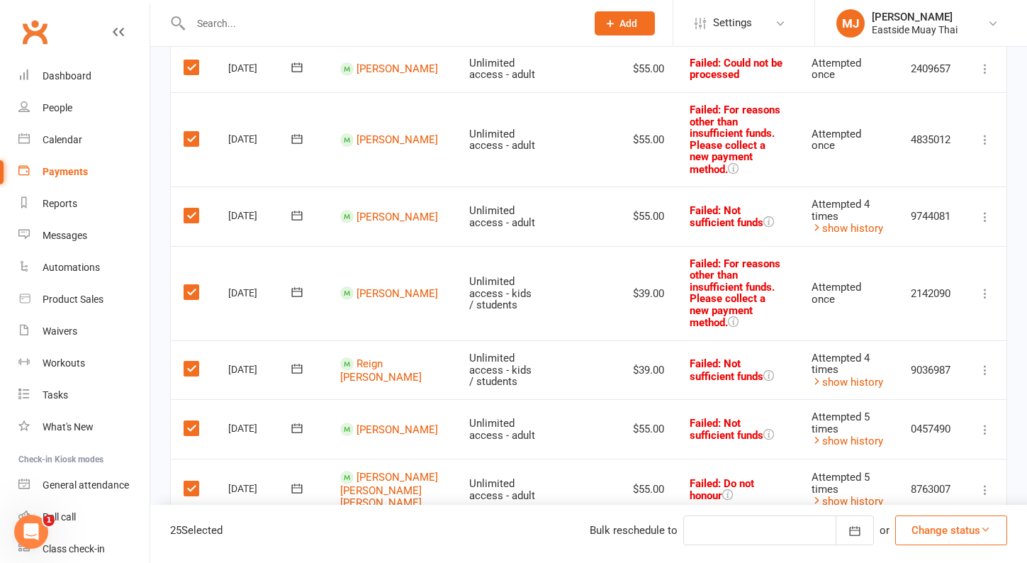
click at [967, 536] on button "Change status" at bounding box center [951, 530] width 112 height 30
click at [986, 483] on icon at bounding box center [985, 490] width 14 height 14
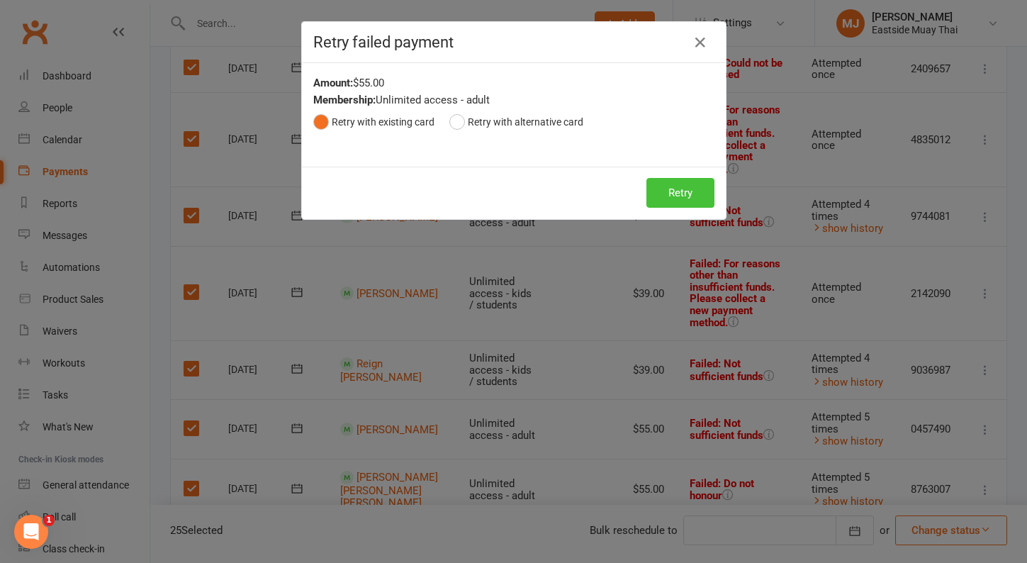
click at [702, 193] on button "Retry" at bounding box center [680, 193] width 68 height 30
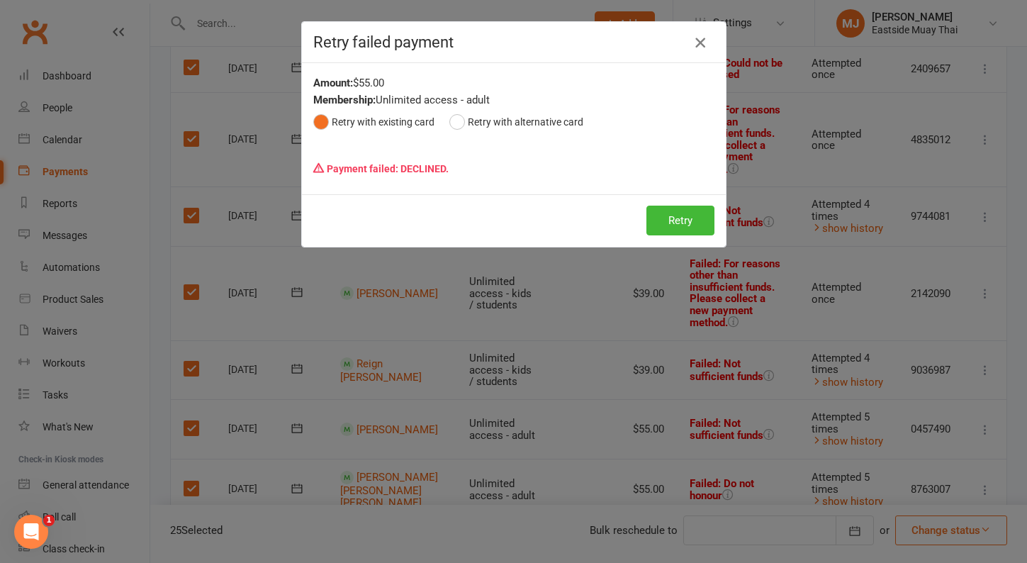
click at [704, 45] on icon "button" at bounding box center [700, 42] width 17 height 17
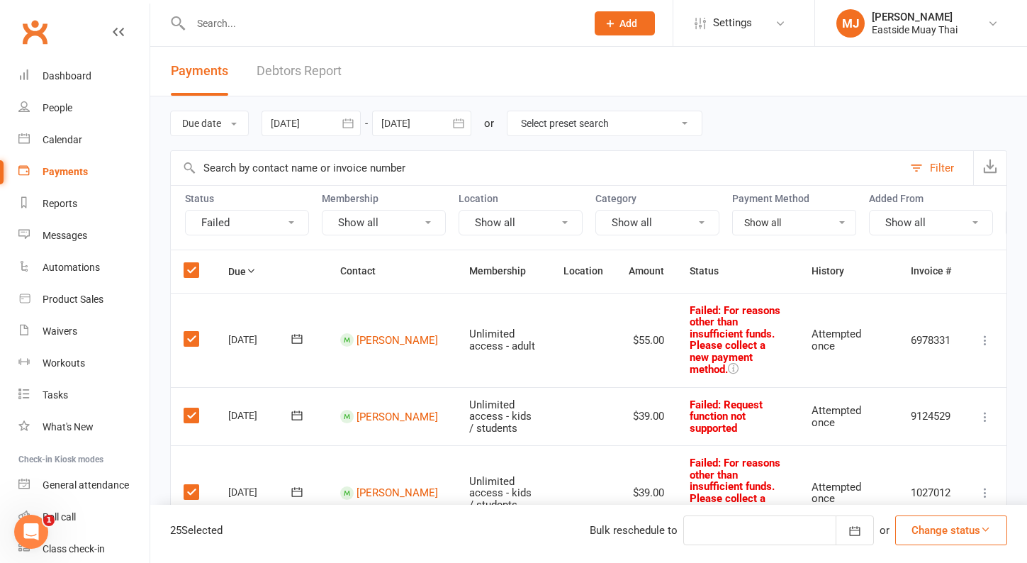
scroll to position [0, 0]
click at [65, 70] on div "Dashboard" at bounding box center [67, 75] width 49 height 11
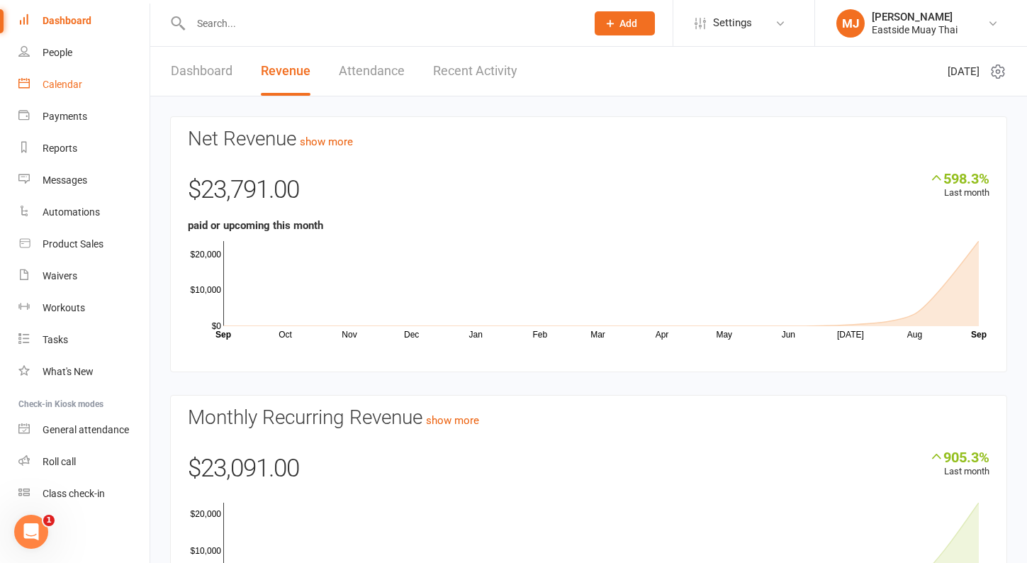
scroll to position [21, 0]
